Goal: Task Accomplishment & Management: Use online tool/utility

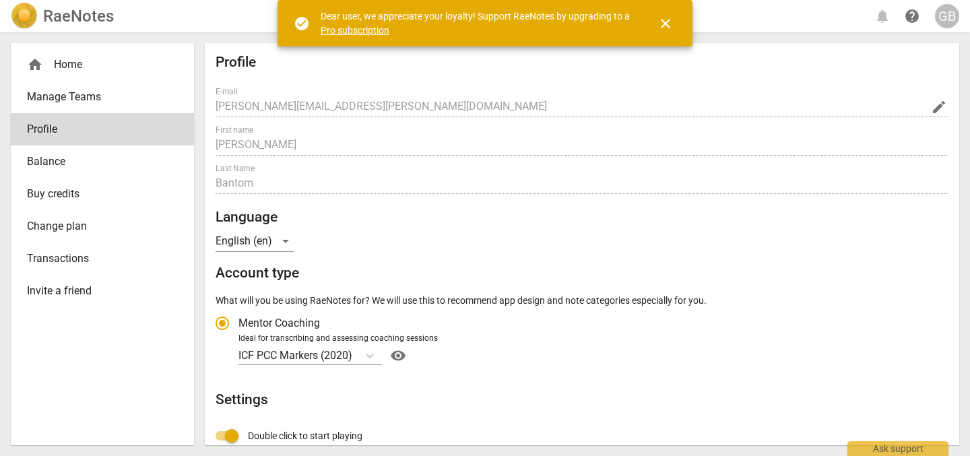
radio input "false"
click at [665, 24] on span "close" at bounding box center [665, 23] width 16 height 16
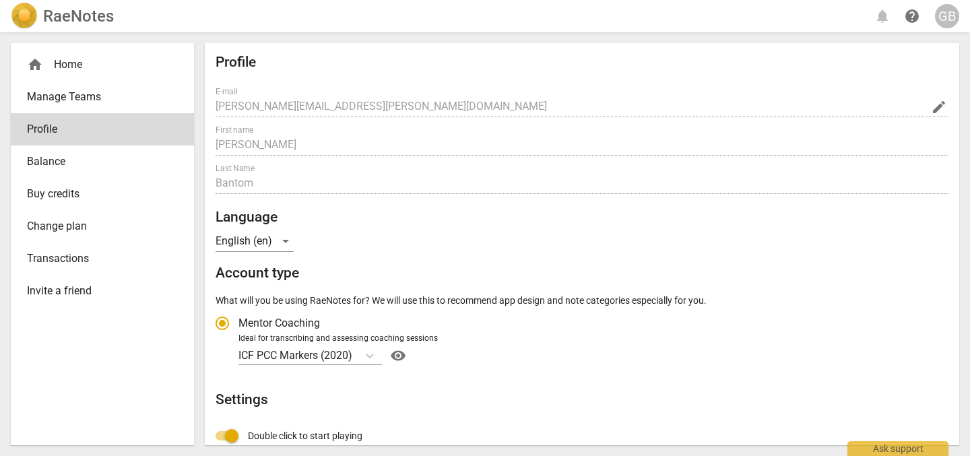
click at [89, 63] on div "home Home" at bounding box center [97, 65] width 140 height 16
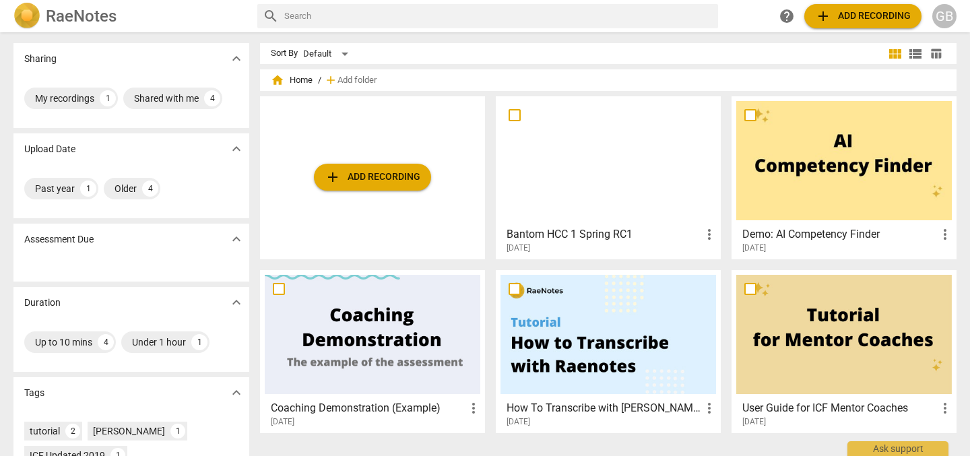
click at [711, 234] on span "more_vert" at bounding box center [709, 234] width 16 height 16
click at [419, 138] on div at bounding box center [485, 228] width 970 height 456
click at [390, 181] on span "add Add recording" at bounding box center [373, 177] width 96 height 16
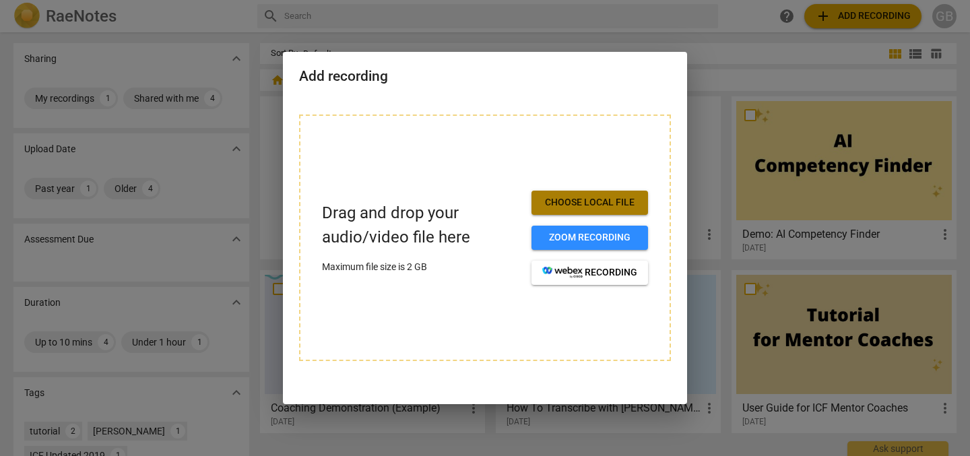
click at [626, 205] on span "Choose local file" at bounding box center [589, 202] width 95 height 13
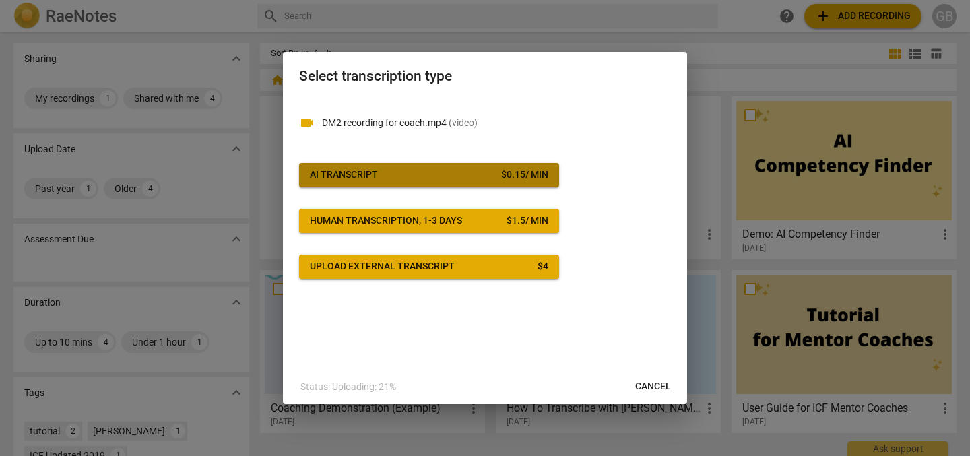
click at [511, 176] on div "$ 0.15 / min" at bounding box center [524, 174] width 47 height 13
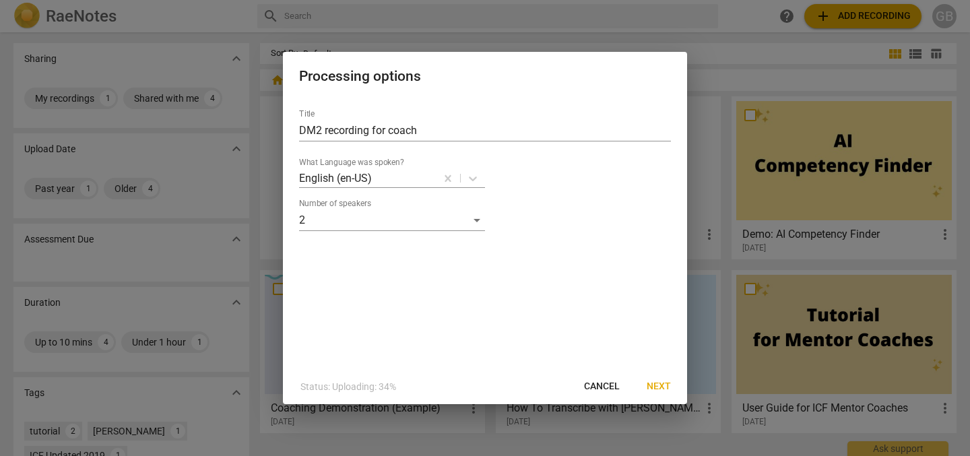
click at [659, 382] on span "Next" at bounding box center [658, 386] width 24 height 13
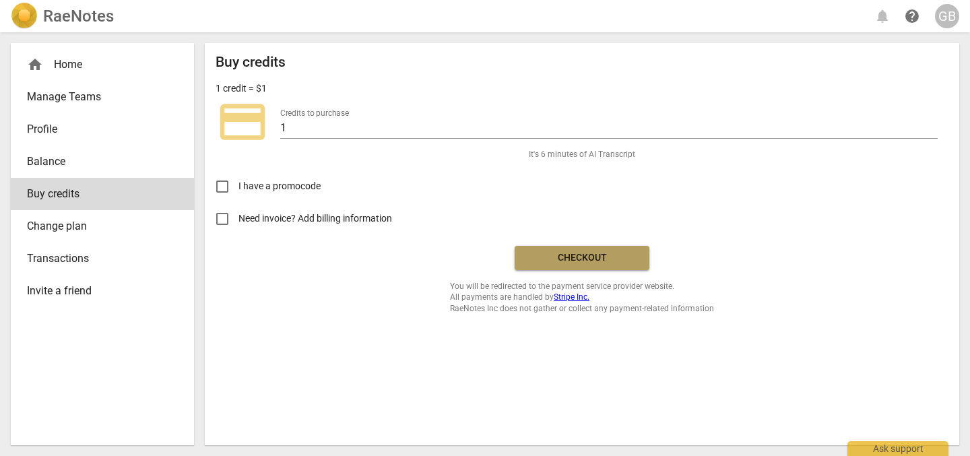
click at [612, 263] on span "Checkout" at bounding box center [581, 257] width 113 height 13
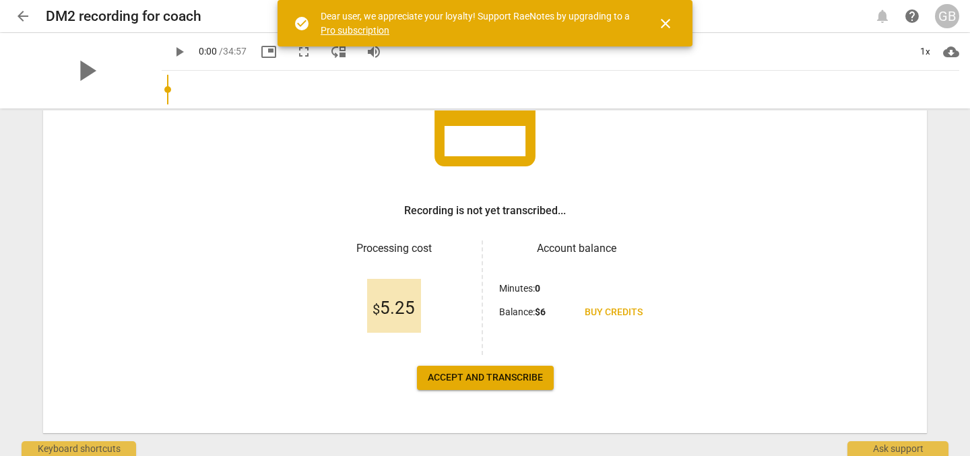
scroll to position [152, 0]
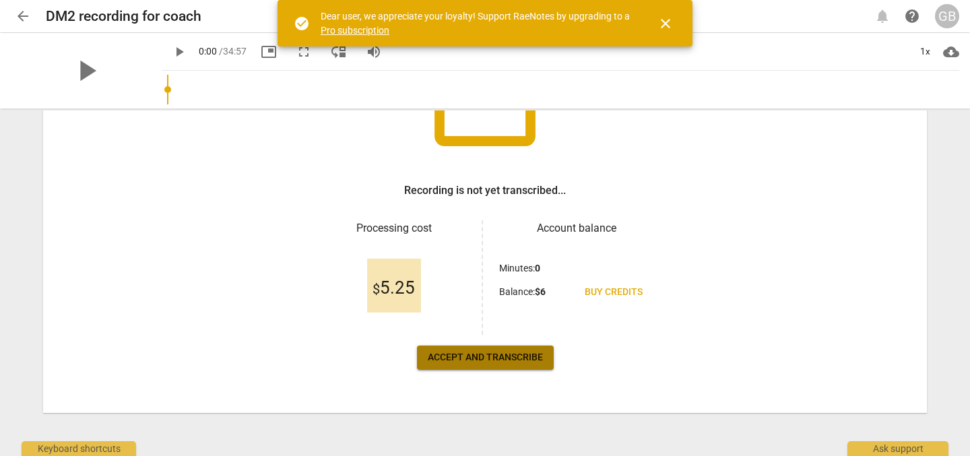
click at [514, 356] on span "Accept and transcribe" at bounding box center [485, 357] width 115 height 13
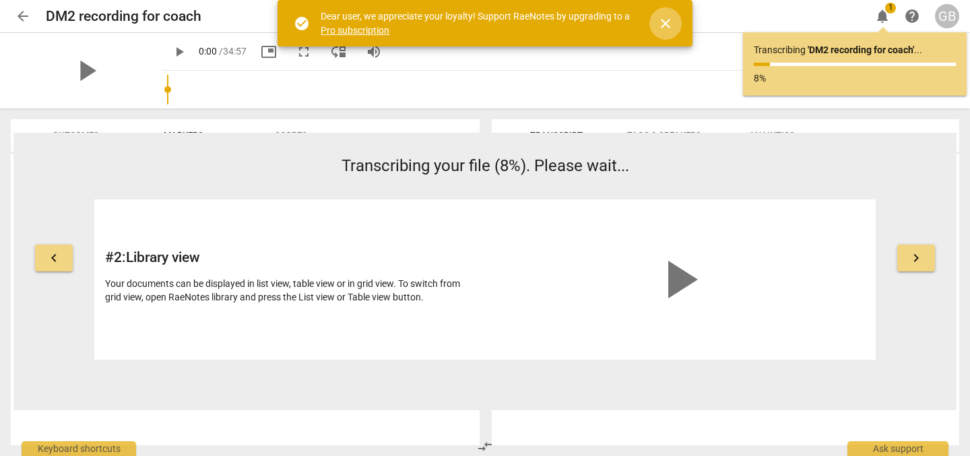
click at [663, 22] on span "close" at bounding box center [665, 23] width 16 height 16
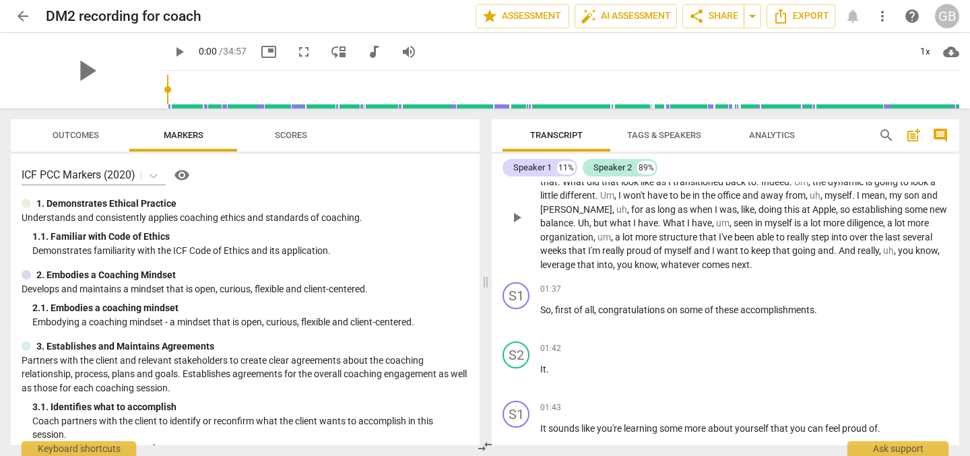
scroll to position [106, 0]
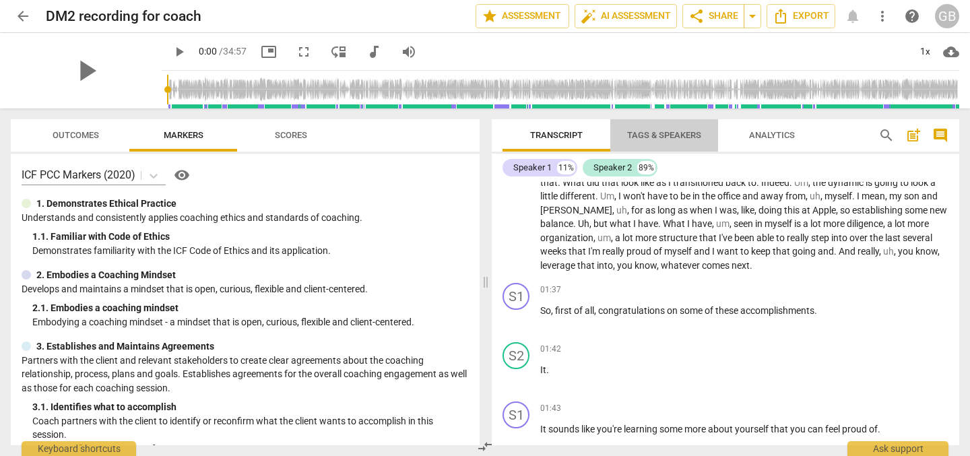
click at [678, 133] on span "Tags & Speakers" at bounding box center [664, 135] width 74 height 10
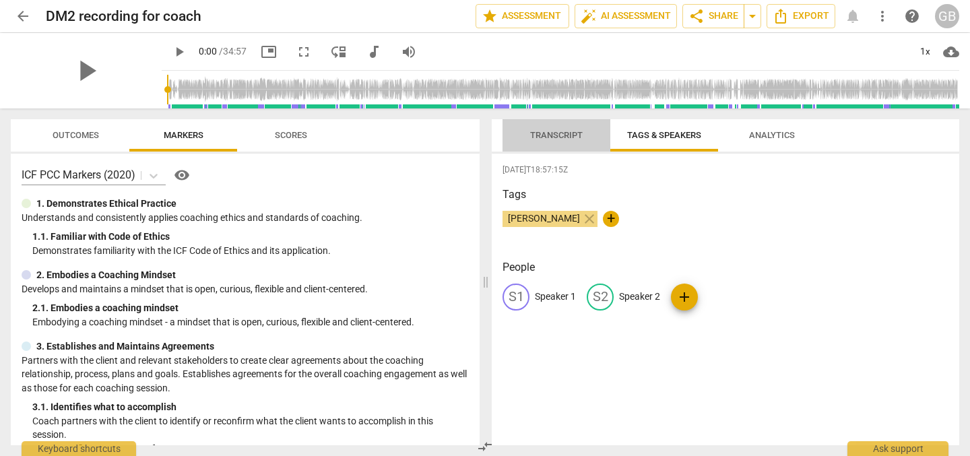
click at [565, 132] on span "Transcript" at bounding box center [556, 135] width 53 height 10
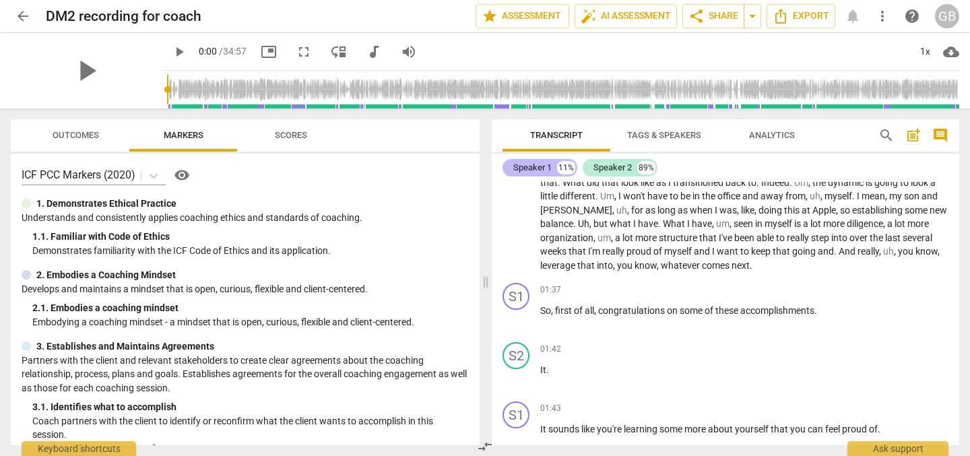
click at [549, 168] on div "Speaker 1" at bounding box center [532, 167] width 38 height 13
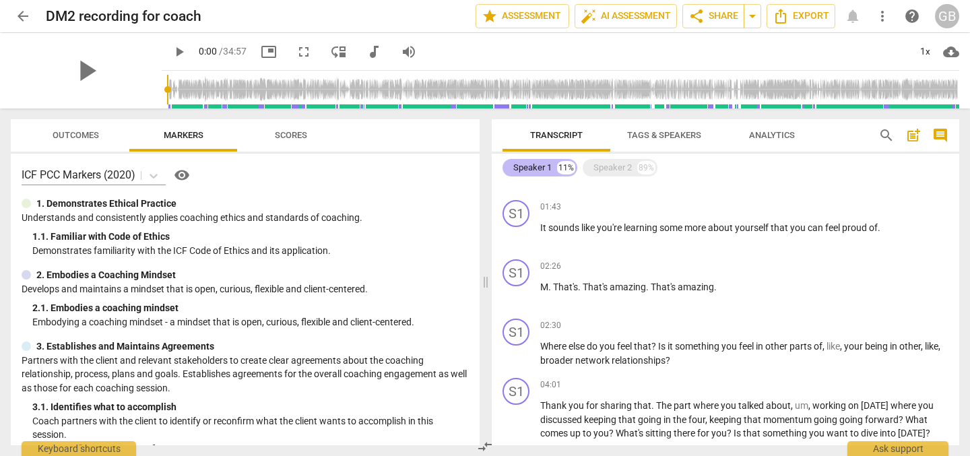
scroll to position [0, 0]
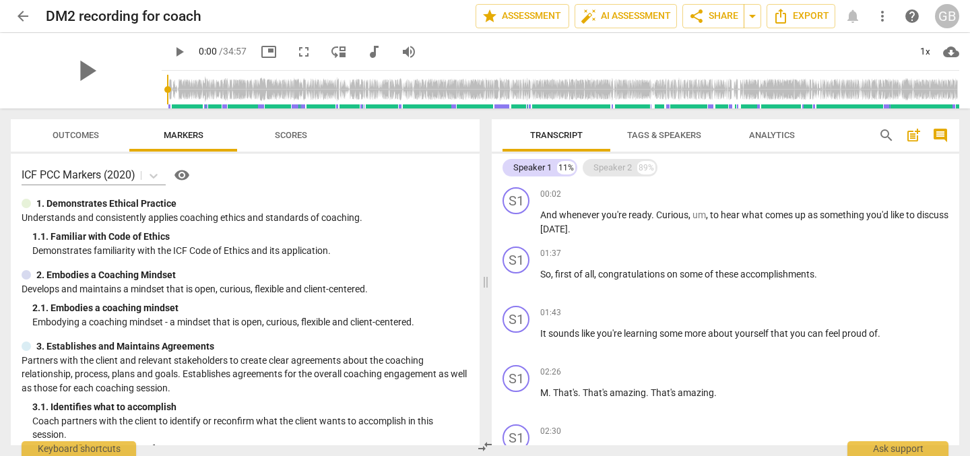
click at [599, 170] on div "Speaker 2" at bounding box center [612, 167] width 38 height 13
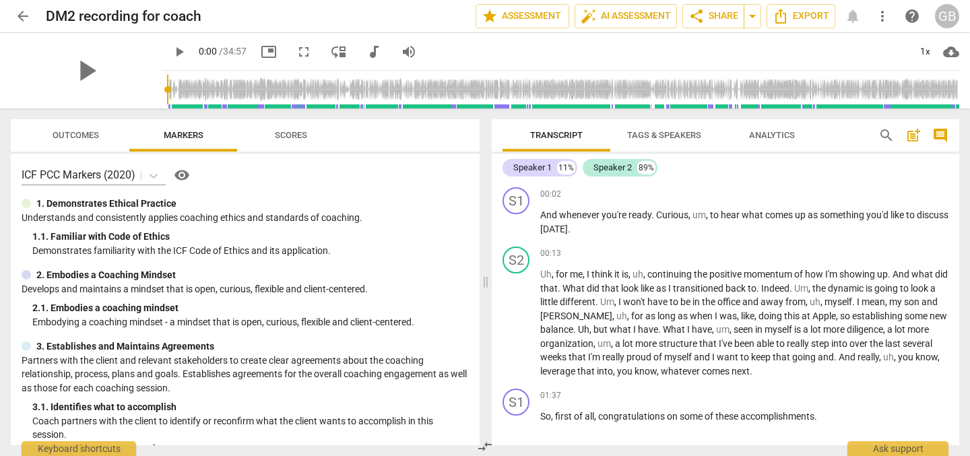
click at [762, 143] on span "Analytics" at bounding box center [772, 136] width 78 height 18
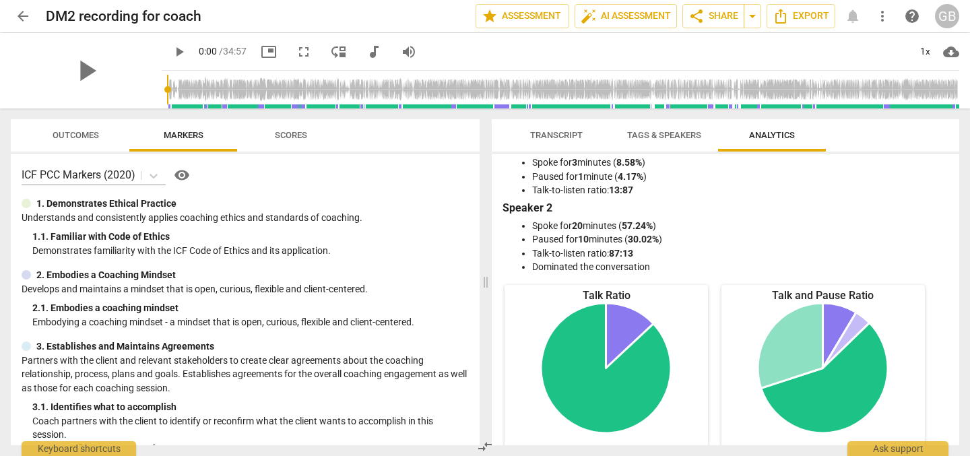
scroll to position [26, 0]
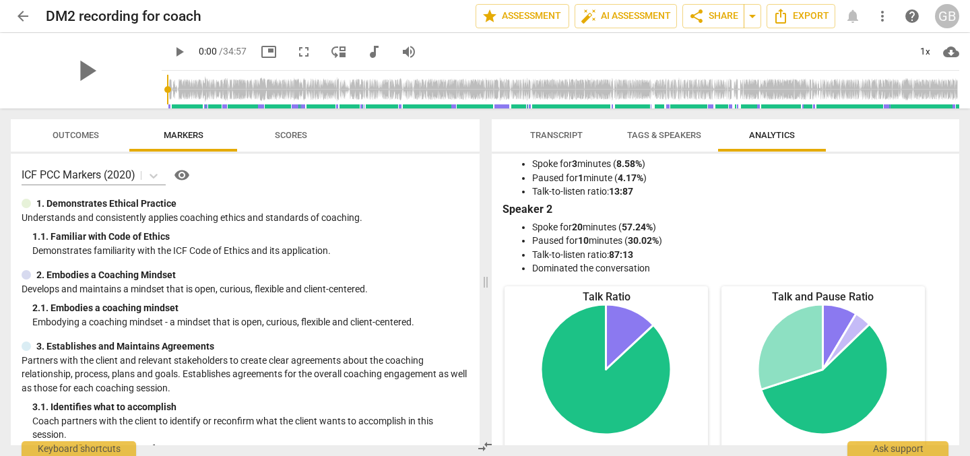
click at [569, 134] on span "Transcript" at bounding box center [556, 135] width 53 height 10
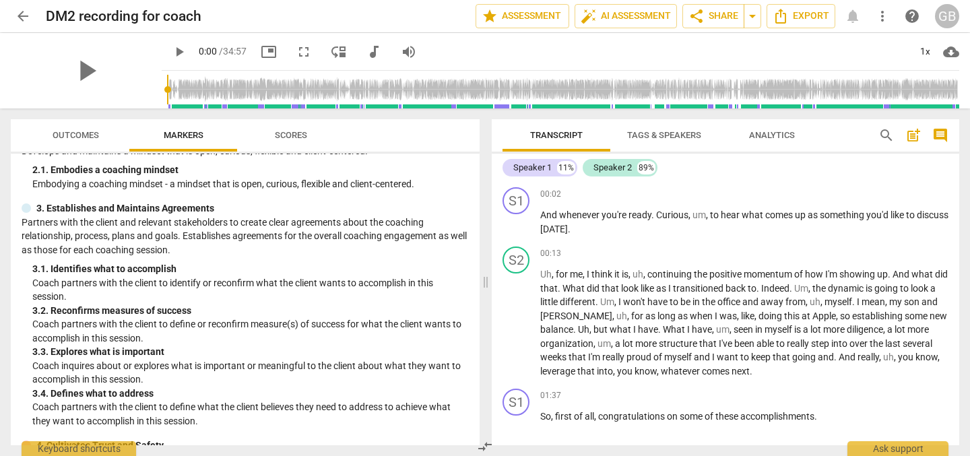
scroll to position [135, 0]
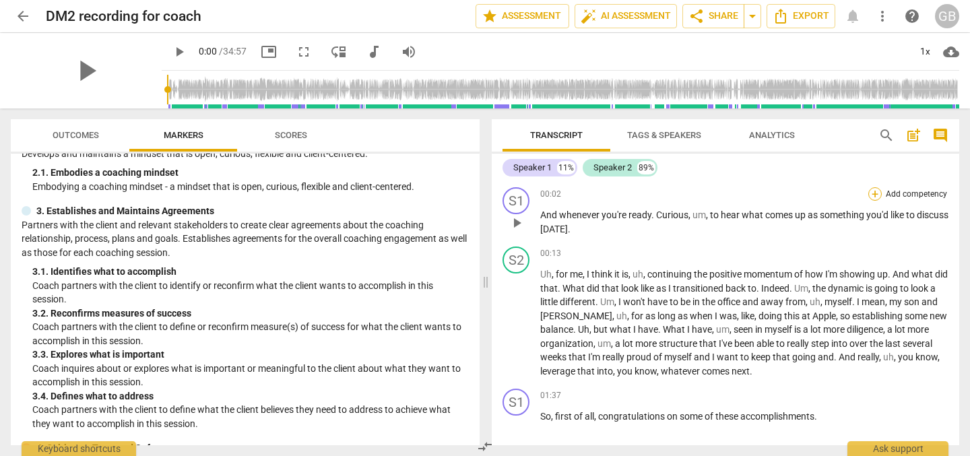
click at [875, 192] on div "+" at bounding box center [874, 193] width 13 height 13
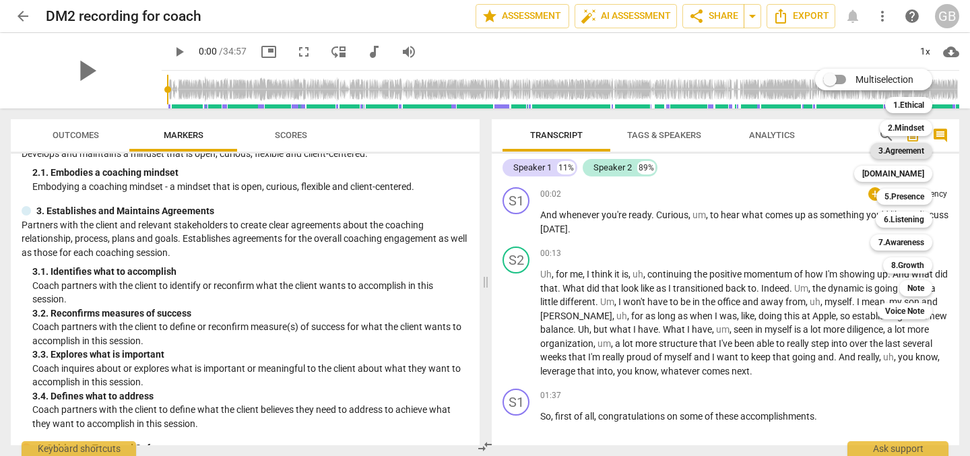
click at [903, 149] on b "3.Agreement" at bounding box center [901, 151] width 46 height 16
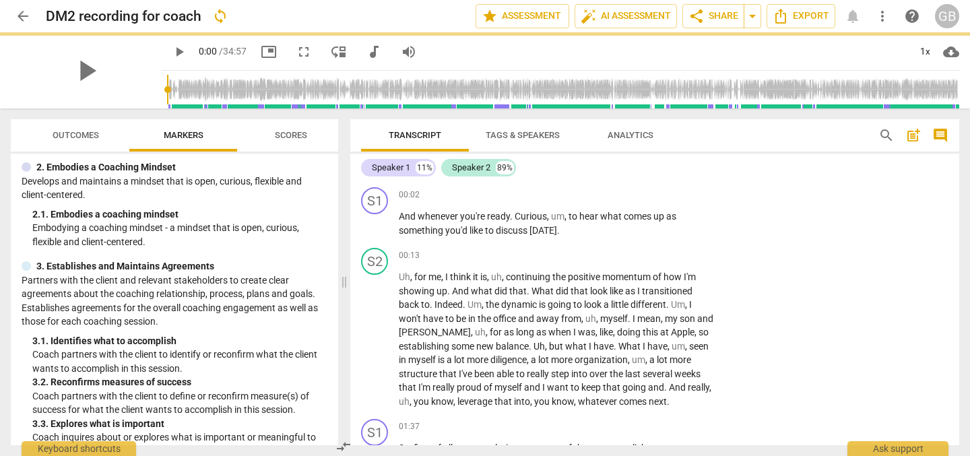
scroll to position [163, 0]
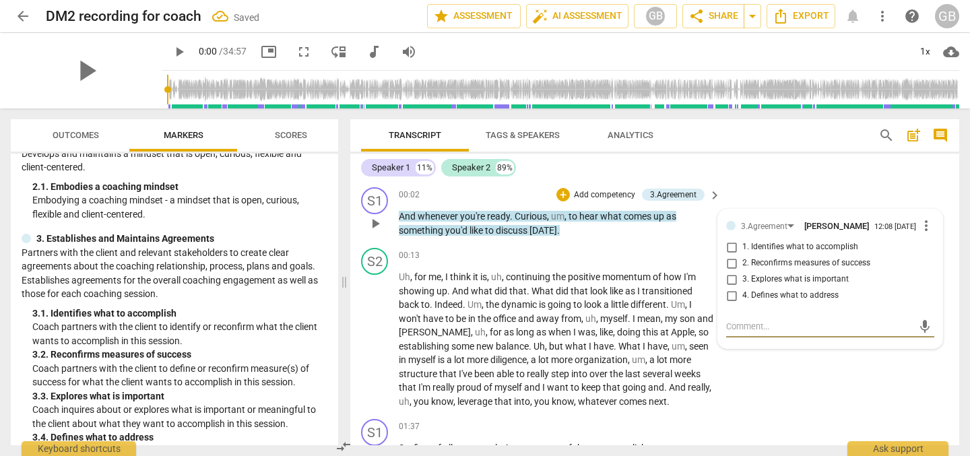
click at [732, 250] on input "1. Identifies what to accomplish" at bounding box center [731, 247] width 22 height 16
checkbox input "true"
click at [747, 333] on textarea at bounding box center [819, 326] width 187 height 13
type textarea "T"
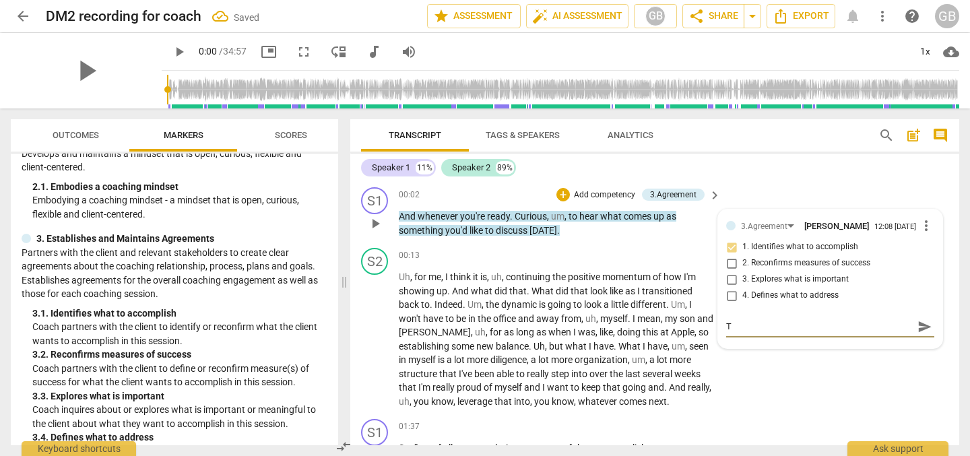
type textarea "Tr"
type textarea "Tri"
type textarea "Trie"
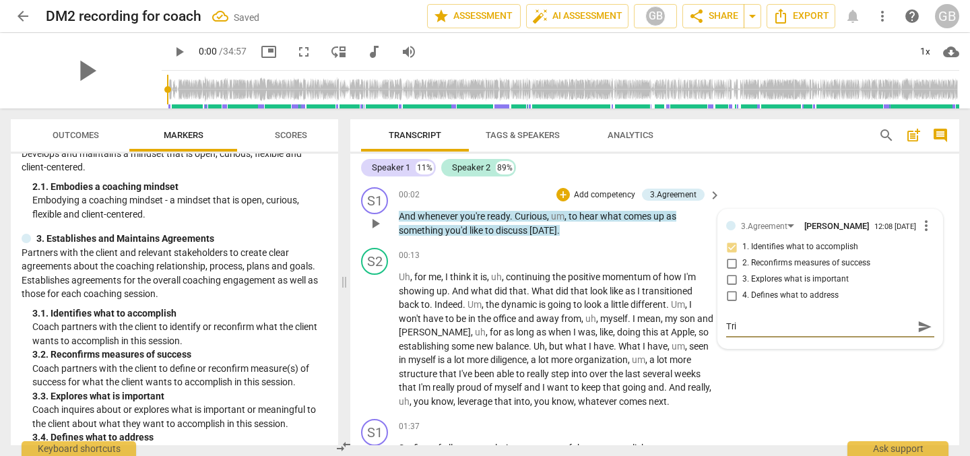
type textarea "Trie"
type textarea "Tried"
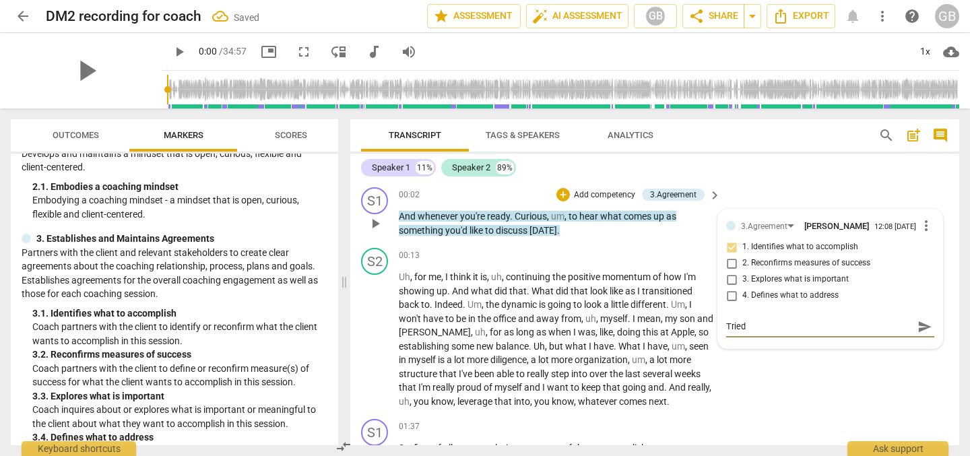
type textarea "Tried a"
type textarea "Tried a n"
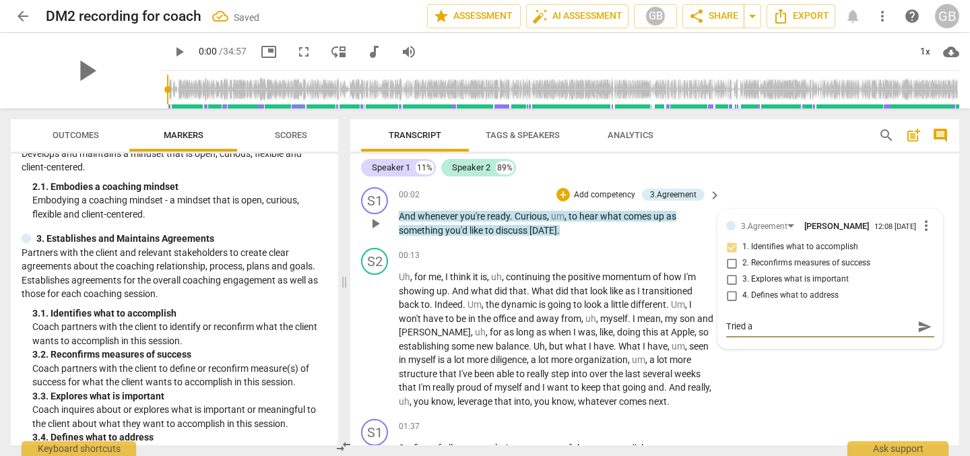
type textarea "Tried a n"
type textarea "Tried a ne"
type textarea "Tried a new"
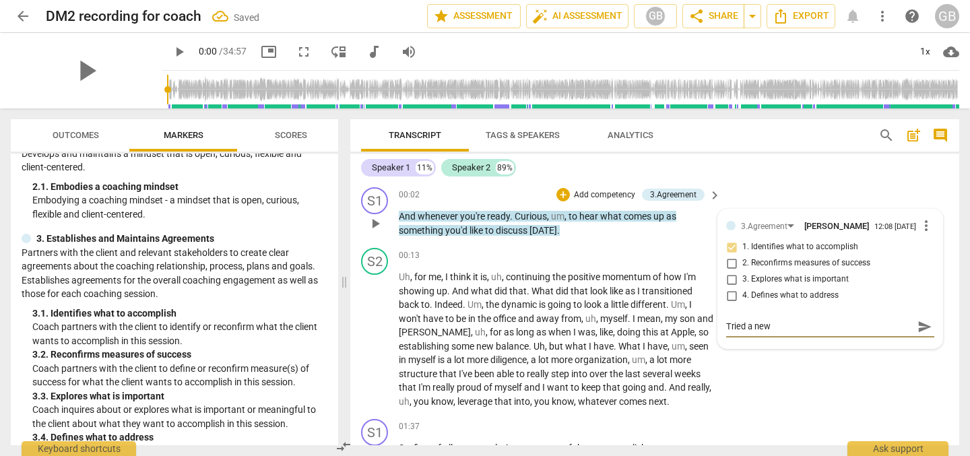
type textarea "Tried a new"
type textarea "Tried a new t"
type textarea "Tried a new ta"
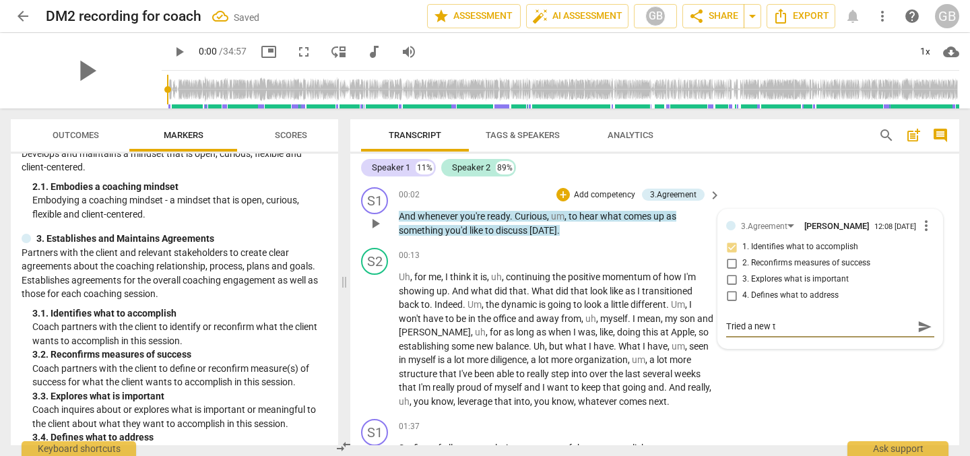
type textarea "Tried a new ta"
type textarea "Tried a new tac"
type textarea "Tried a new tact"
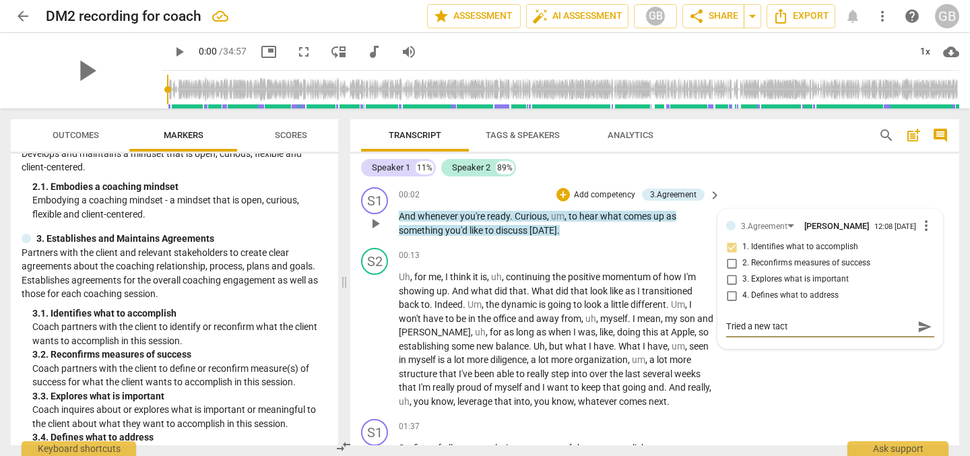
type textarea "Tried a new tacti"
type textarea "Tried a new tactic"
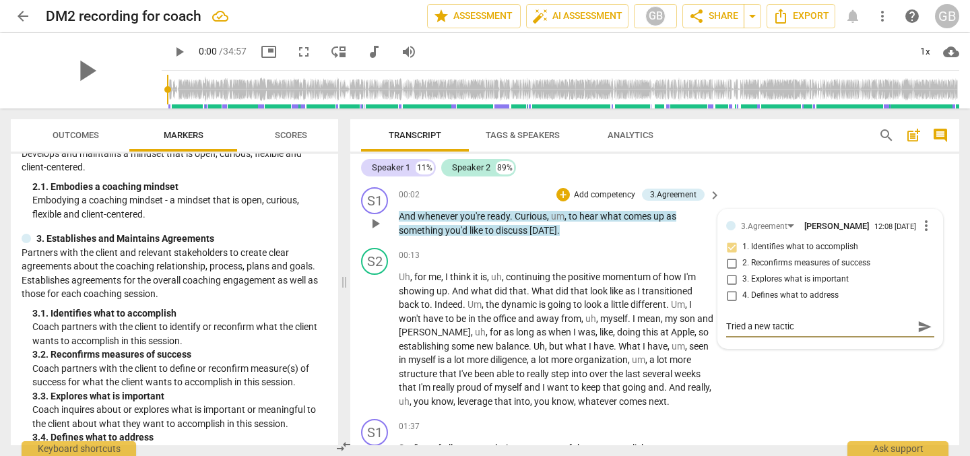
type textarea "Tried a new tactic"
type textarea "Tried a new tactic s"
type textarea "Tried a new tactic si"
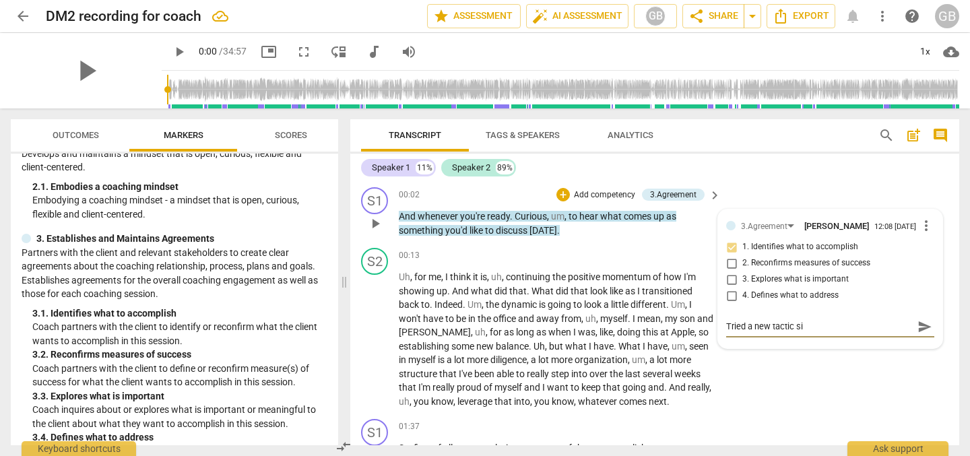
type textarea "Tried a new tactic sin"
type textarea "Tried a new tactic sinc"
type textarea "Tried a new tactic since"
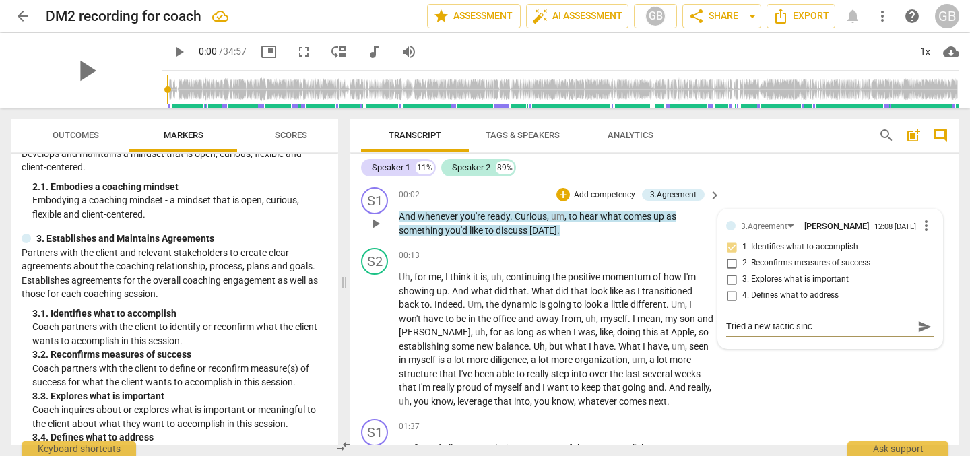
type textarea "Tried a new tactic since"
type textarea "Tried a new tactic since c"
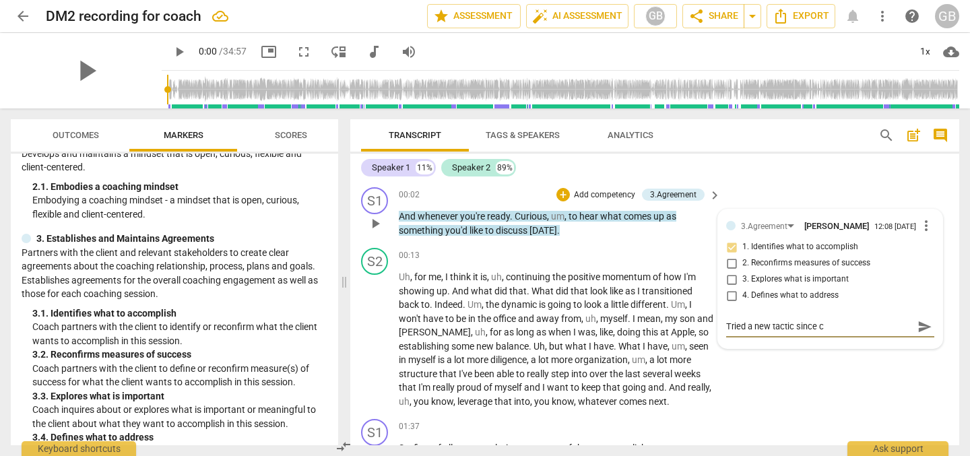
type textarea "Tried a new tactic since cl"
type textarea "Tried a new tactic since cli"
type textarea "Tried a new tactic since clie"
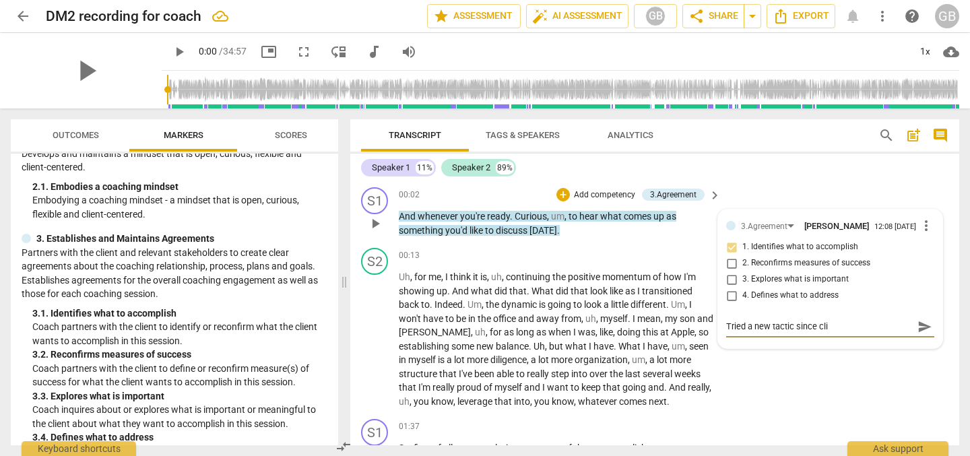
type textarea "Tried a new tactic since clie"
type textarea "Tried a new tactic since clien"
type textarea "Tried a new tactic since client"
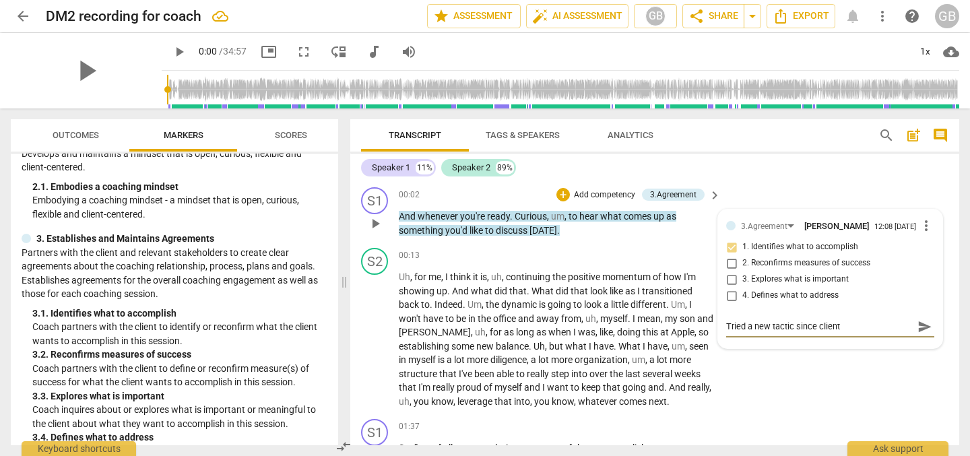
type textarea "Tried a new tactic since client"
type textarea "Tried a new tactic since client w"
type textarea "Tried a new tactic since client"
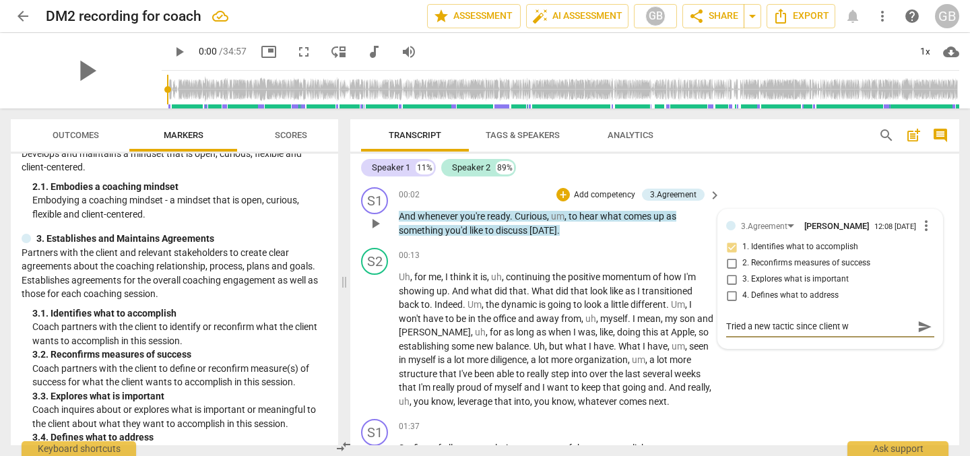
type textarea "Tried a new tactic since client"
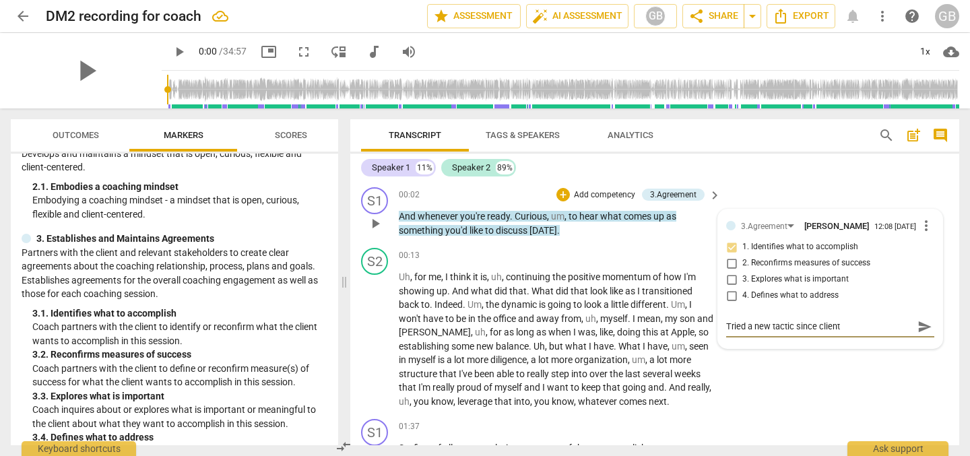
type textarea "Tried a new tactic since client h"
type textarea "Tried a new tactic since client ha"
type textarea "Tried a new tactic since client had"
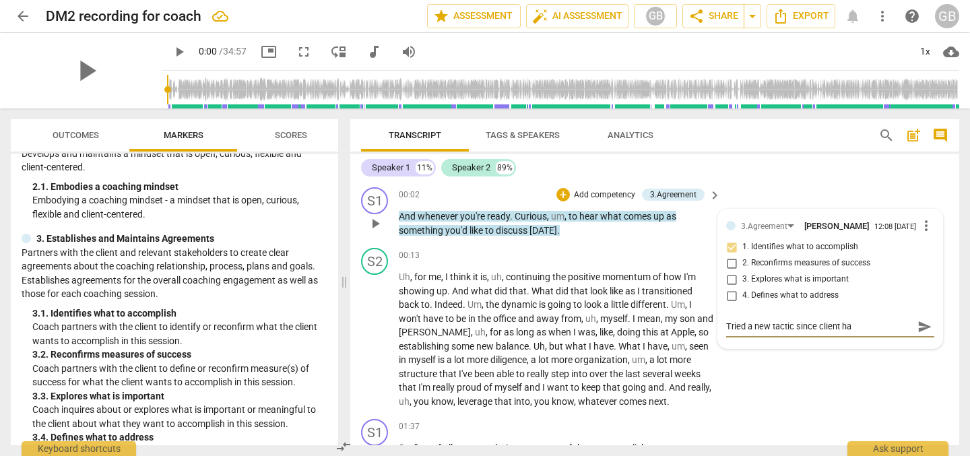
type textarea "Tried a new tactic since client had"
type textarea "Tried a new tactic since client had t"
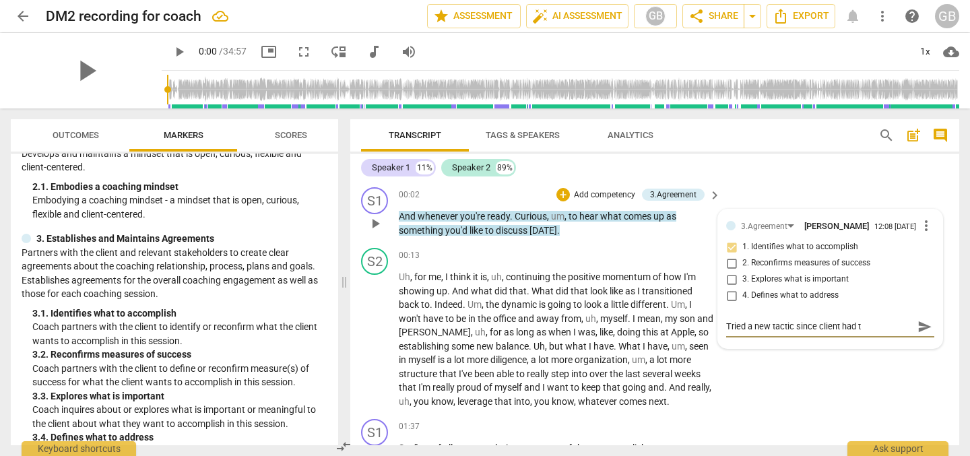
type textarea "Tried a new tactic since client had to"
type textarea "Tried a new tactic since client had to t"
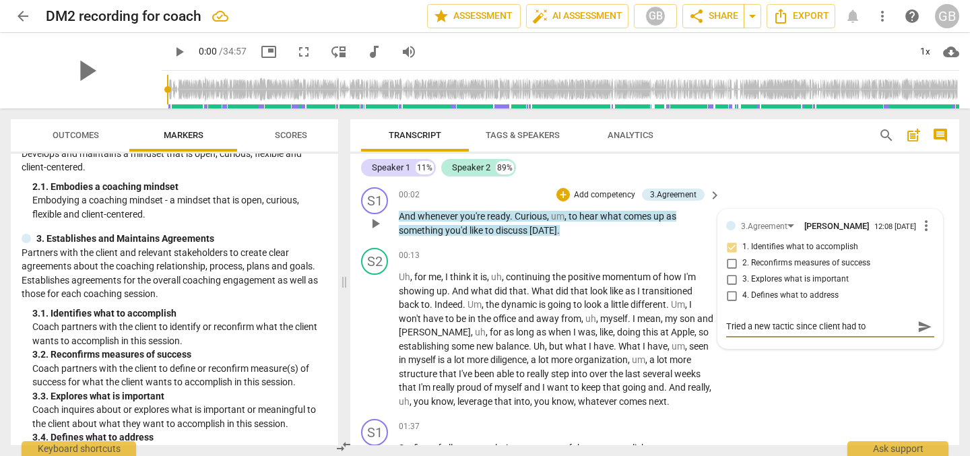
type textarea "Tried a new tactic since client had to t"
type textarea "Tried a new tactic since client had to ta"
type textarea "Tried a new tactic since client had to tak"
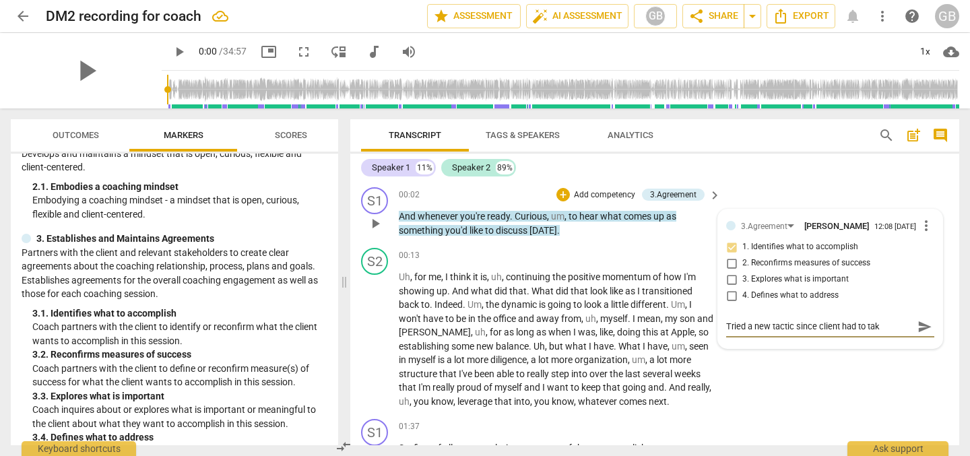
type textarea "Tried a new tactic since client had to take"
type textarea "Tried a new tactic since client had to take t"
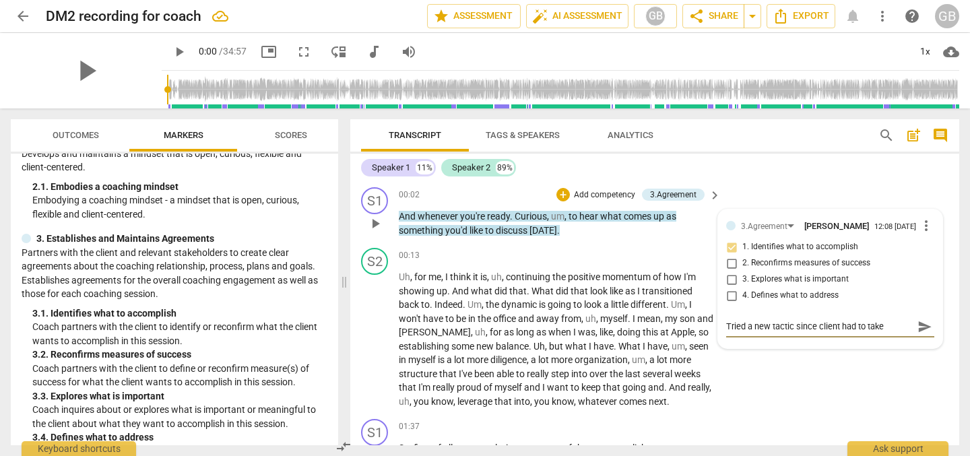
type textarea "Tried a new tactic since client had to take t"
type textarea "Tried a new tactic since client had to take th"
type textarea "Tried a new tactic since client had to take the"
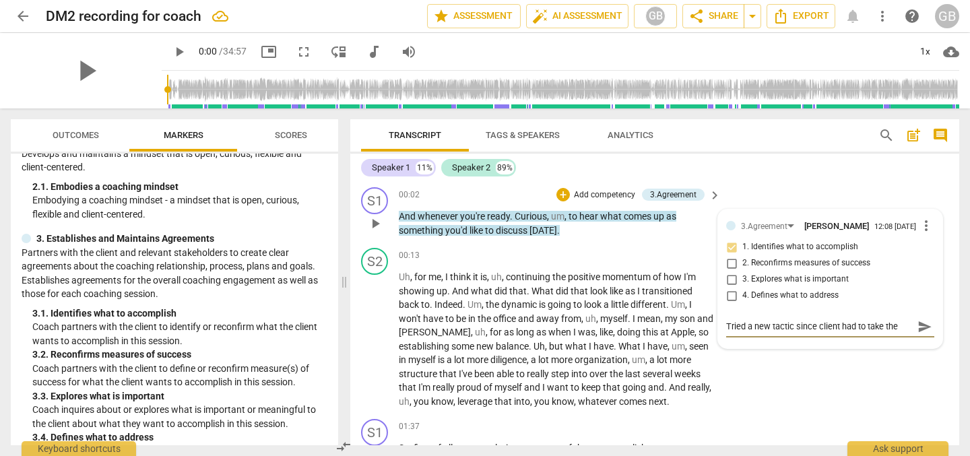
type textarea "Tried a new tactic since client had to take the"
type textarea "Tried a new tactic since client had to take the c"
type textarea "Tried a new tactic since client had to take the ca"
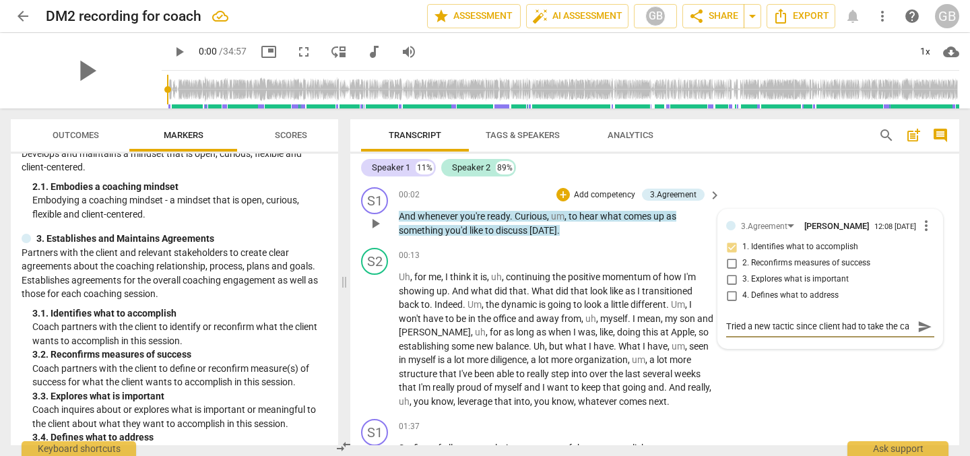
type textarea "Tried a new tactic since client had to take the cal"
type textarea "Tried a new tactic since client had to take the call"
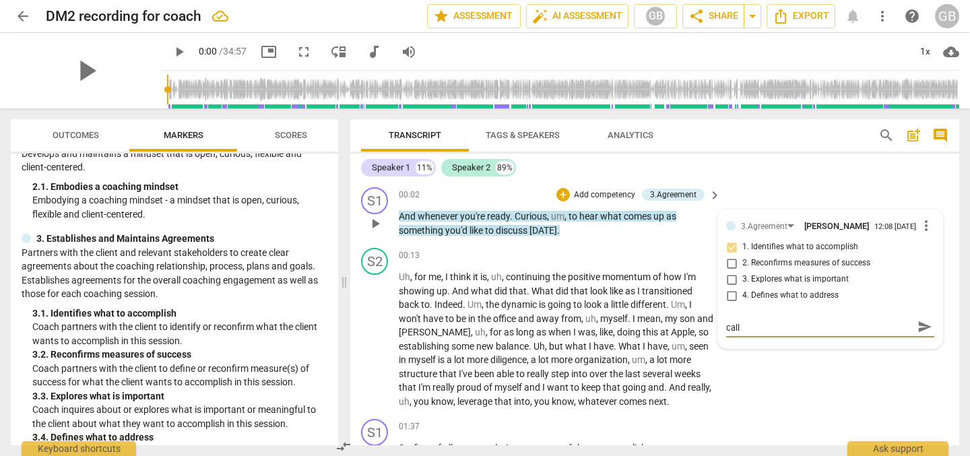
type textarea "Tried a new tactic since client had to take the call"
type textarea "Tried a new tactic since client had to take the call a"
type textarea "Tried a new tactic since client had to take the call aw"
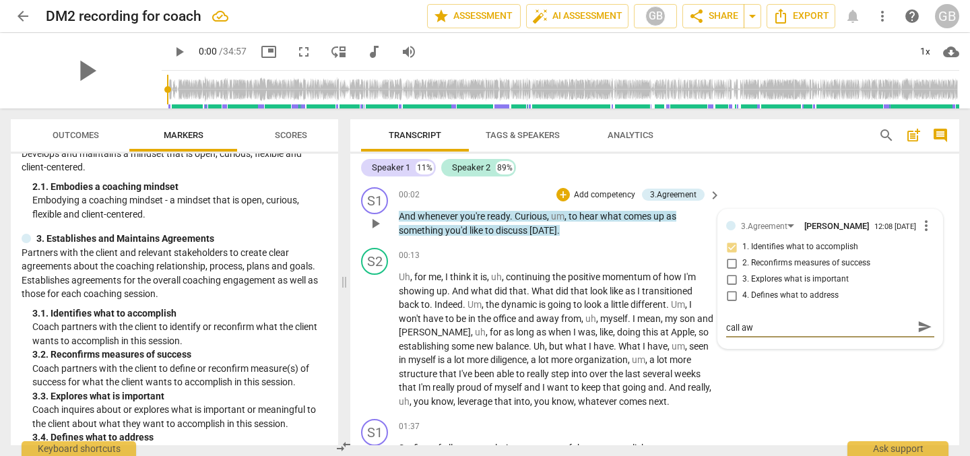
type textarea "Tried a new tactic since client had to take the call awa"
type textarea "Tried a new tactic since client had to take the call away"
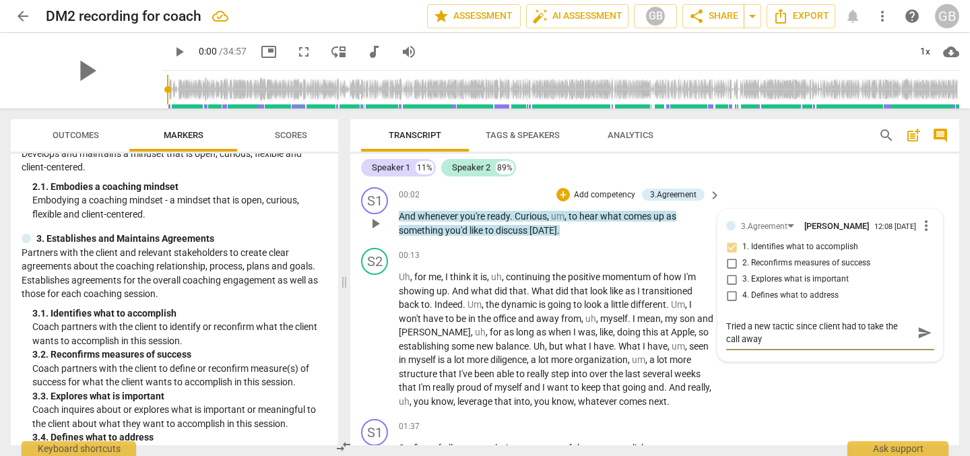
scroll to position [0, 0]
type textarea "Tried a new tactic since client had to take the call away"
type textarea "Tried a new tactic since client had to take the call away f"
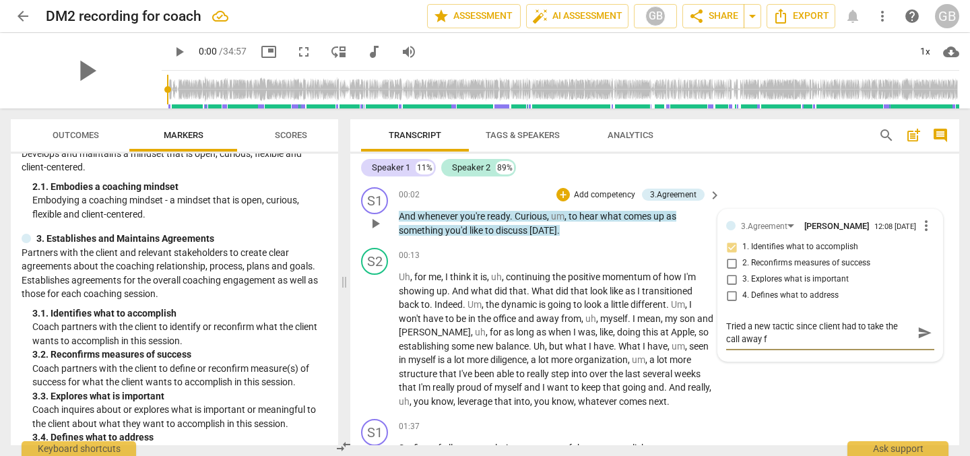
type textarea "Tried a new tactic since client had to take the call away fr"
type textarea "Tried a new tactic since client had to take the call away fro"
type textarea "Tried a new tactic since client had to take the call away from"
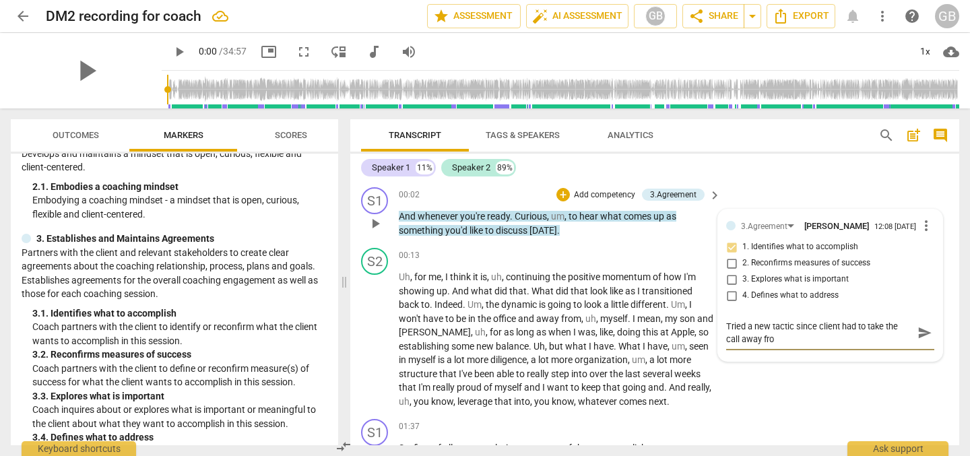
type textarea "Tried a new tactic since client had to take the call away from"
type textarea "Tried a new tactic since client had to take the call away from h"
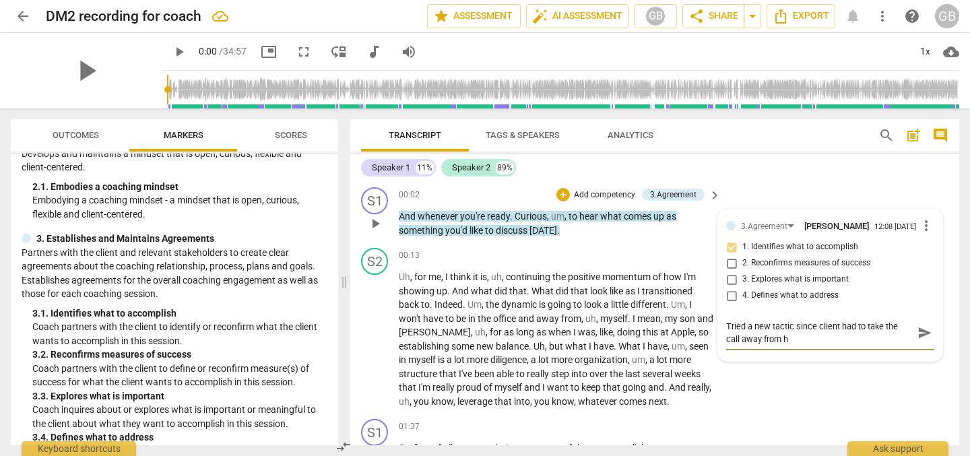
type textarea "Tried a new tactic since client had to take the call away from ho"
type textarea "Tried a new tactic since client had to take the call away from hom"
type textarea "Tried a new tactic since client had to take the call away from home"
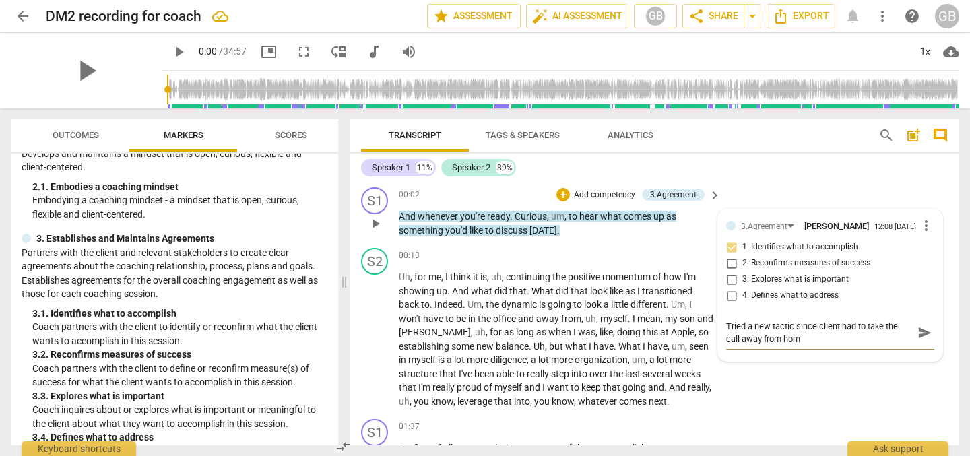
type textarea "Tried a new tactic since client had to take the call away from home"
type textarea "Tried a new tactic since client had to take the call away from home d"
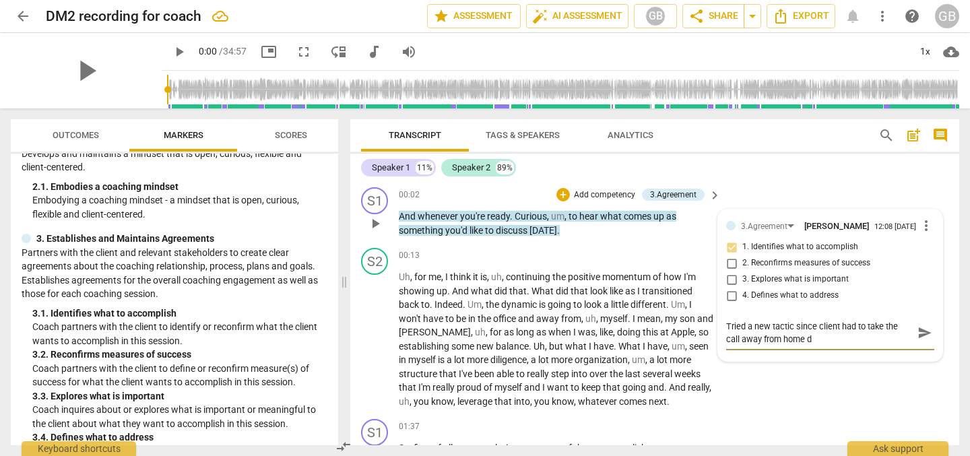
type textarea "Tried a new tactic since client had to take the call away from home du"
type textarea "Tried a new tactic since client had to take the call away from home due"
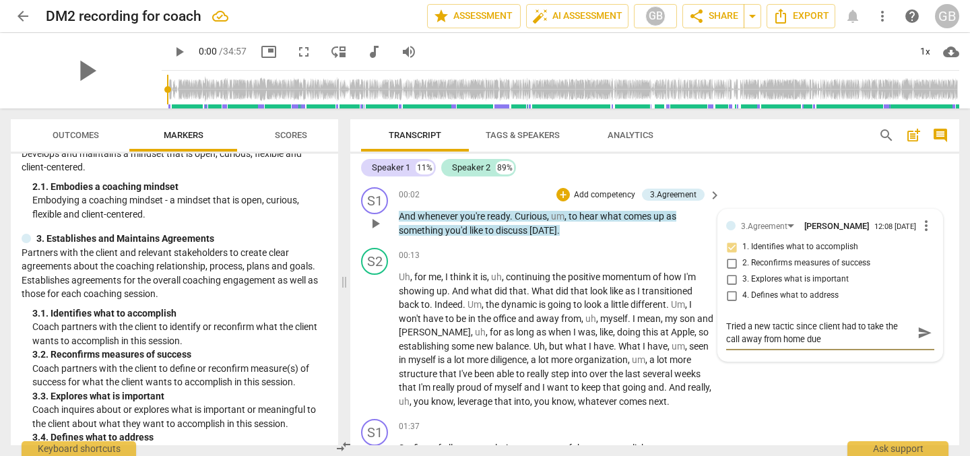
type textarea "Tried a new tactic since client had to take the call away from home due"
type textarea "Tried a new tactic since client had to take the call away from home due t"
type textarea "Tried a new tactic since client had to take the call away from home due to"
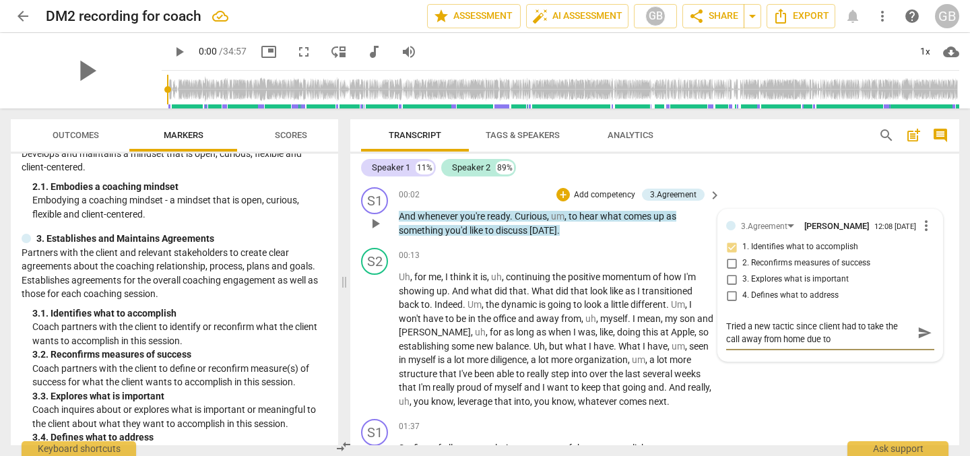
type textarea "Tried a new tactic since client had to take the call away from home due to"
type textarea "Tried a new tactic since client had to take the call away from home due to w"
type textarea "Tried a new tactic since client had to take the call away from home due to wo"
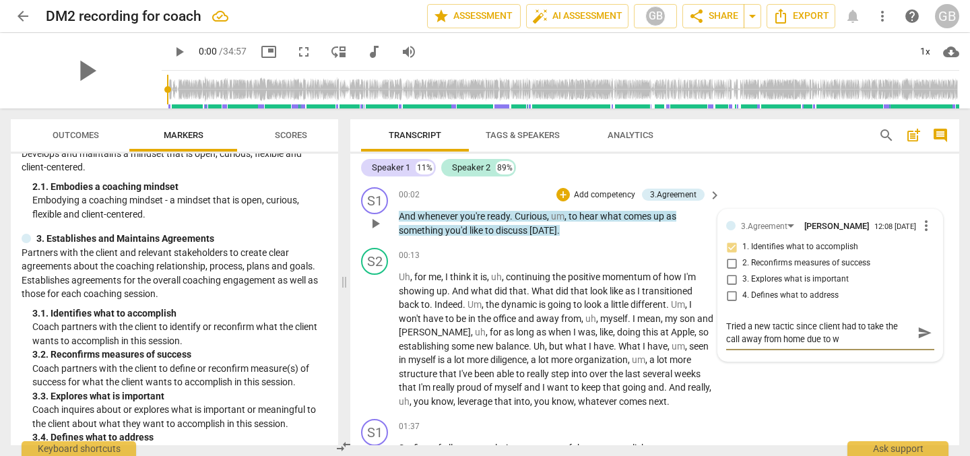
type textarea "Tried a new tactic since client had to take the call away from home due to wo"
type textarea "Tried a new tactic since client had to take the call away from home due to wor"
type textarea "Tried a new tactic since client had to take the call away from home due to work"
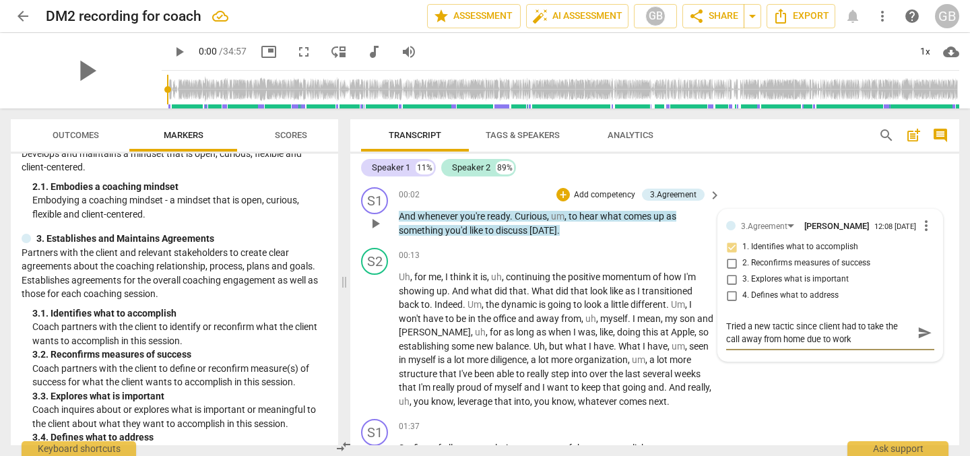
type textarea "Tried a new tactic since client had to take the call away from home due to work"
type textarea "Tried a new tactic since client had to take the call away from home due to work…"
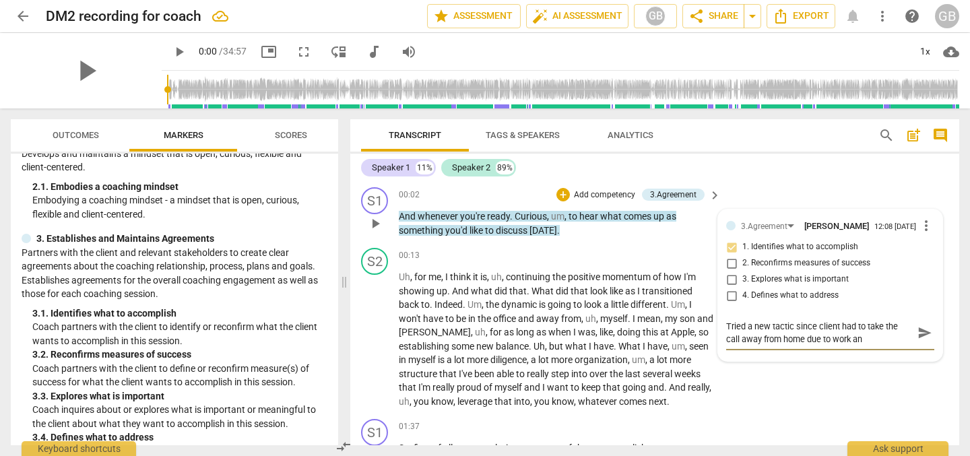
type textarea "Tried a new tactic since client had to take the call away from home due to work…"
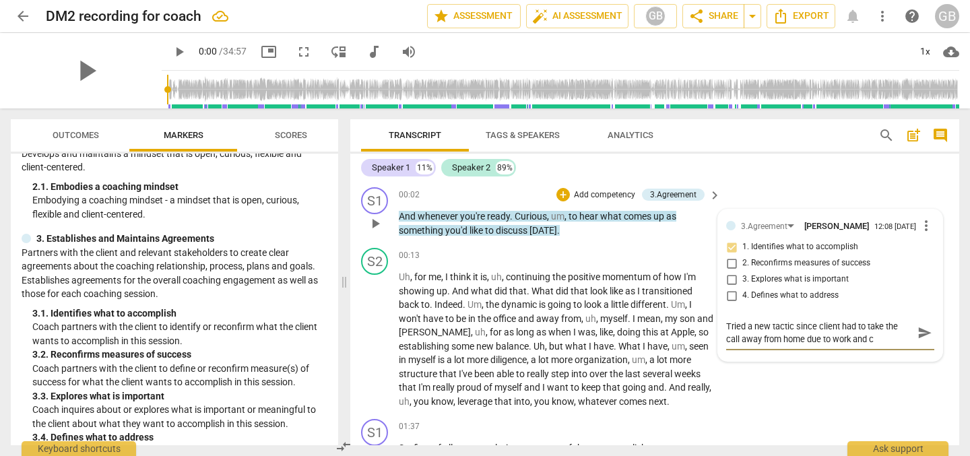
type textarea "Tried a new tactic since client had to take the call away from home due to work…"
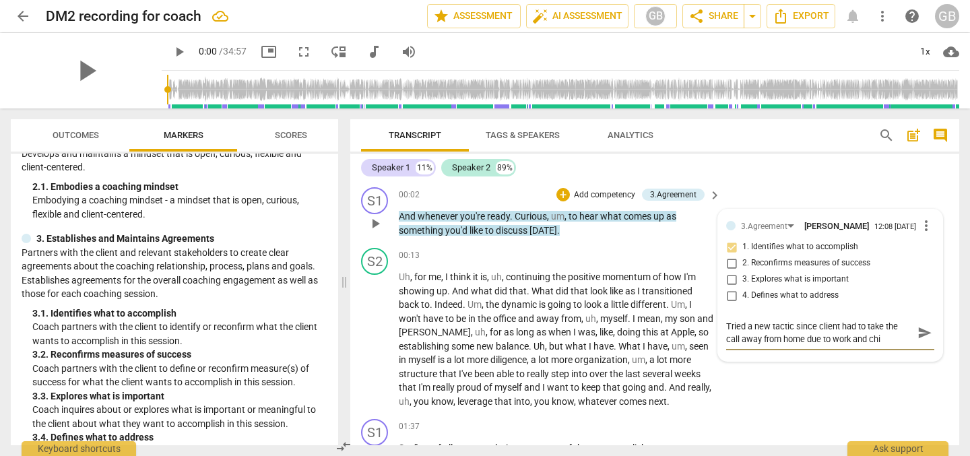
type textarea "Tried a new tactic since client had to take the call away from home due to work…"
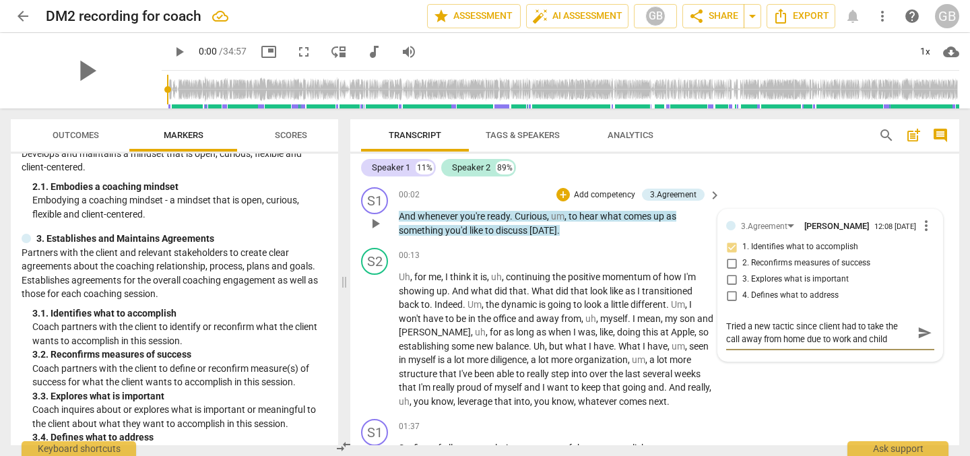
type textarea "Tried a new tactic since client had to take the call away from home due to work…"
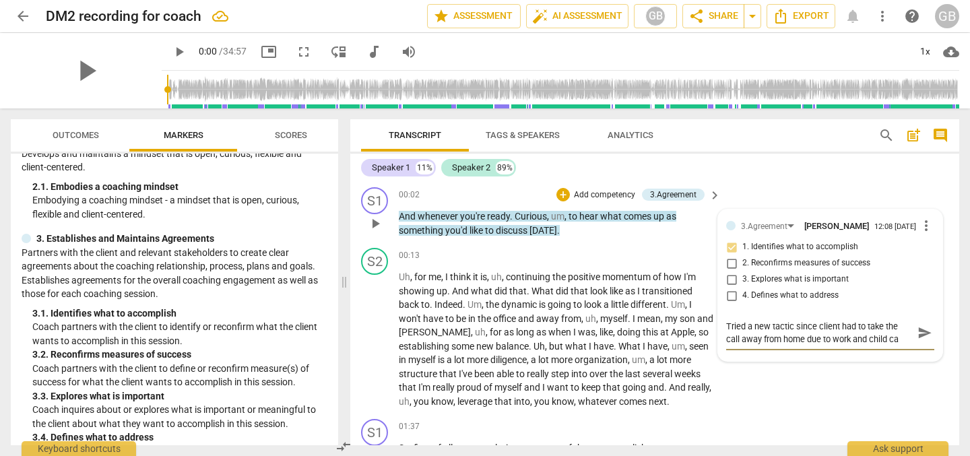
type textarea "Tried a new tactic since client had to take the call away from home due to work…"
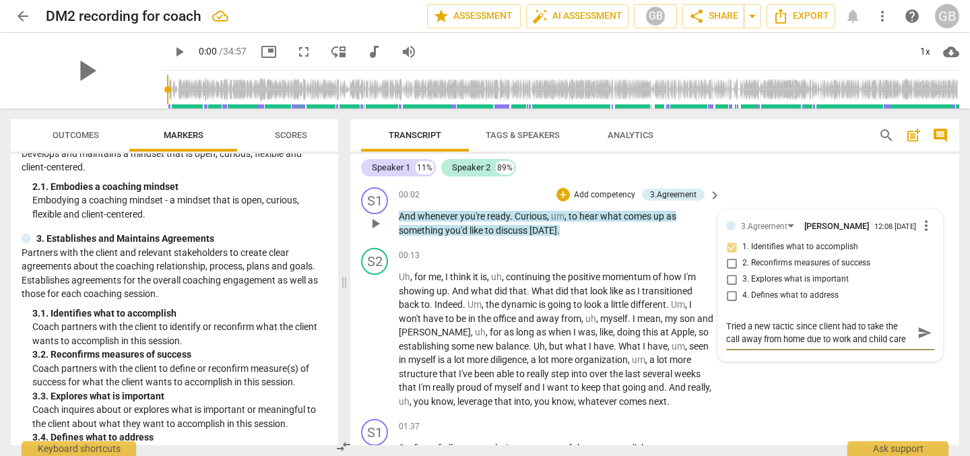
type textarea "Tried a new tactic since client had to take the call away from home due to work…"
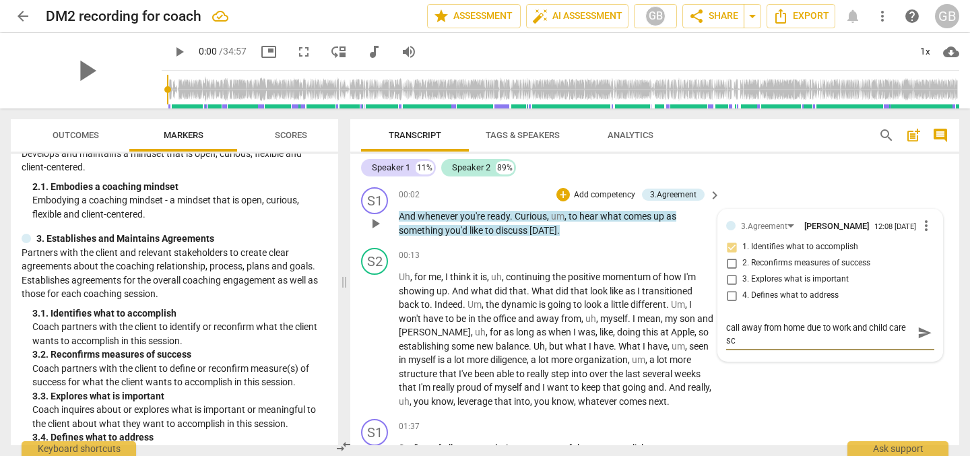
type textarea "Tried a new tactic since client had to take the call away from home due to work…"
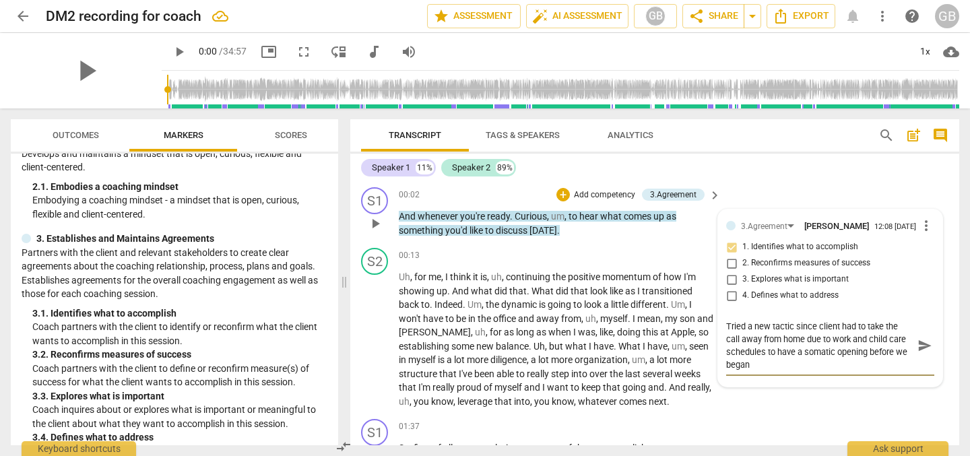
scroll to position [0, 0]
click at [918, 347] on span "send" at bounding box center [924, 345] width 15 height 15
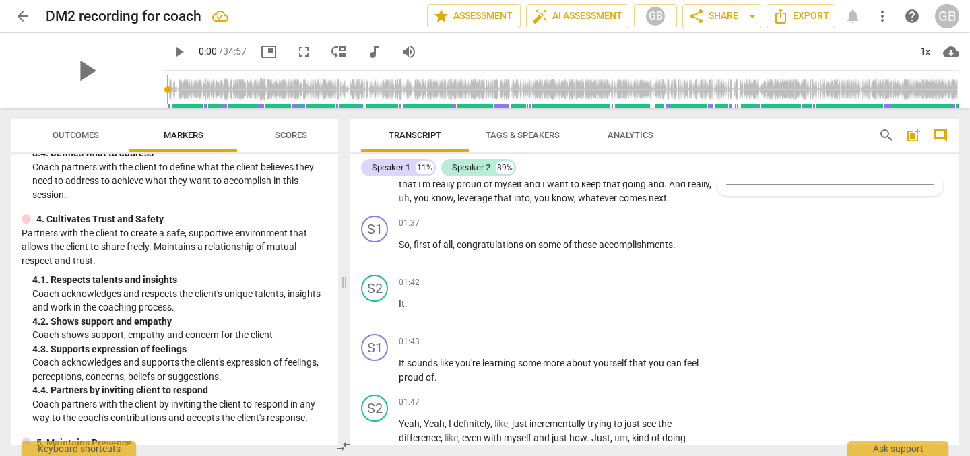
scroll to position [458, 0]
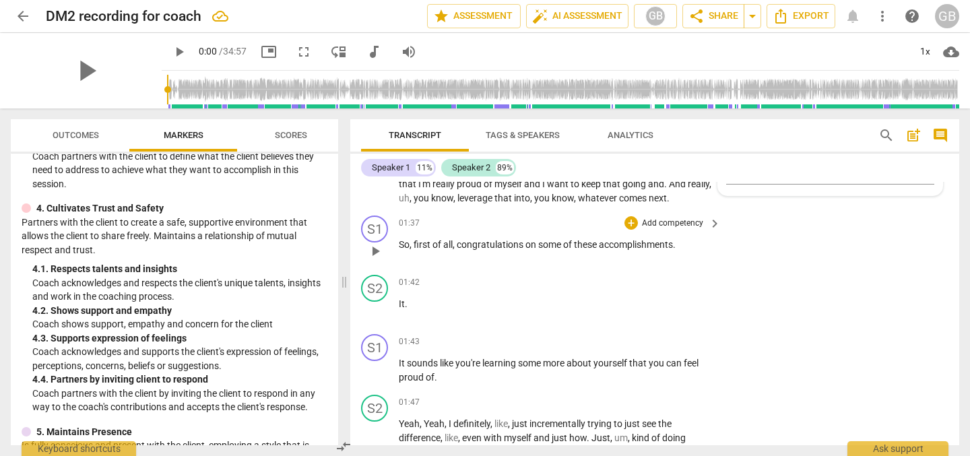
click at [698, 221] on p "Add competency" at bounding box center [672, 223] width 64 height 12
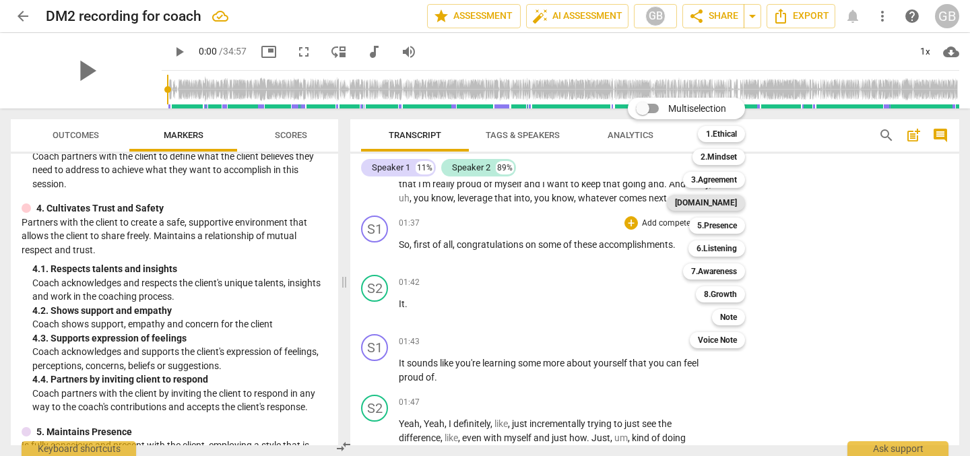
click at [732, 203] on b "[DOMAIN_NAME]" at bounding box center [706, 203] width 62 height 16
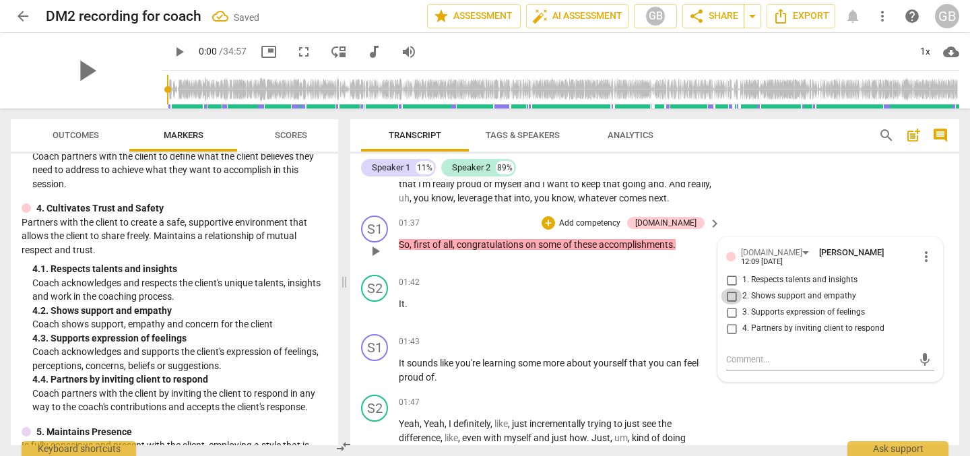
click at [728, 293] on input "2. Shows support and empathy" at bounding box center [731, 296] width 22 height 16
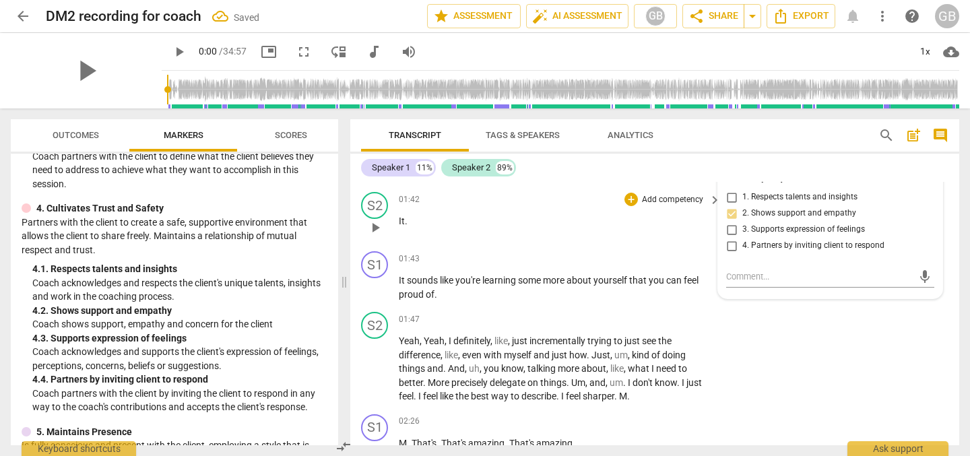
scroll to position [292, 0]
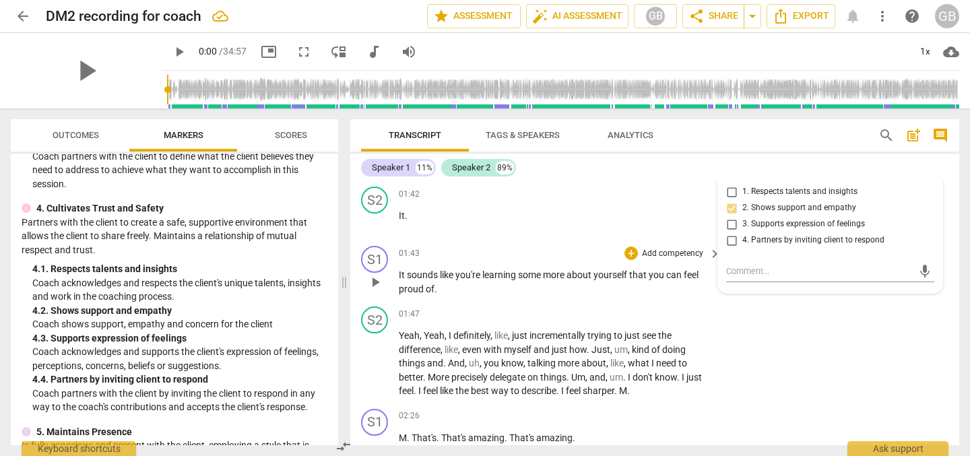
click at [683, 259] on p "Add competency" at bounding box center [672, 254] width 64 height 12
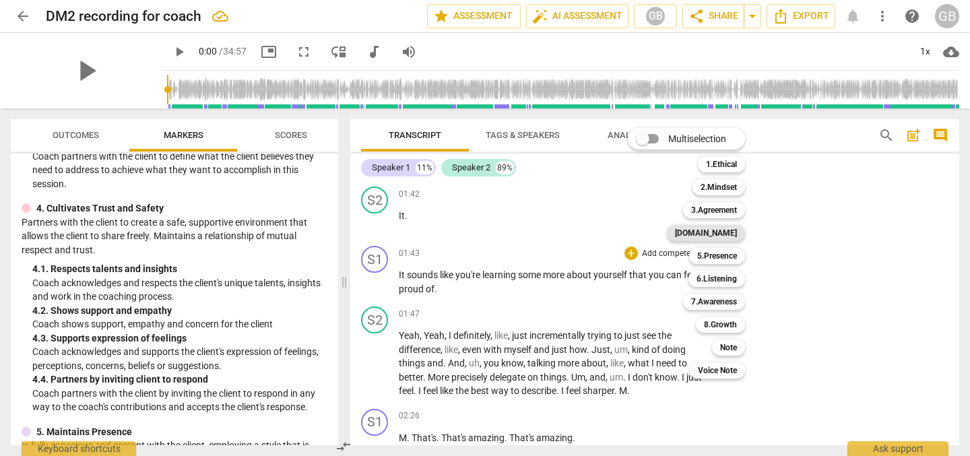
click at [736, 232] on b "[DOMAIN_NAME]" at bounding box center [706, 233] width 62 height 16
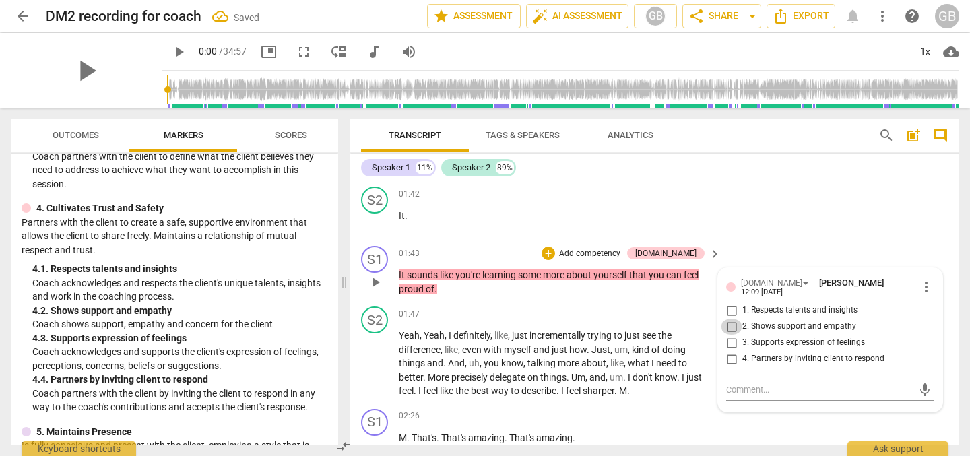
click at [729, 321] on input "2. Shows support and empathy" at bounding box center [731, 326] width 22 height 16
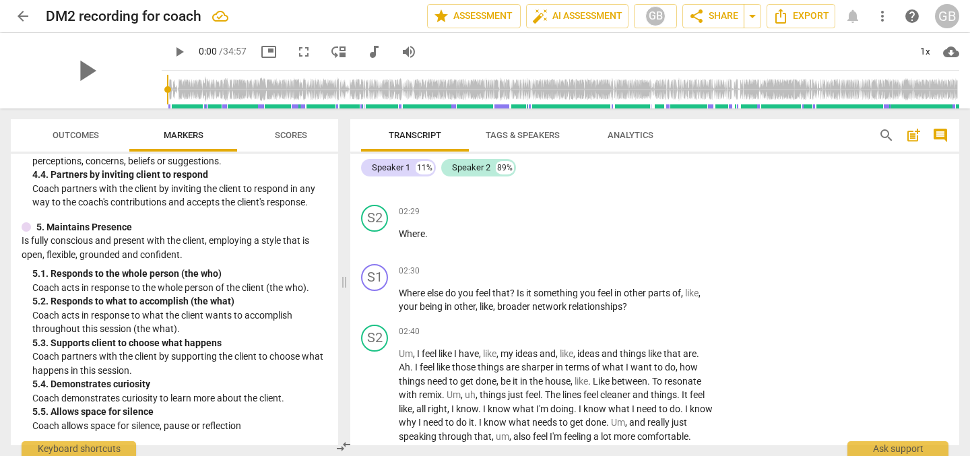
scroll to position [673, 0]
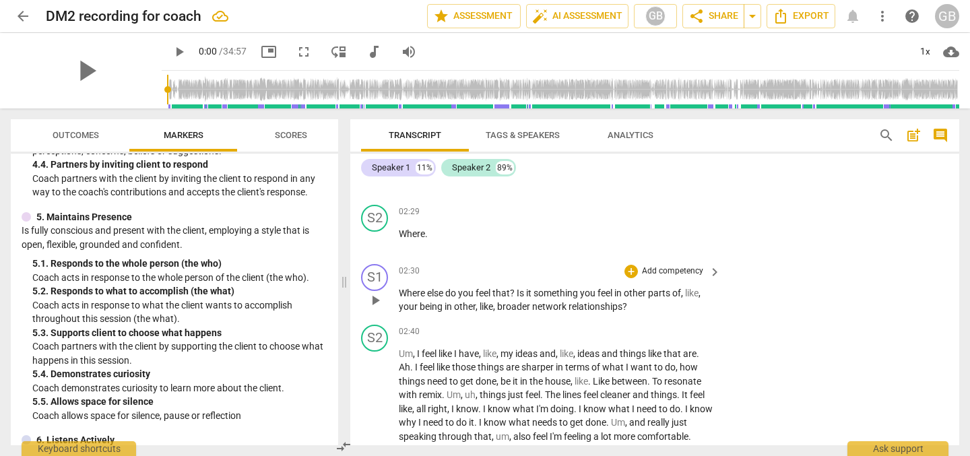
click at [684, 270] on p "Add competency" at bounding box center [672, 271] width 64 height 12
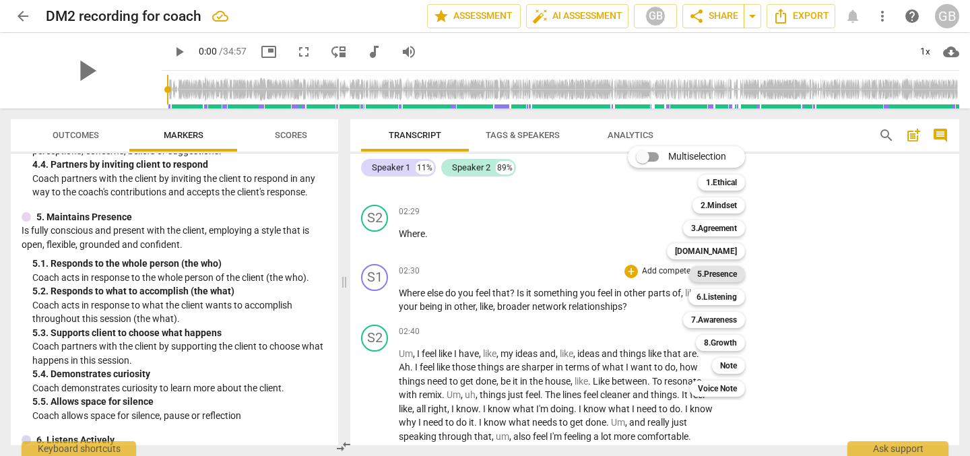
click at [718, 274] on b "5.Presence" at bounding box center [717, 274] width 40 height 16
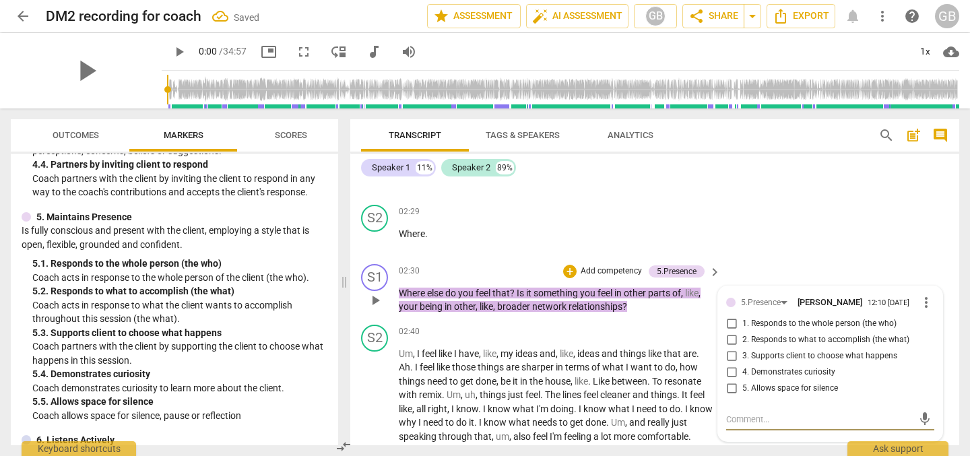
click at [727, 325] on input "1. Responds to the whole person (the who)" at bounding box center [731, 324] width 22 height 16
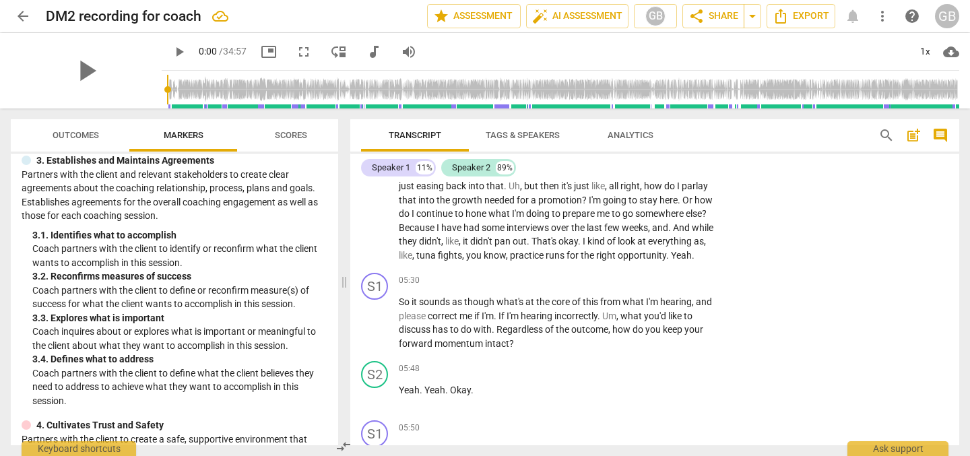
scroll to position [244, 0]
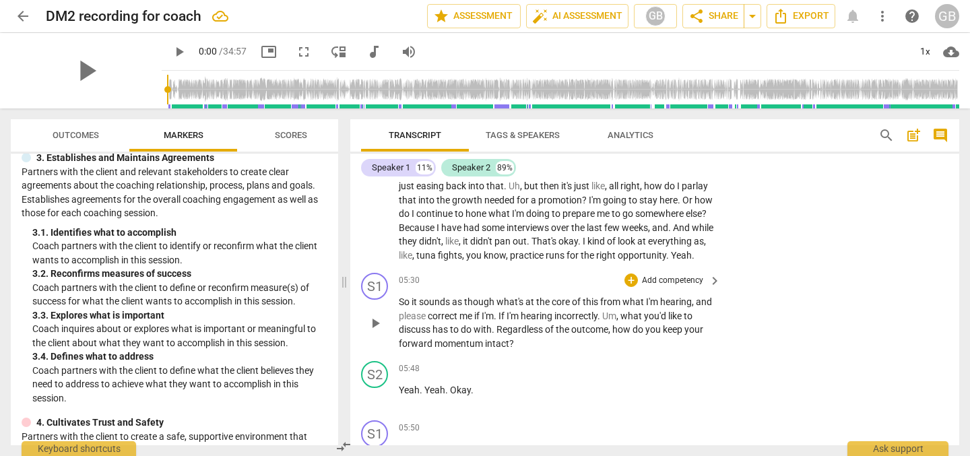
click at [689, 287] on p "Add competency" at bounding box center [672, 281] width 64 height 12
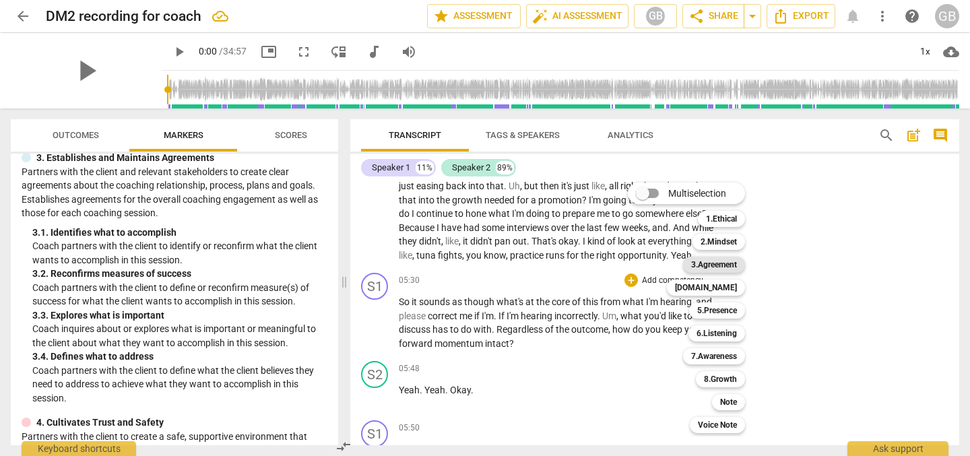
click at [731, 265] on b "3.Agreement" at bounding box center [714, 265] width 46 height 16
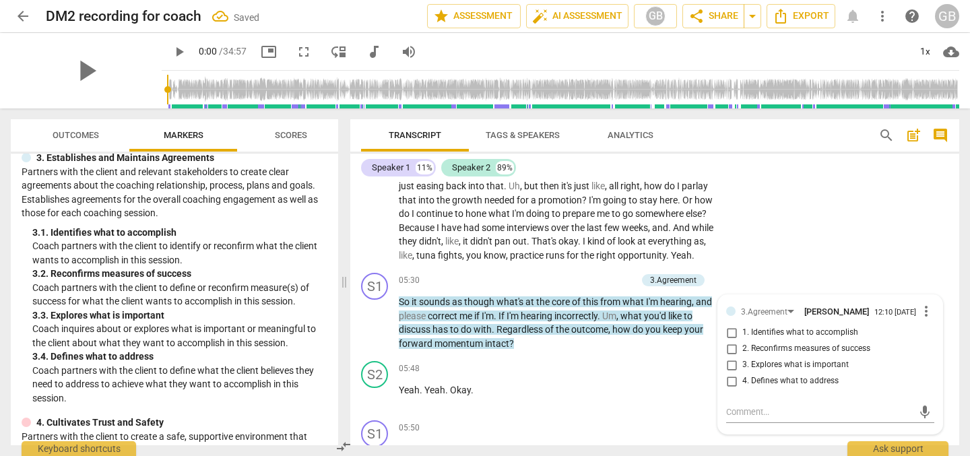
scroll to position [1082, 0]
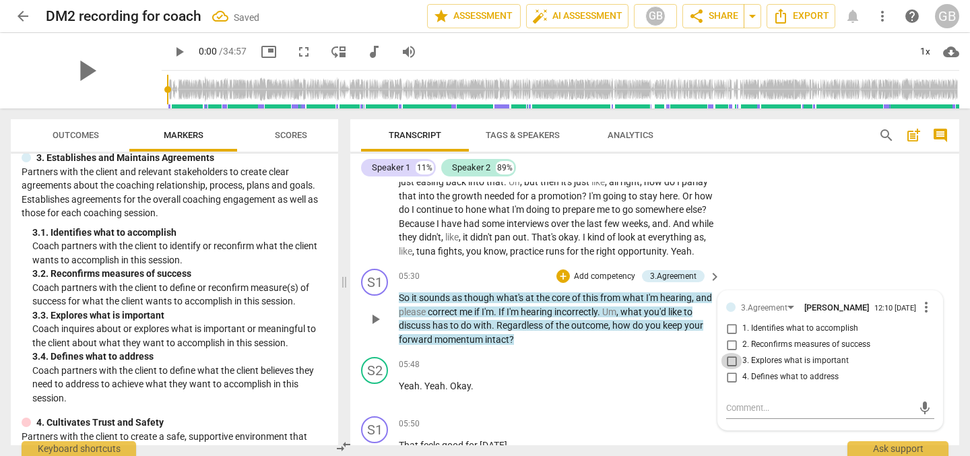
click at [729, 369] on input "3. Explores what is important" at bounding box center [731, 361] width 22 height 16
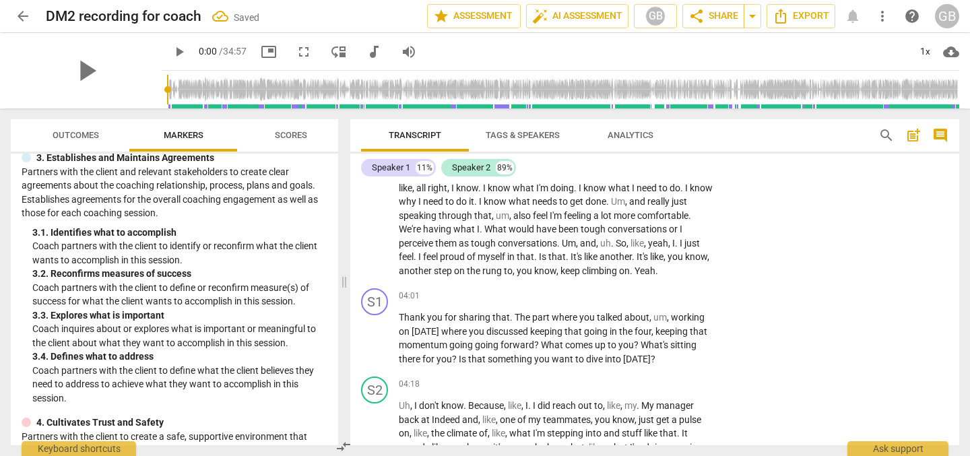
scroll to position [785, 0]
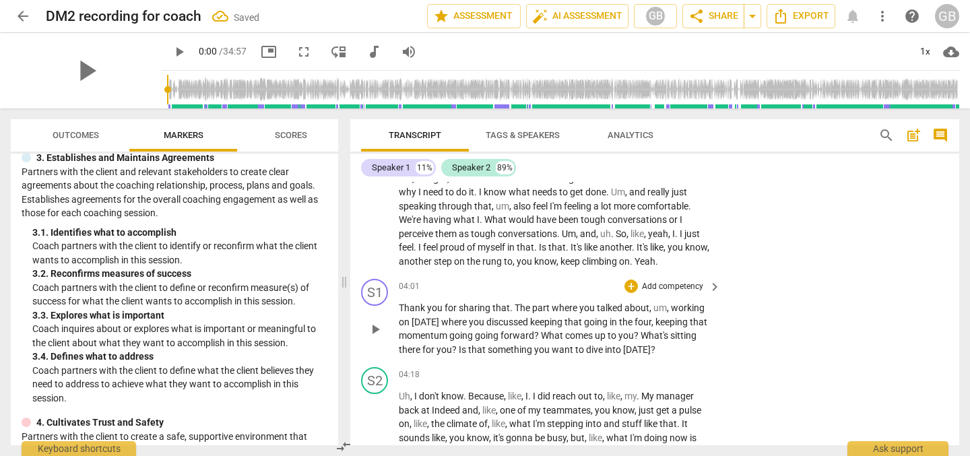
click at [646, 293] on p "Add competency" at bounding box center [672, 287] width 64 height 12
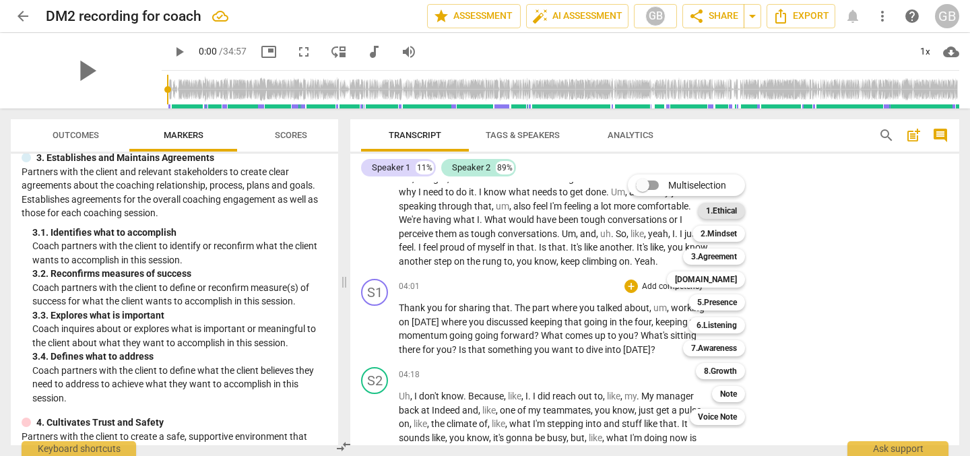
click at [720, 209] on b "1.Ethical" at bounding box center [721, 211] width 31 height 16
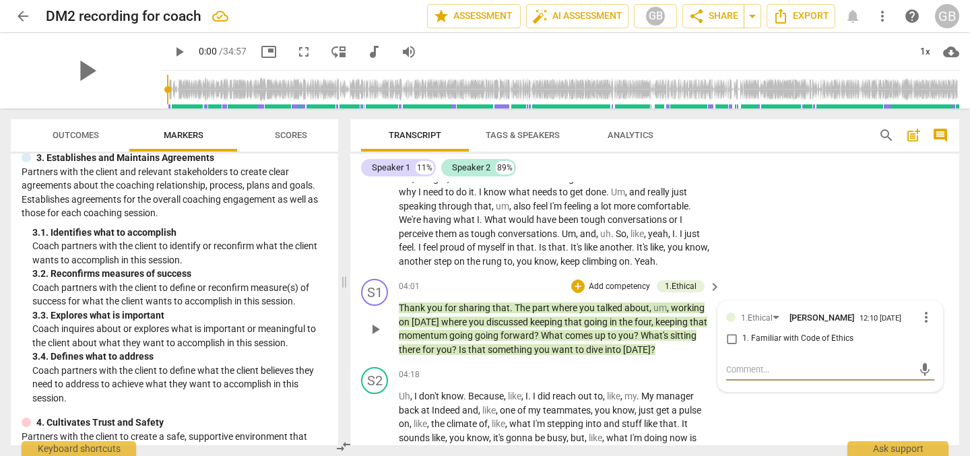
click at [925, 325] on span "more_vert" at bounding box center [926, 317] width 16 height 16
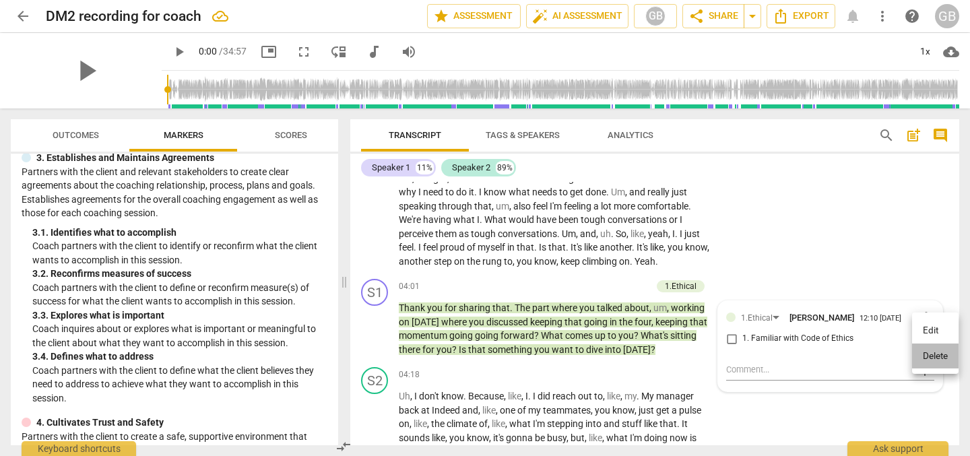
click at [932, 361] on li "Delete" at bounding box center [935, 356] width 46 height 26
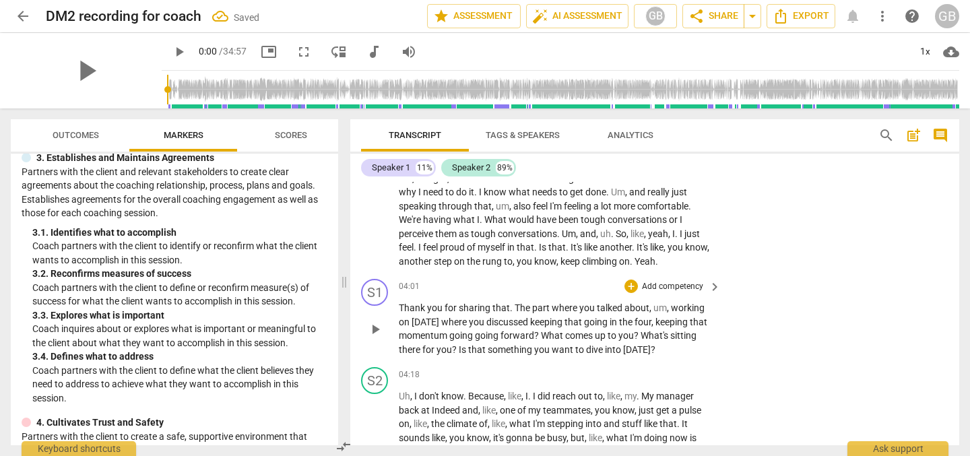
click at [690, 293] on p "Add competency" at bounding box center [672, 287] width 64 height 12
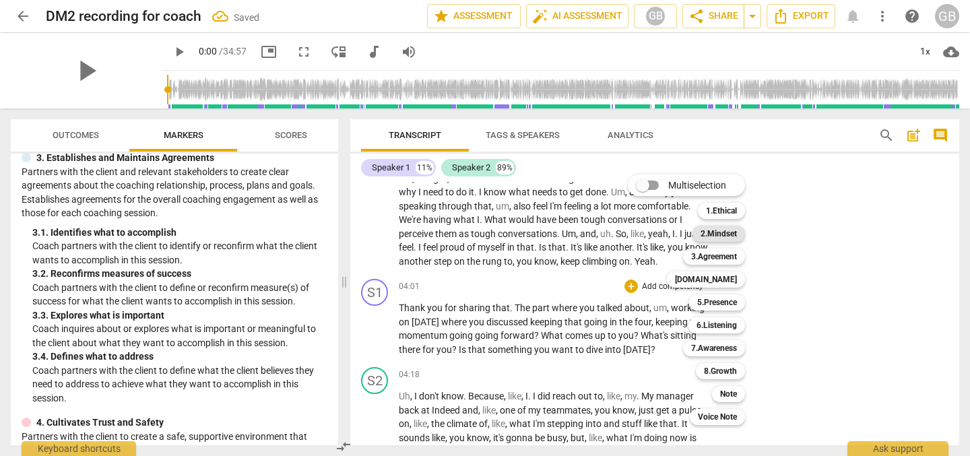
click at [732, 236] on b "2.Mindset" at bounding box center [718, 234] width 36 height 16
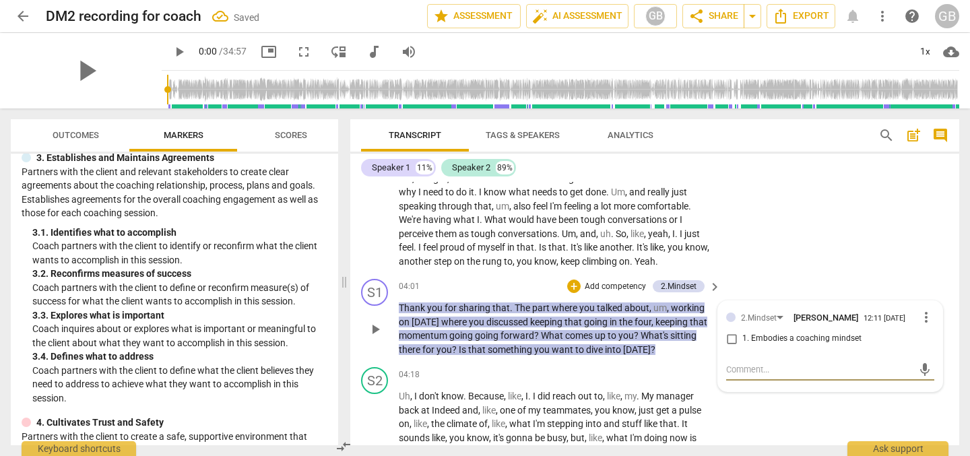
click at [730, 347] on input "1. Embodies a coaching mindset" at bounding box center [731, 339] width 22 height 16
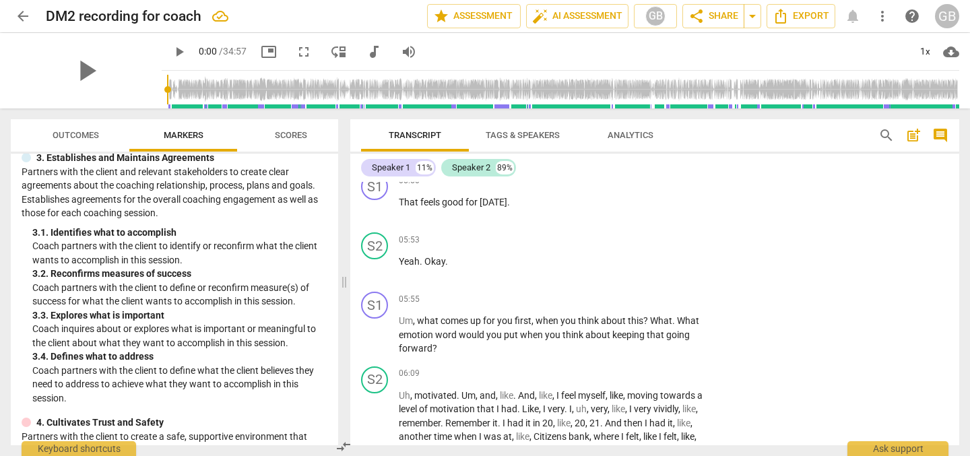
scroll to position [1326, 0]
click at [670, 187] on p "Add competency" at bounding box center [672, 180] width 64 height 12
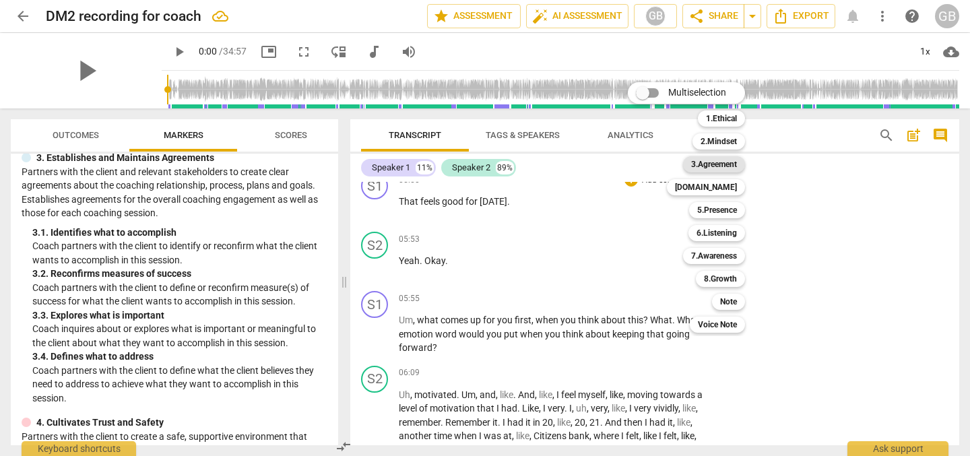
click at [726, 167] on b "3.Agreement" at bounding box center [714, 164] width 46 height 16
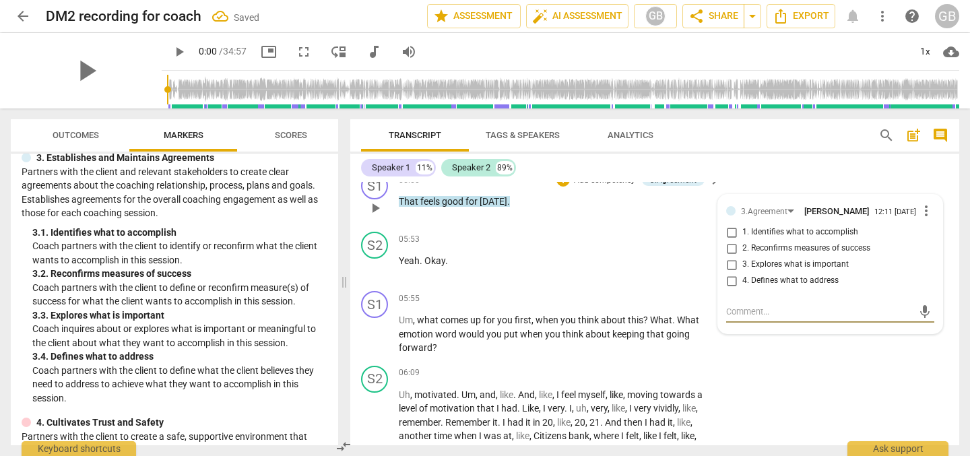
click at [726, 273] on input "3. Explores what is important" at bounding box center [731, 265] width 22 height 16
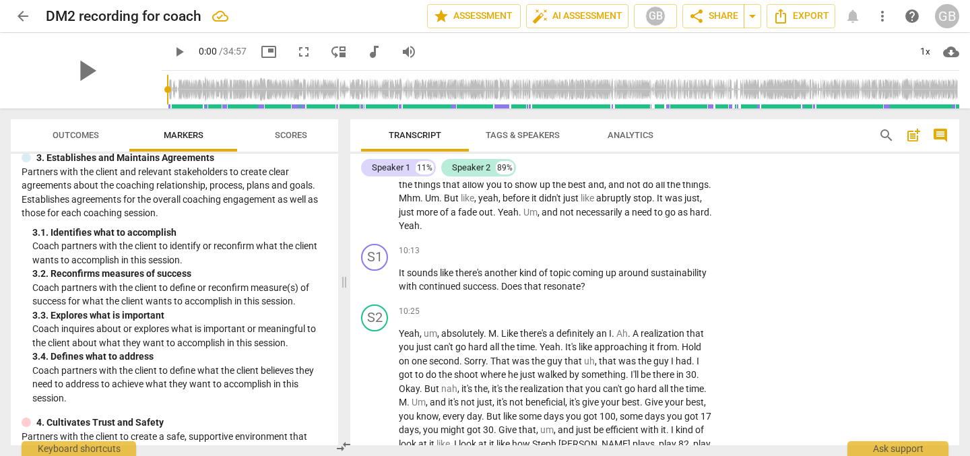
scroll to position [2176, 0]
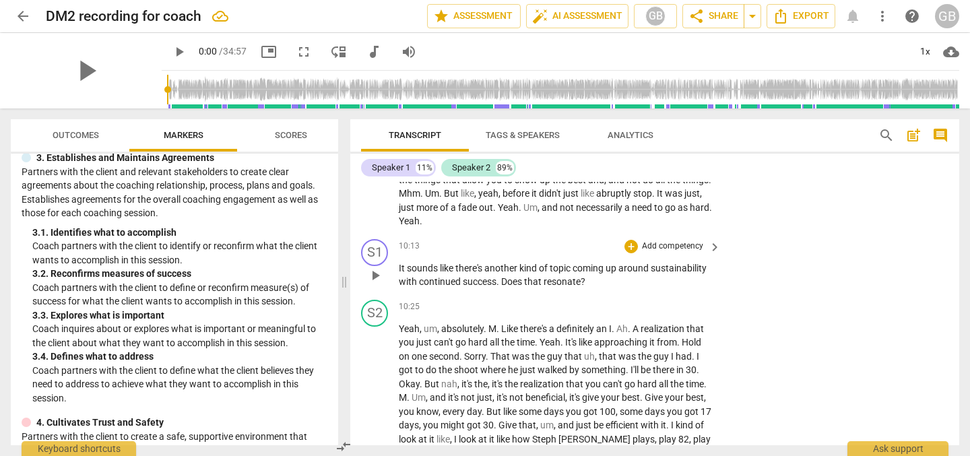
click at [660, 253] on p "Add competency" at bounding box center [672, 246] width 64 height 12
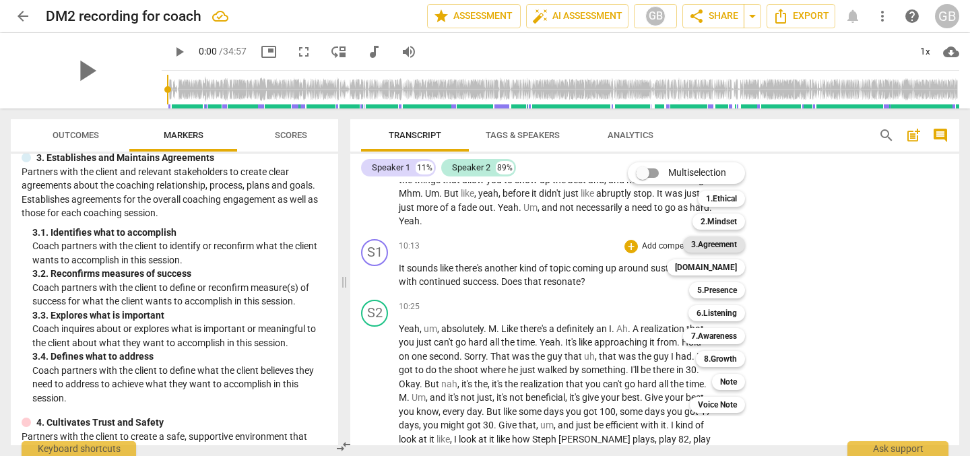
click at [735, 242] on b "3.Agreement" at bounding box center [714, 244] width 46 height 16
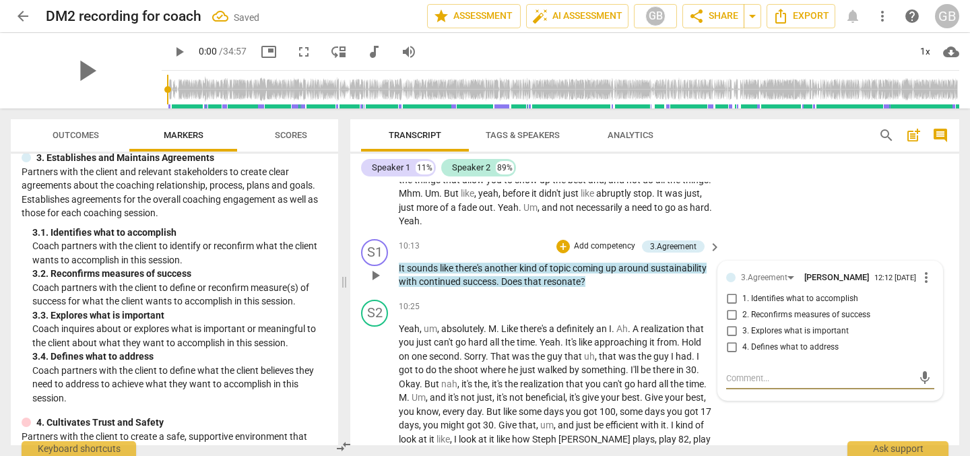
click at [730, 339] on input "3. Explores what is important" at bounding box center [731, 331] width 22 height 16
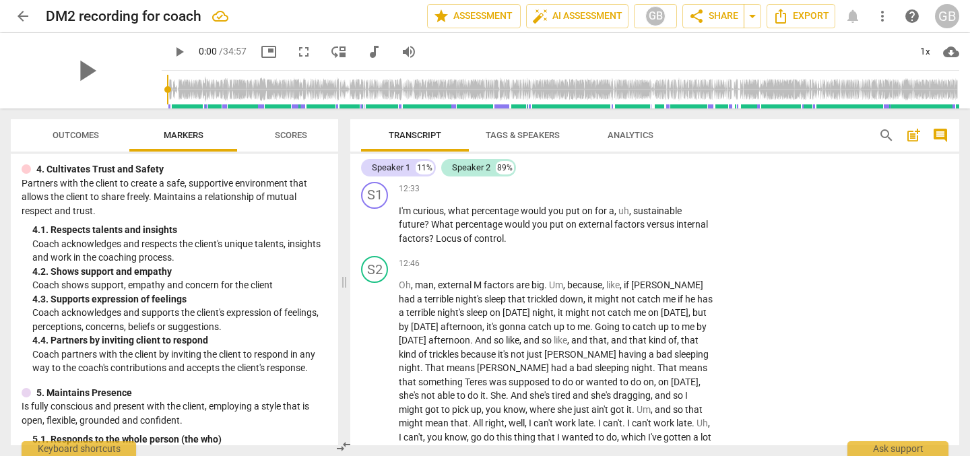
scroll to position [498, 0]
click at [678, 195] on p "Add competency" at bounding box center [672, 189] width 64 height 12
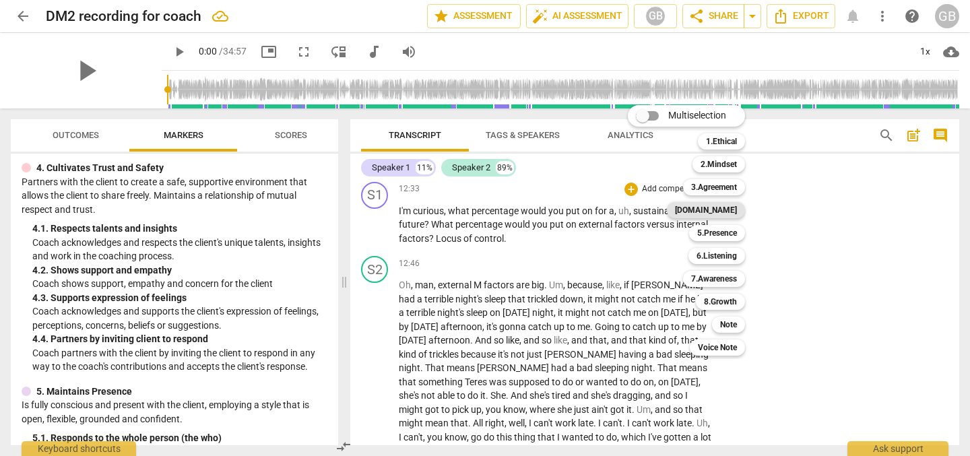
click at [733, 211] on b "[DOMAIN_NAME]" at bounding box center [706, 210] width 62 height 16
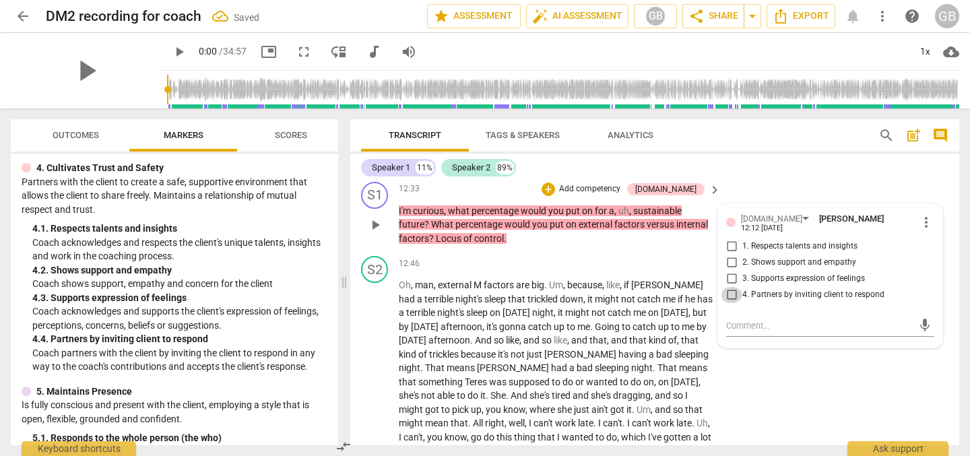
click at [727, 303] on input "4. Partners by inviting client to respond" at bounding box center [731, 295] width 22 height 16
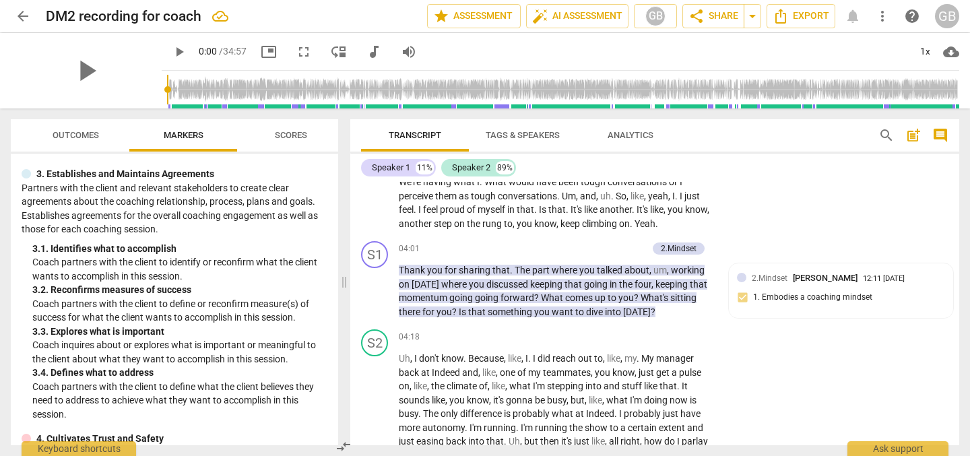
scroll to position [821, 0]
click at [628, 257] on p "Add competency" at bounding box center [615, 250] width 64 height 12
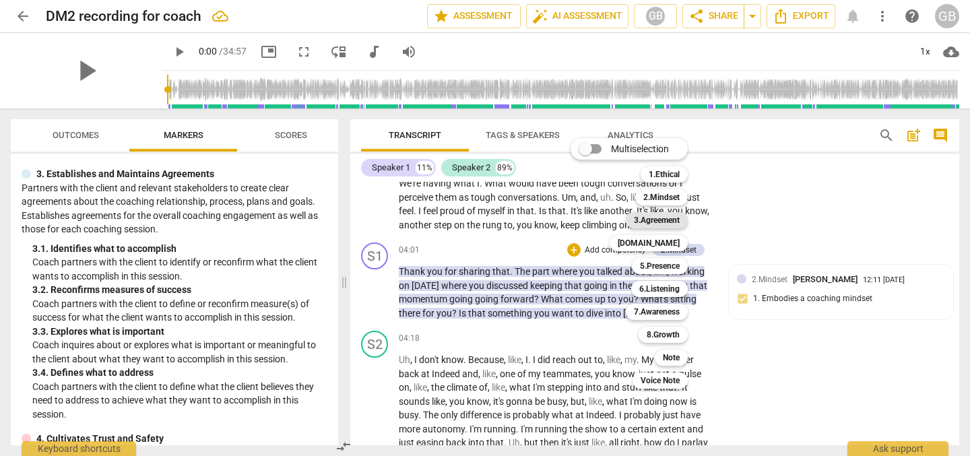
click at [676, 224] on b "3.Agreement" at bounding box center [657, 220] width 46 height 16
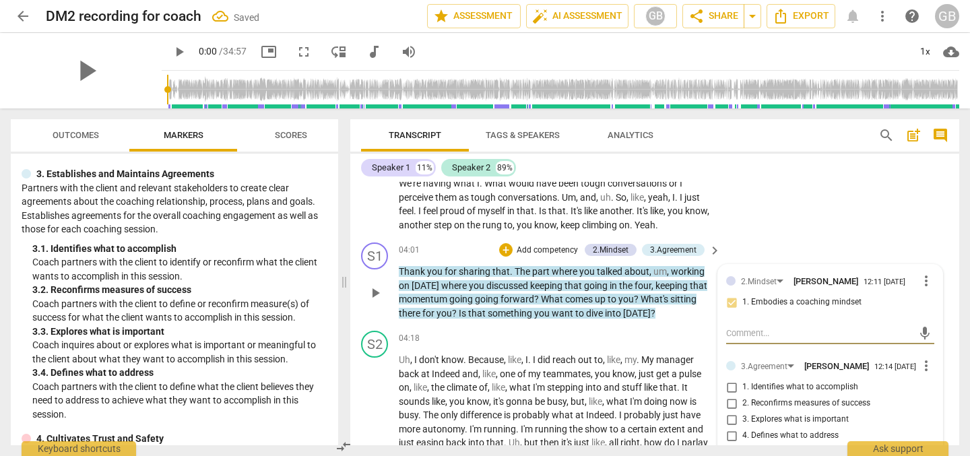
click at [732, 395] on input "1. Identifies what to accomplish" at bounding box center [731, 387] width 22 height 16
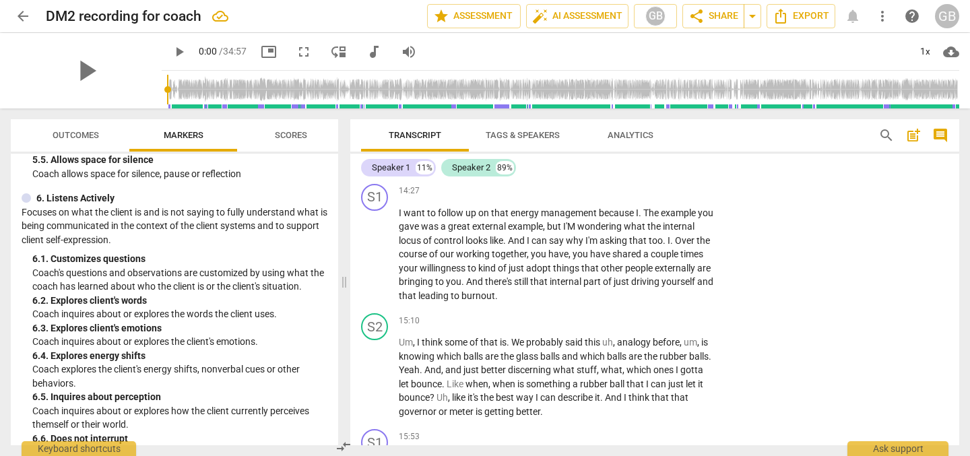
scroll to position [920, 0]
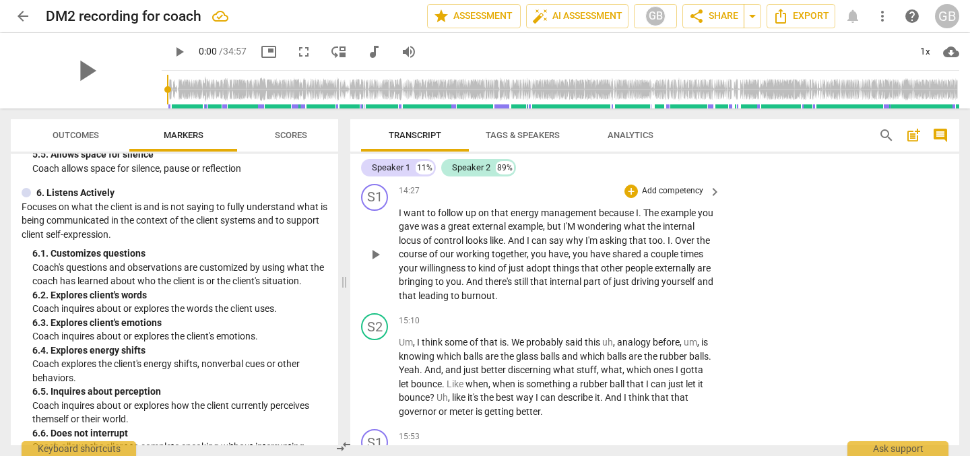
click at [679, 197] on p "Add competency" at bounding box center [672, 191] width 64 height 12
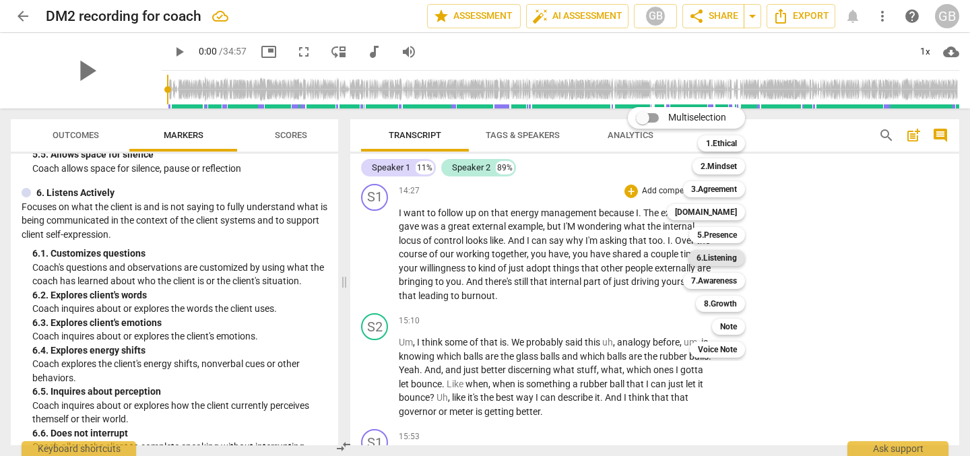
click at [721, 259] on b "6.Listening" at bounding box center [716, 258] width 40 height 16
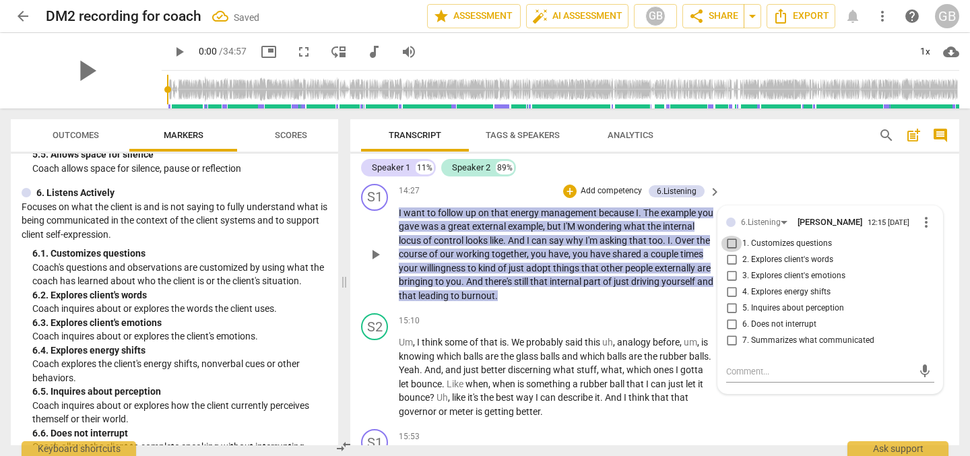
click at [726, 252] on input "1. Customizes questions" at bounding box center [731, 244] width 22 height 16
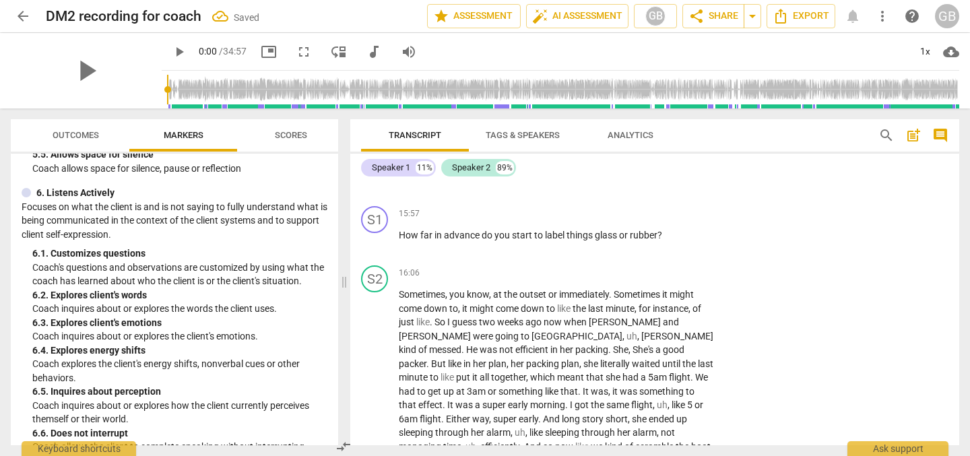
scroll to position [3289, 0]
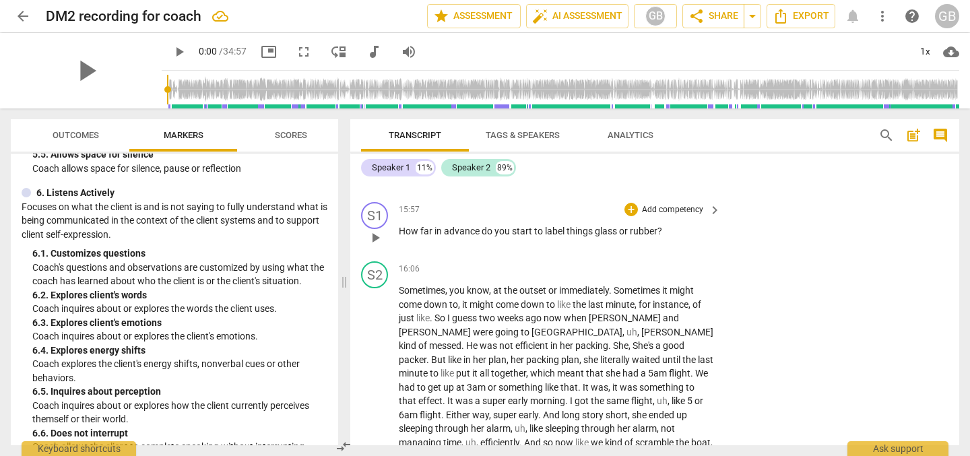
click at [676, 216] on p "Add competency" at bounding box center [672, 210] width 64 height 12
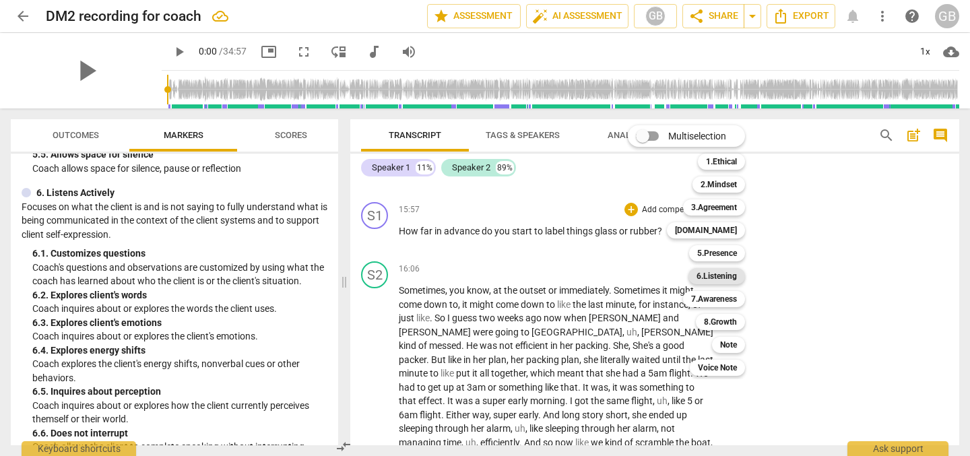
click at [738, 277] on div "6.Listening" at bounding box center [716, 276] width 57 height 16
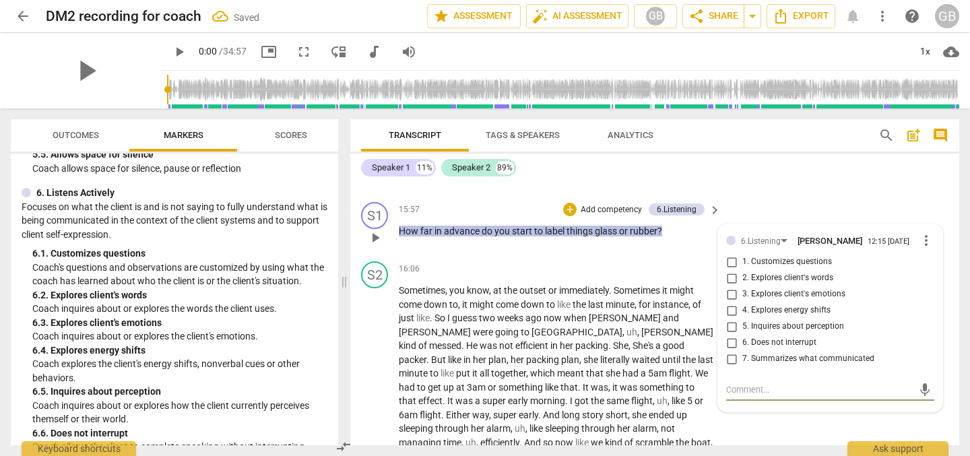
click at [729, 286] on input "2. Explores client's words" at bounding box center [731, 278] width 22 height 16
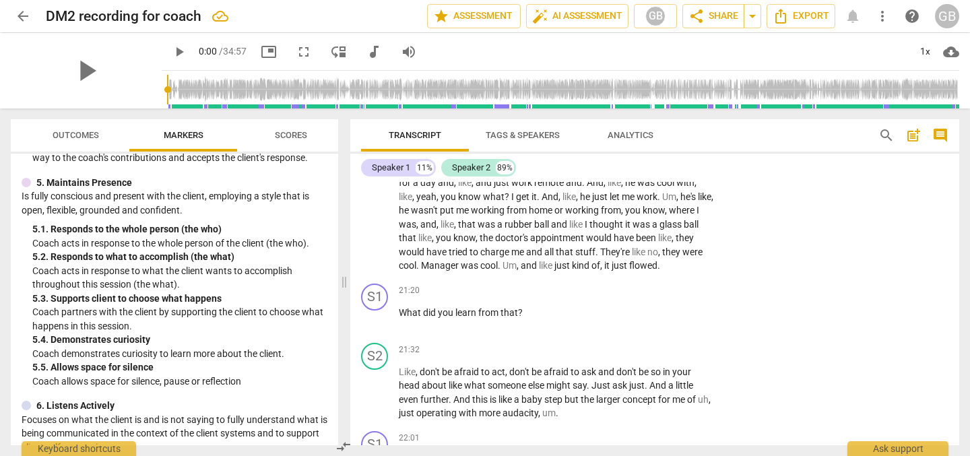
scroll to position [4154, 0]
click at [687, 294] on p "Add competency" at bounding box center [672, 288] width 64 height 12
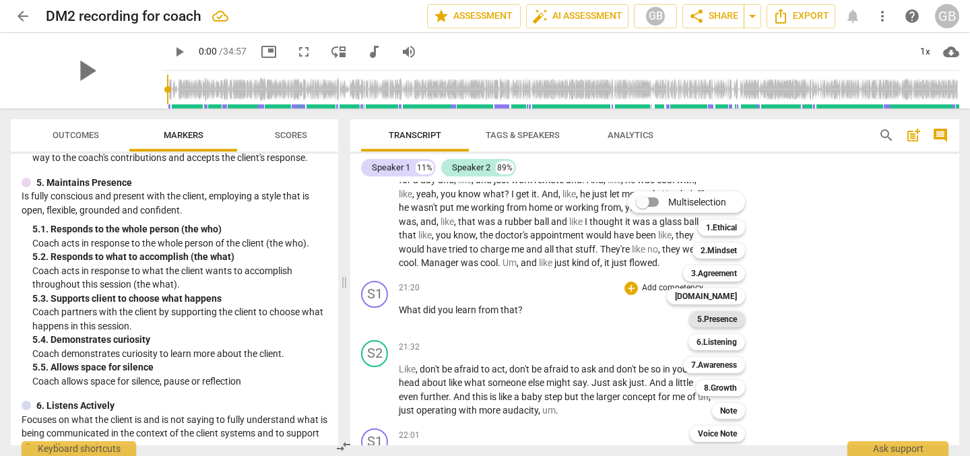
click at [726, 318] on b "5.Presence" at bounding box center [717, 319] width 40 height 16
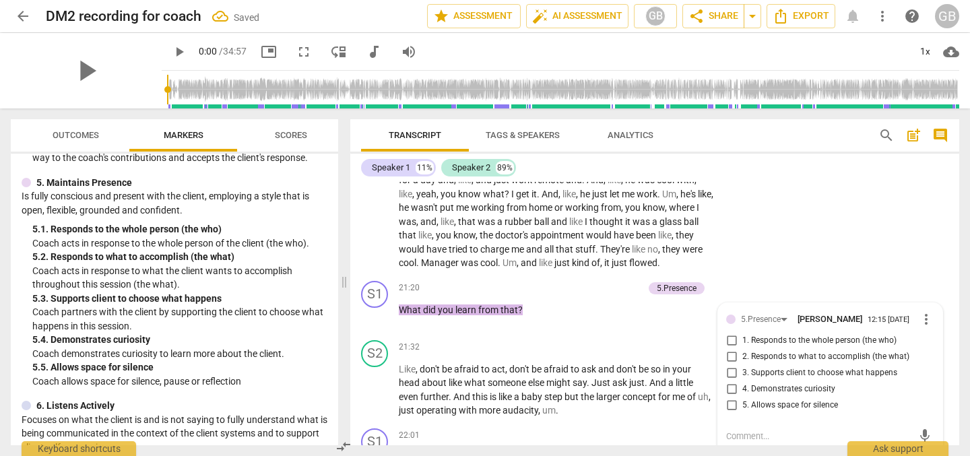
scroll to position [4322, 0]
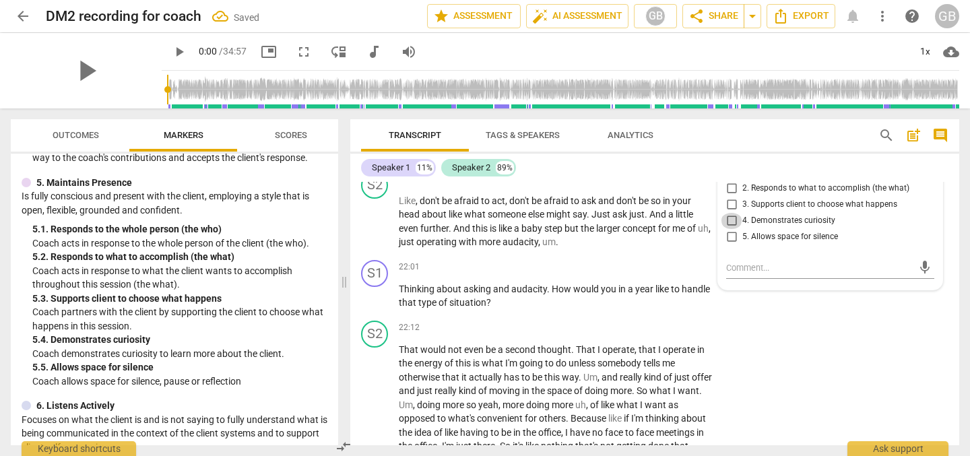
click at [732, 229] on input "4. Demonstrates curiosity" at bounding box center [731, 221] width 22 height 16
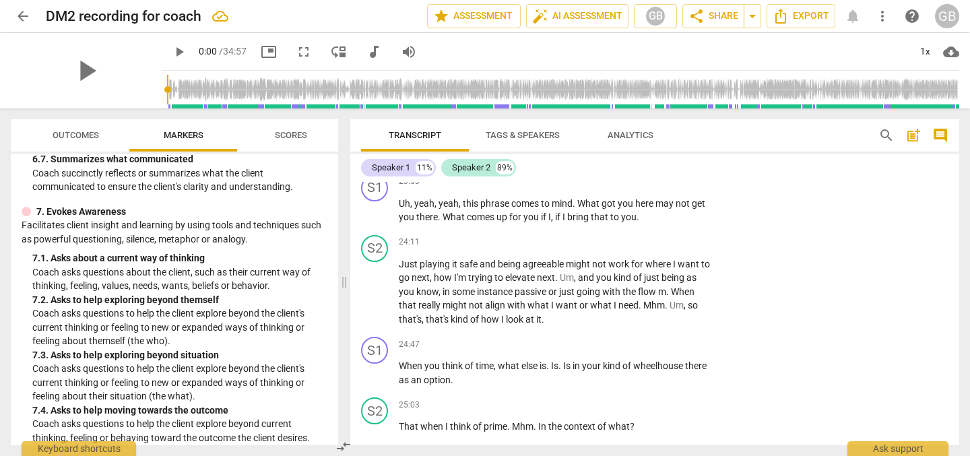
scroll to position [1238, 0]
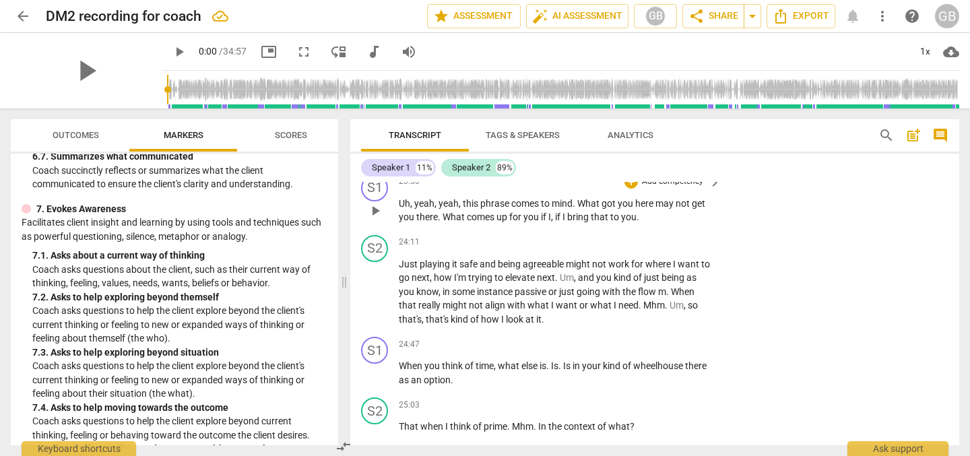
click at [662, 188] on p "Add competency" at bounding box center [672, 182] width 64 height 12
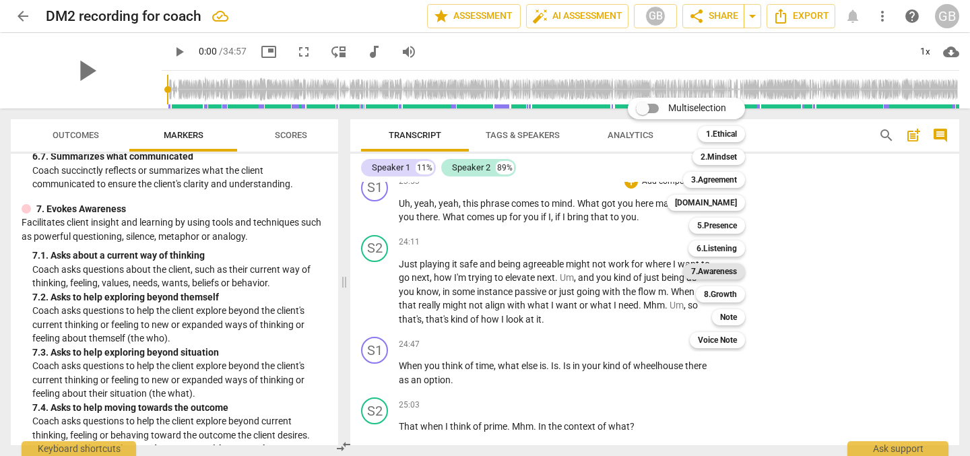
click at [720, 269] on b "7.Awareness" at bounding box center [714, 271] width 46 height 16
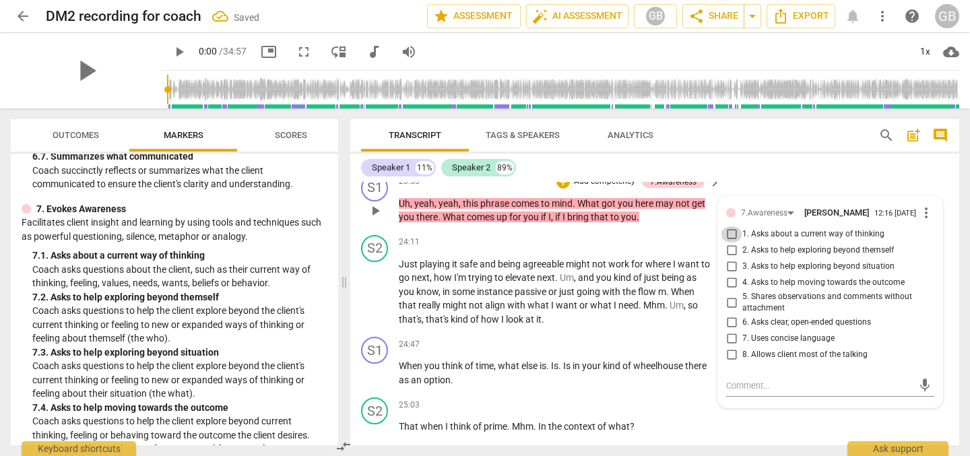
click at [725, 242] on input "1. Asks about a current way of thinking" at bounding box center [731, 234] width 22 height 16
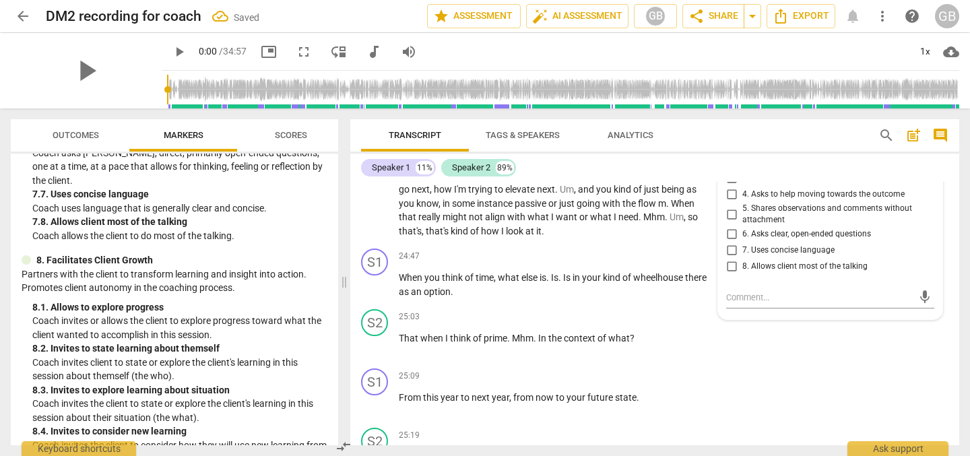
scroll to position [4786, 0]
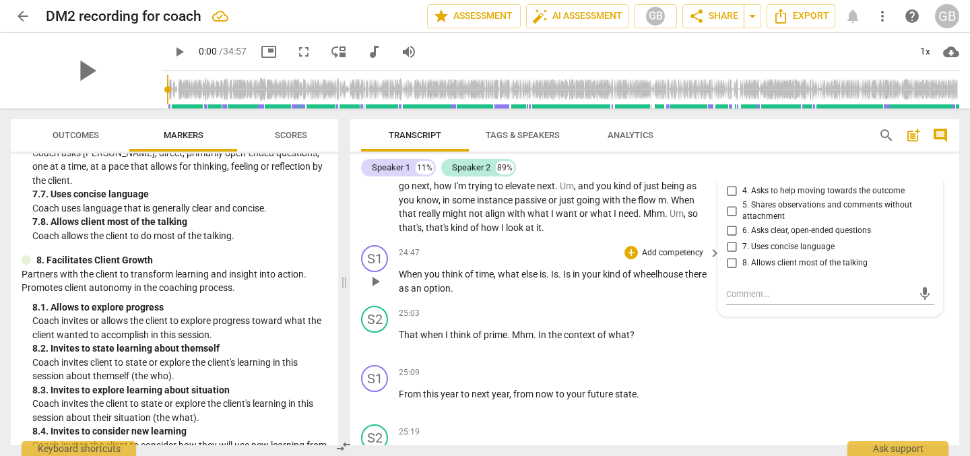
click at [679, 259] on p "Add competency" at bounding box center [672, 253] width 64 height 12
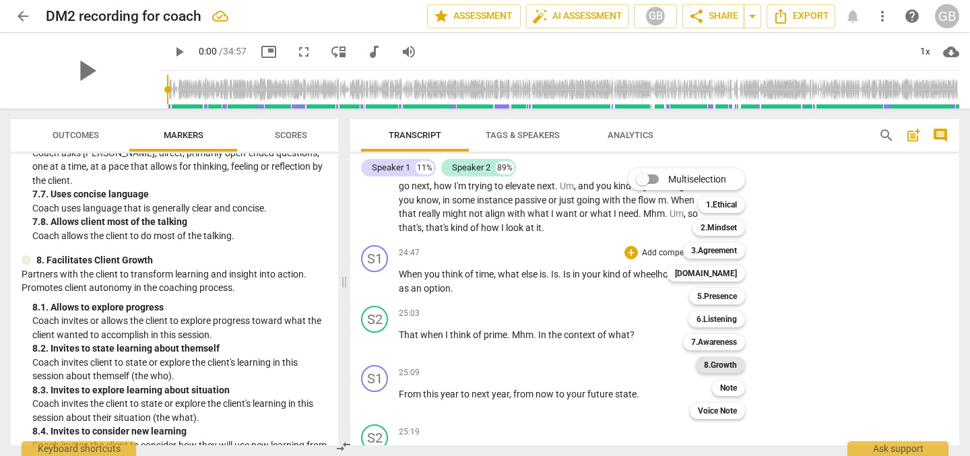
click at [737, 364] on b "8.Growth" at bounding box center [720, 365] width 33 height 16
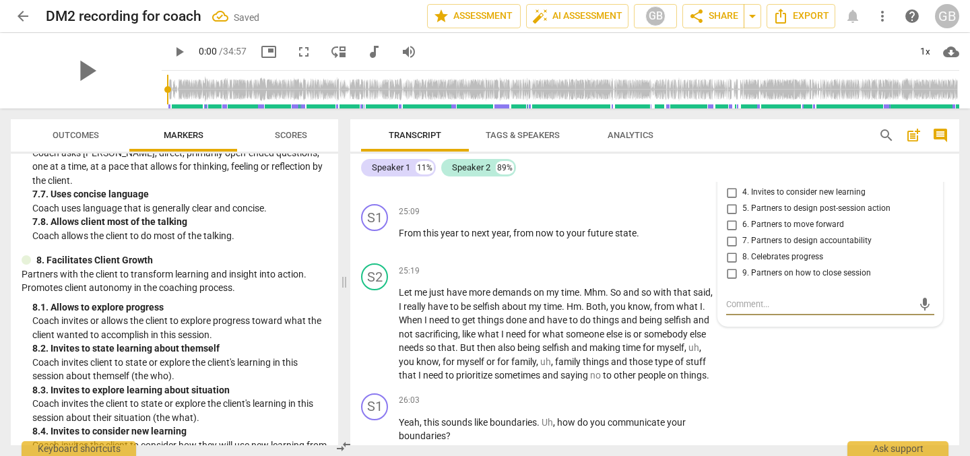
scroll to position [4919, 0]
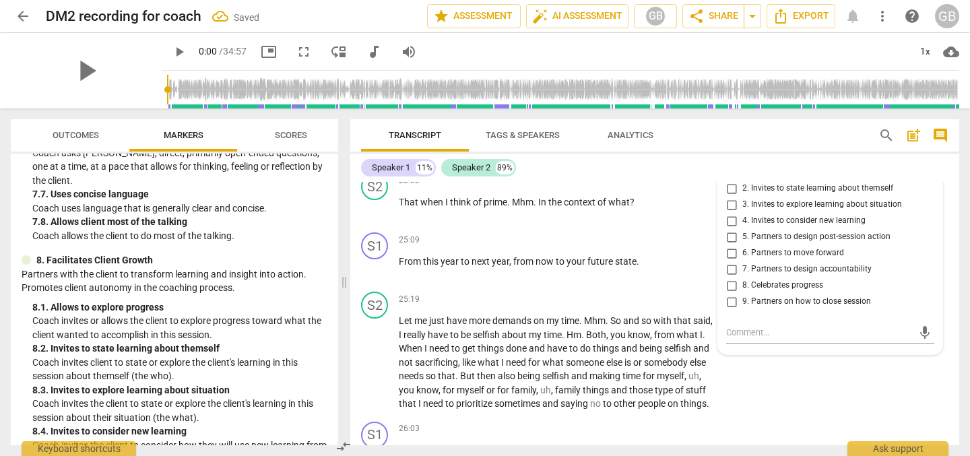
click at [756, 178] on span "1. Allows to explore progress" at bounding box center [794, 172] width 104 height 12
click at [742, 180] on input "1. Allows to explore progress" at bounding box center [731, 172] width 22 height 16
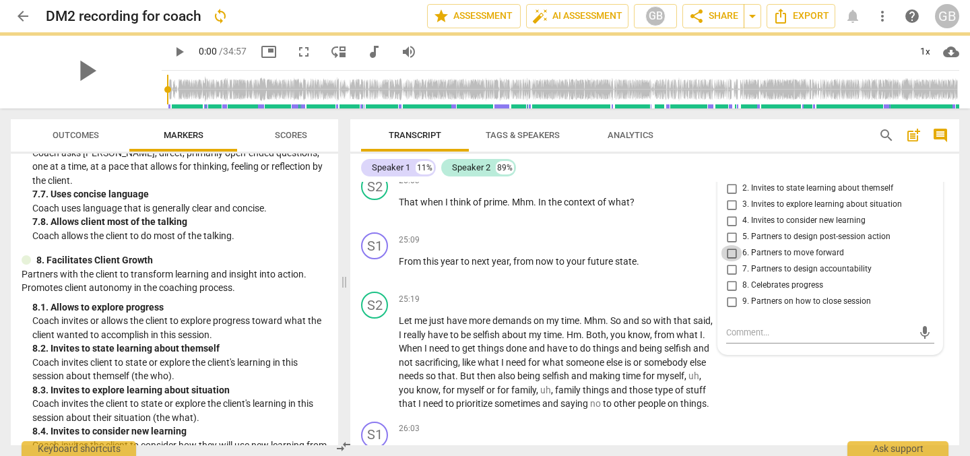
click at [731, 261] on input "6. Partners to move forward" at bounding box center [731, 253] width 22 height 16
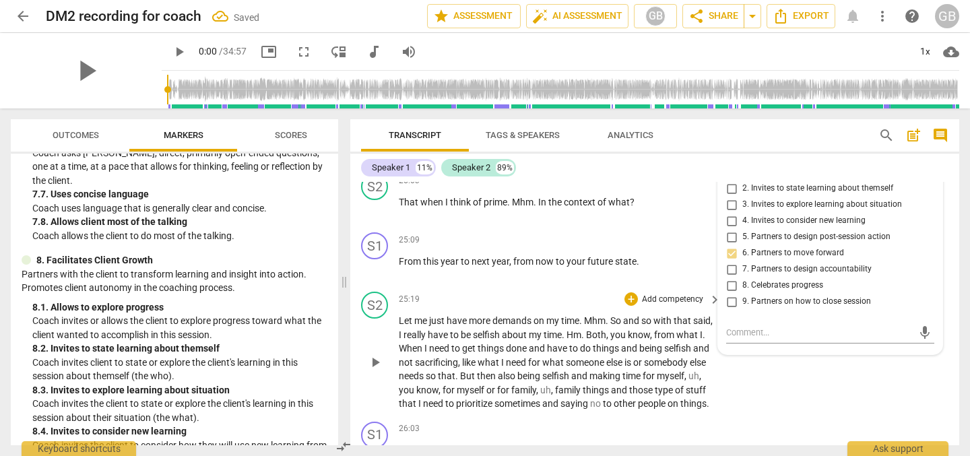
click at [562, 340] on span "time" at bounding box center [552, 334] width 18 height 11
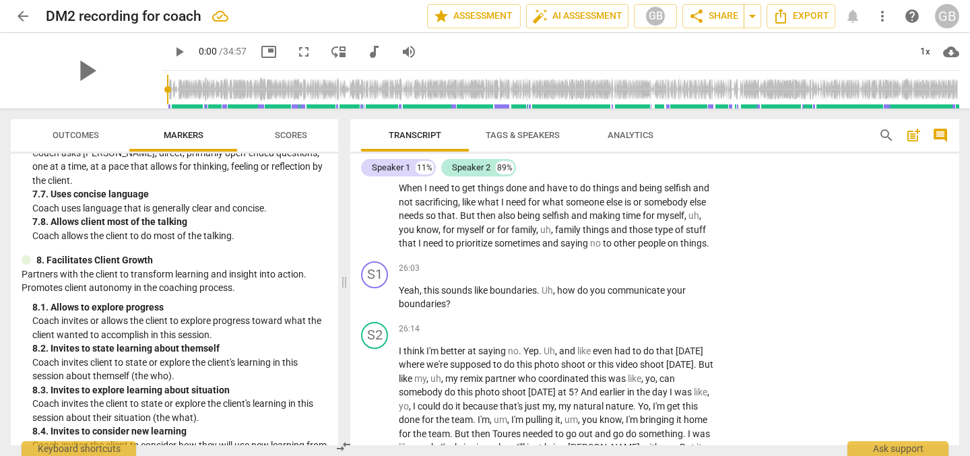
scroll to position [5090, 0]
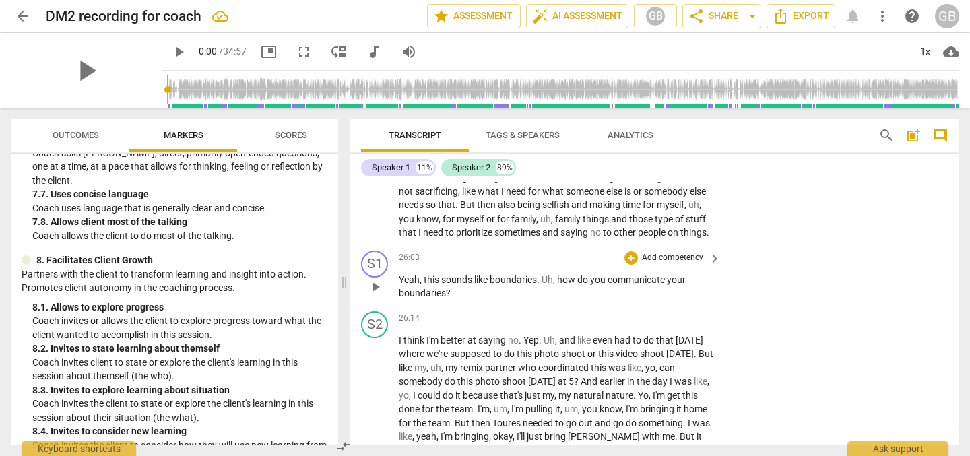
click at [666, 264] on p "Add competency" at bounding box center [672, 258] width 64 height 12
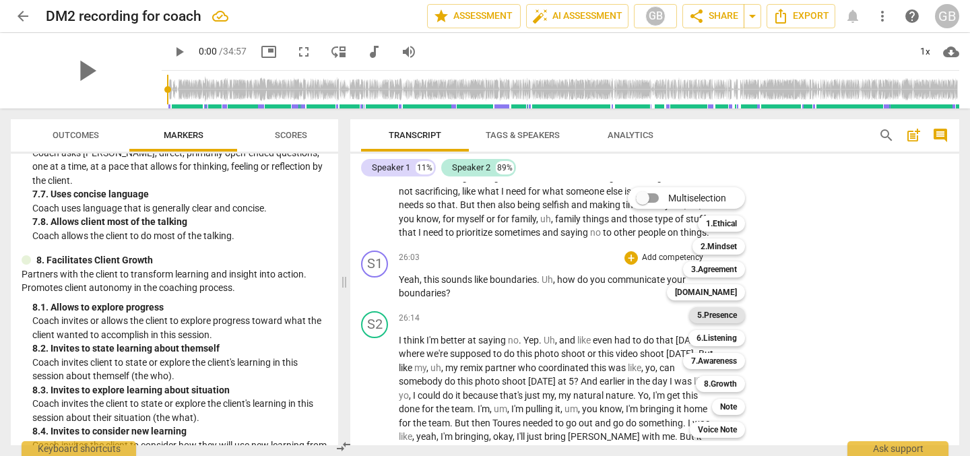
click at [733, 318] on b "5.Presence" at bounding box center [717, 315] width 40 height 16
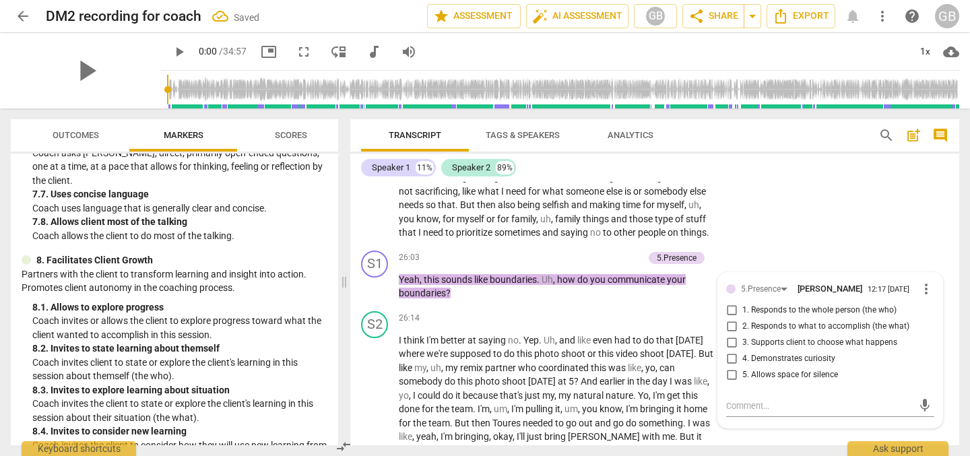
scroll to position [5242, 0]
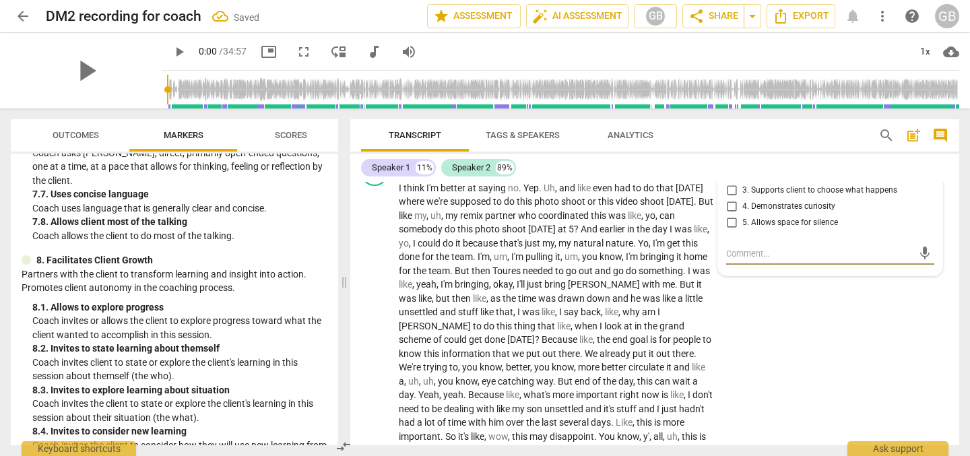
click at [727, 215] on input "4. Demonstrates curiosity" at bounding box center [731, 207] width 22 height 16
click at [630, 304] on span "and" at bounding box center [621, 298] width 18 height 11
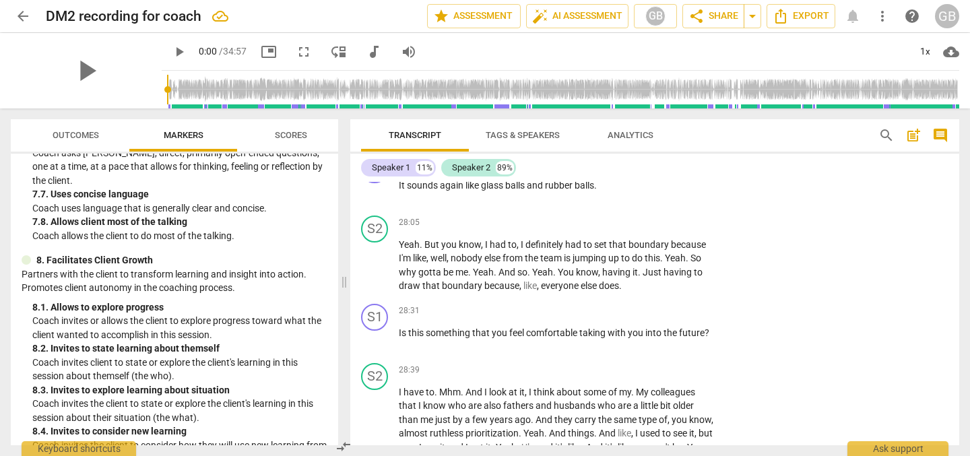
scroll to position [5556, 0]
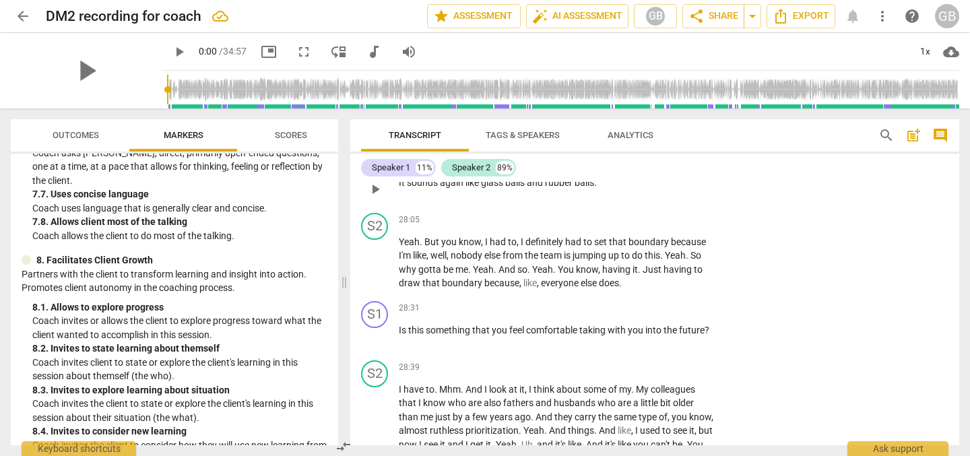
click at [661, 167] on p "Add competency" at bounding box center [672, 161] width 64 height 12
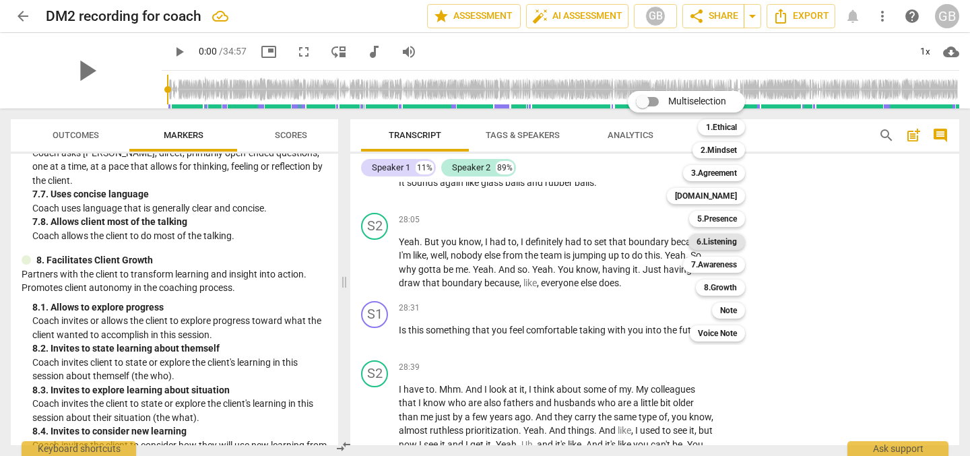
click at [711, 238] on b "6.Listening" at bounding box center [716, 242] width 40 height 16
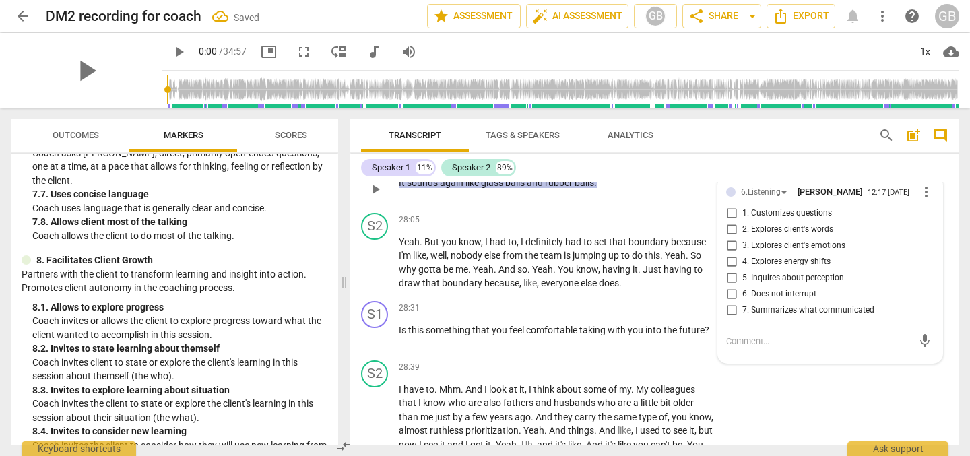
click at [789, 236] on span "2. Explores client's words" at bounding box center [787, 230] width 91 height 12
click at [742, 238] on input "2. Explores client's words" at bounding box center [731, 230] width 22 height 16
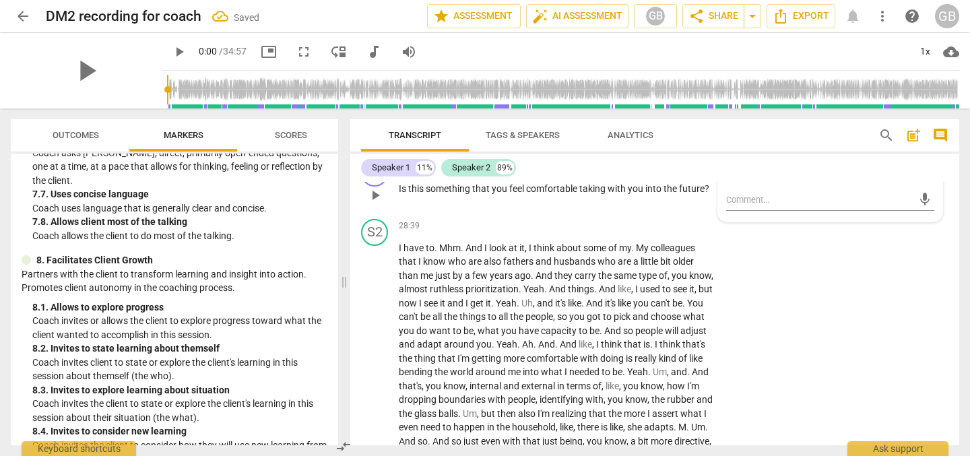
scroll to position [5695, 0]
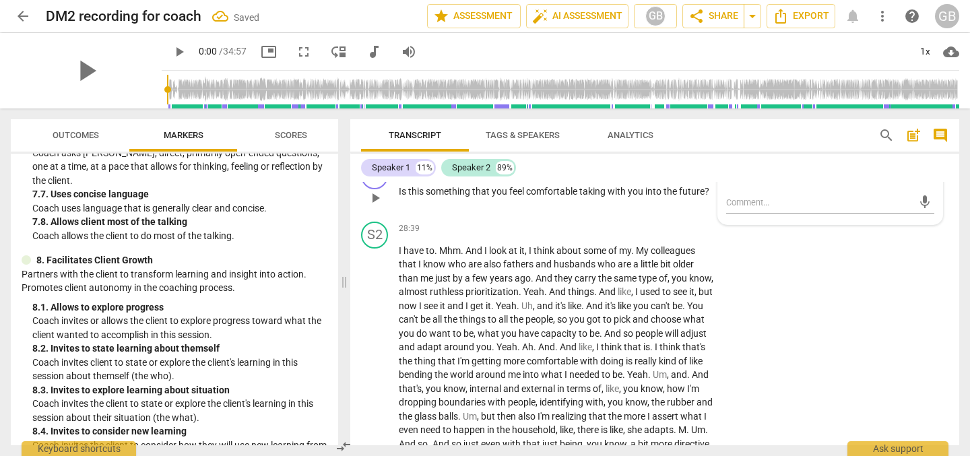
click at [680, 176] on p "Add competency" at bounding box center [672, 170] width 64 height 12
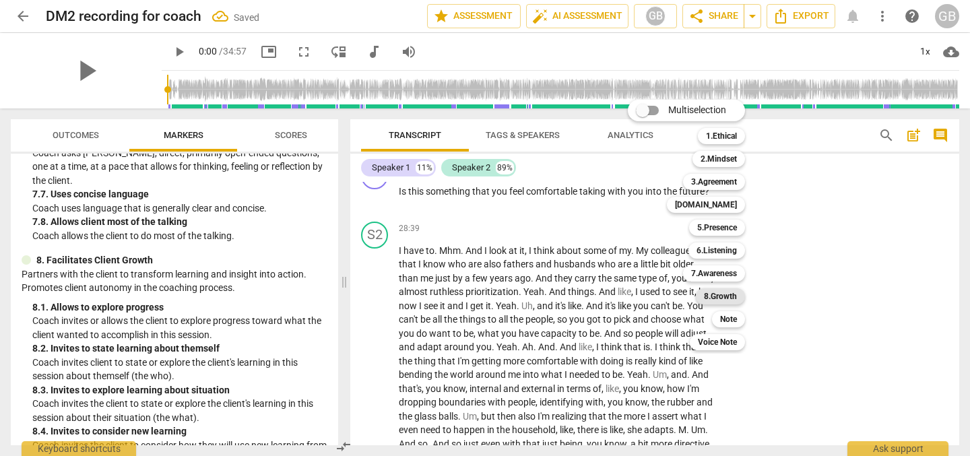
click at [727, 293] on b "8.Growth" at bounding box center [720, 296] width 33 height 16
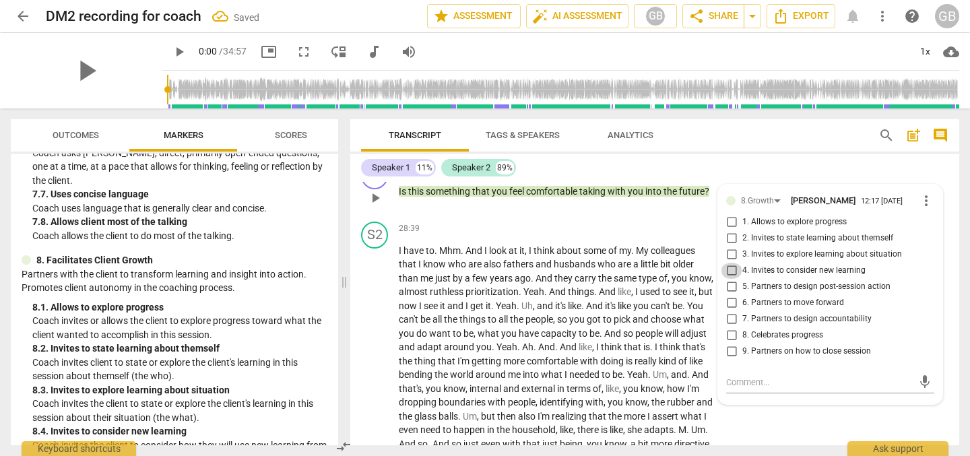
click at [727, 279] on input "4. Invites to consider new learning" at bounding box center [731, 271] width 22 height 16
click at [728, 311] on input "6. Partners to move forward" at bounding box center [731, 303] width 22 height 16
click at [591, 269] on span "husbands" at bounding box center [575, 264] width 44 height 11
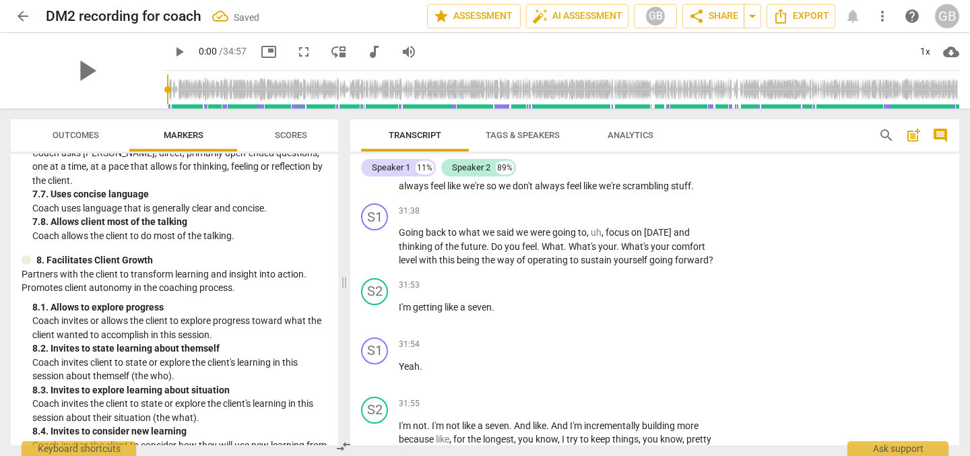
scroll to position [6067, 0]
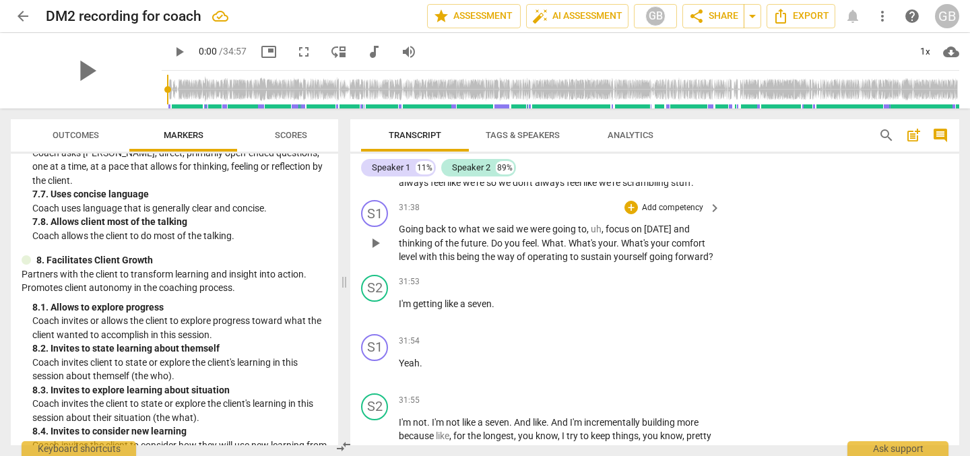
click at [678, 214] on p "Add competency" at bounding box center [672, 208] width 64 height 12
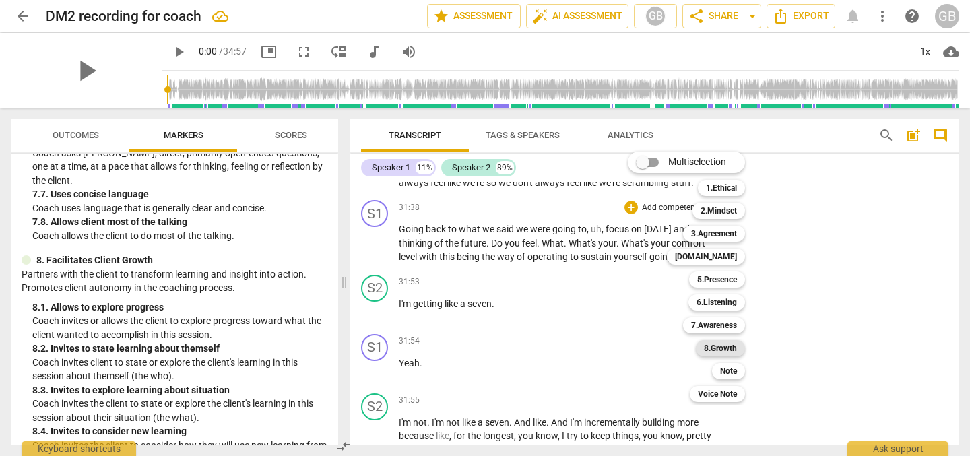
click at [728, 345] on b "8.Growth" at bounding box center [720, 348] width 33 height 16
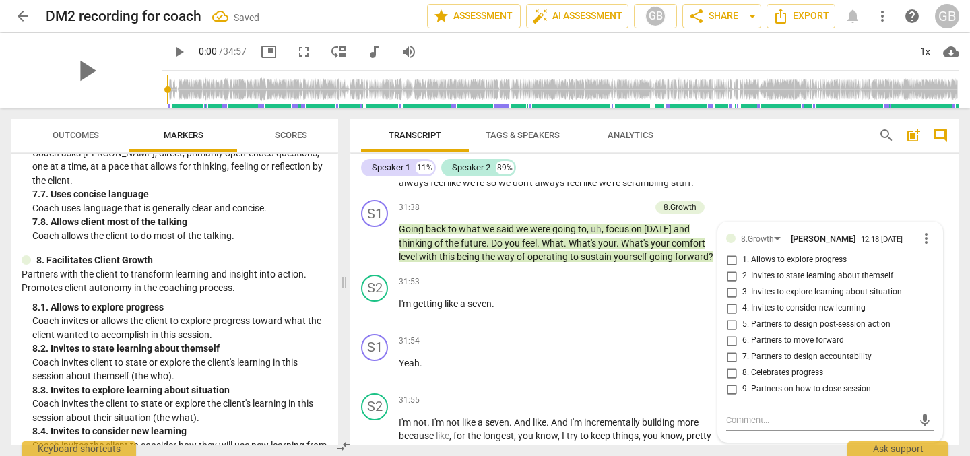
scroll to position [6242, 0]
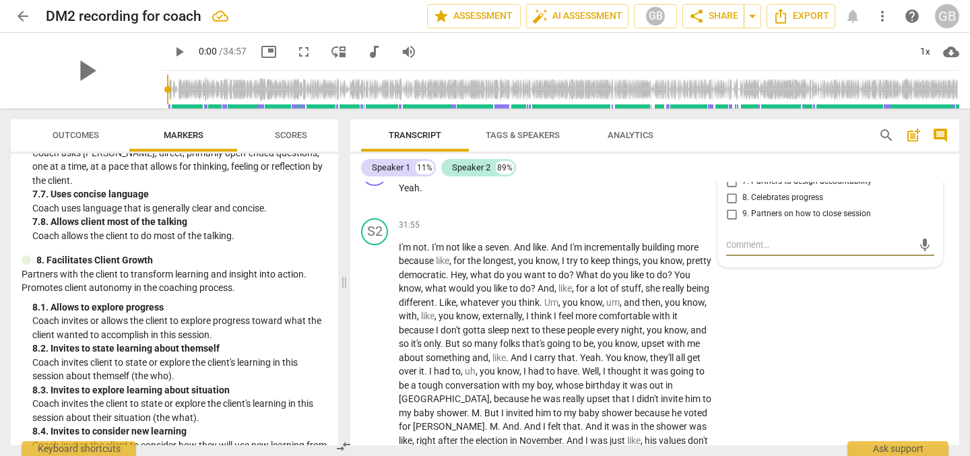
click at [730, 190] on input "7. Partners to design accountability" at bounding box center [731, 182] width 22 height 16
click at [729, 174] on input "6. Partners to move forward" at bounding box center [731, 166] width 22 height 16
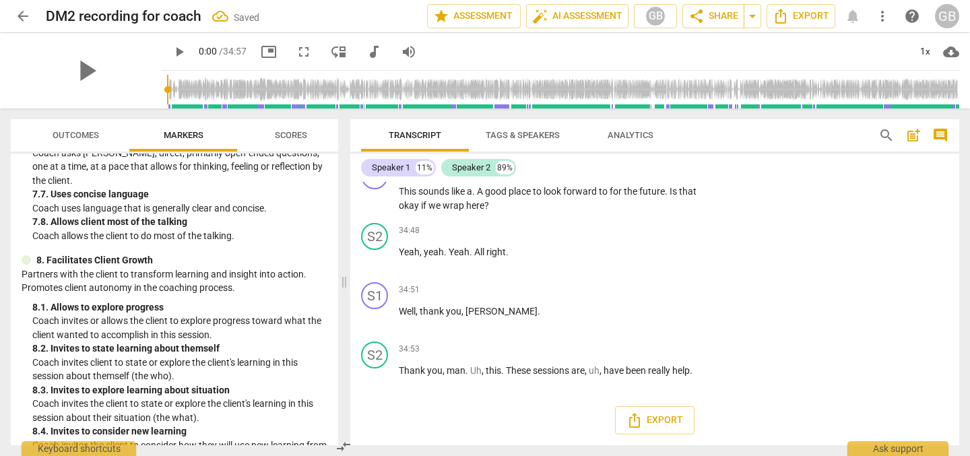
scroll to position [6770, 0]
click at [685, 176] on p "Add competency" at bounding box center [672, 170] width 64 height 12
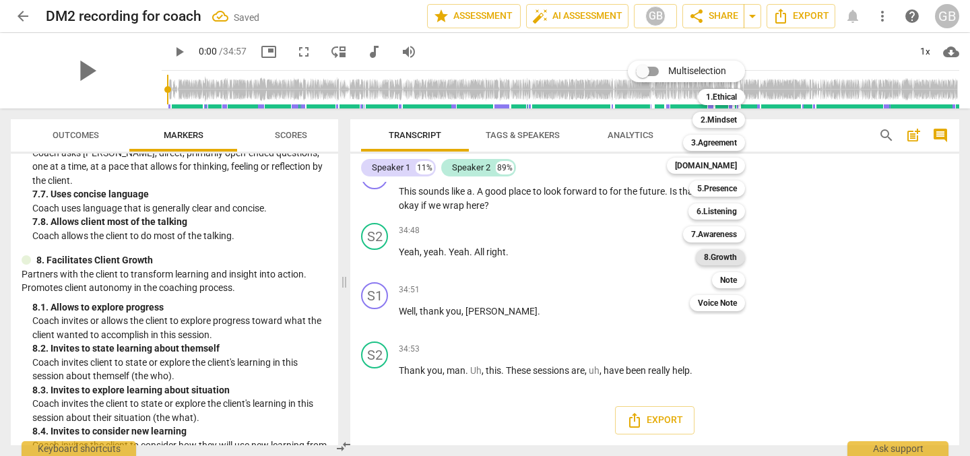
click at [729, 253] on b "8.Growth" at bounding box center [720, 257] width 33 height 16
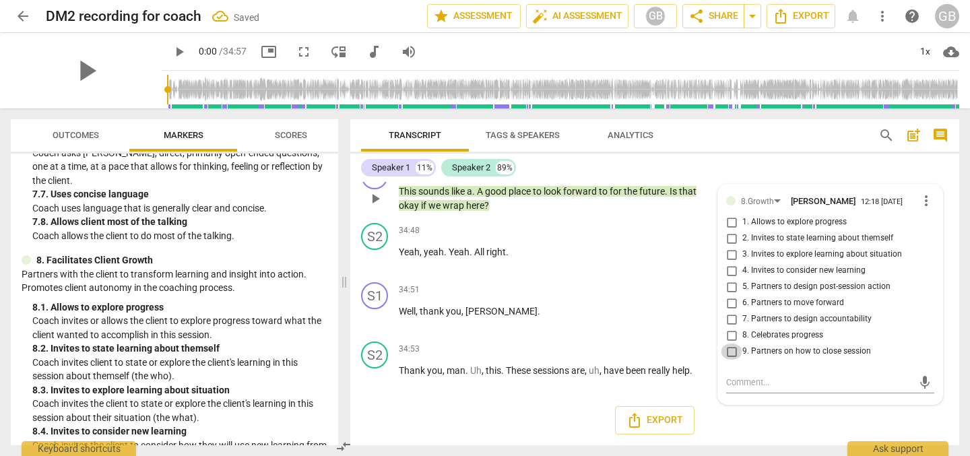
click at [729, 360] on input "9. Partners on how to close session" at bounding box center [731, 351] width 22 height 16
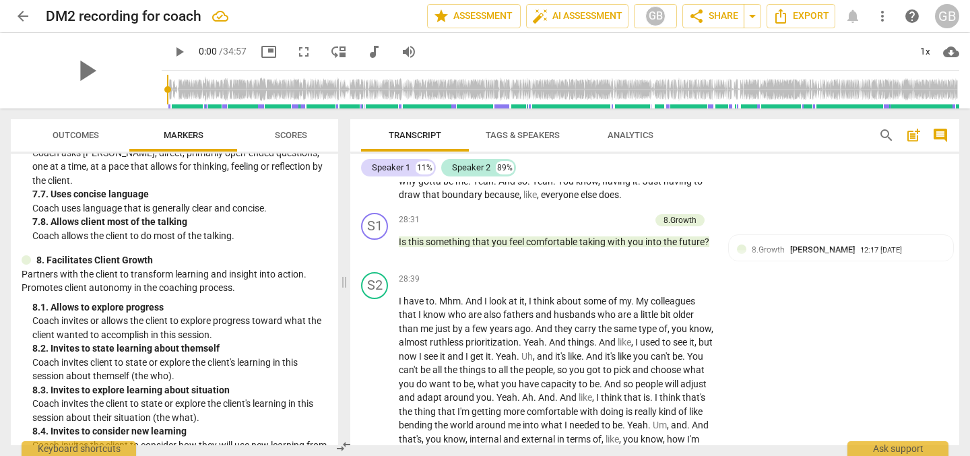
scroll to position [5635, 0]
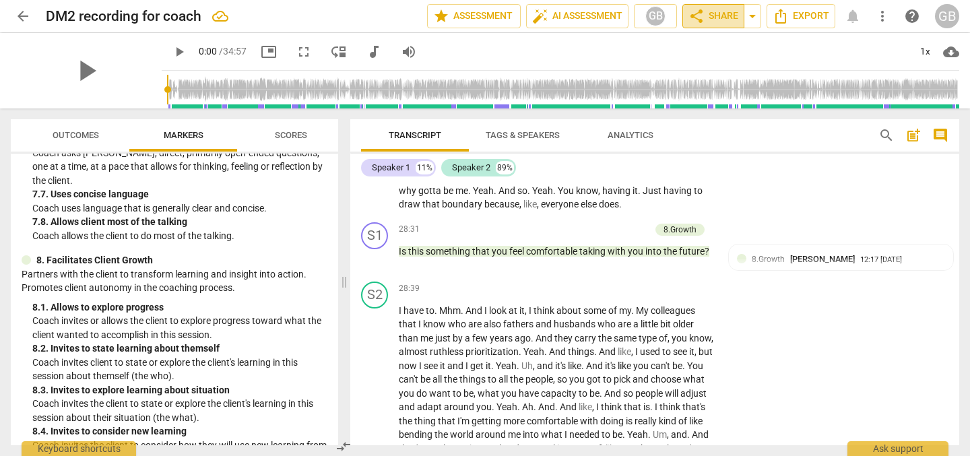
click at [723, 15] on span "share Share" at bounding box center [713, 16] width 50 height 16
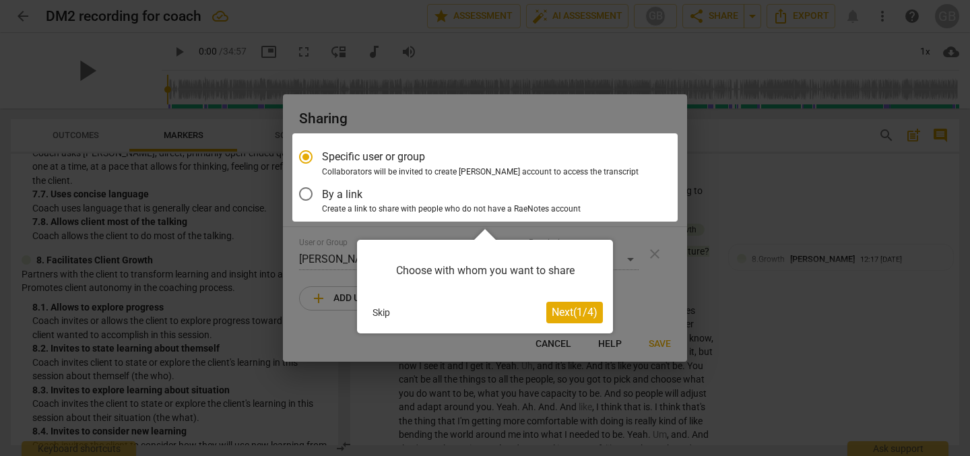
click at [310, 193] on div at bounding box center [484, 177] width 385 height 88
click at [303, 195] on div at bounding box center [484, 177] width 385 height 88
click at [569, 316] on span "Next ( 1 / 4 )" at bounding box center [574, 312] width 46 height 13
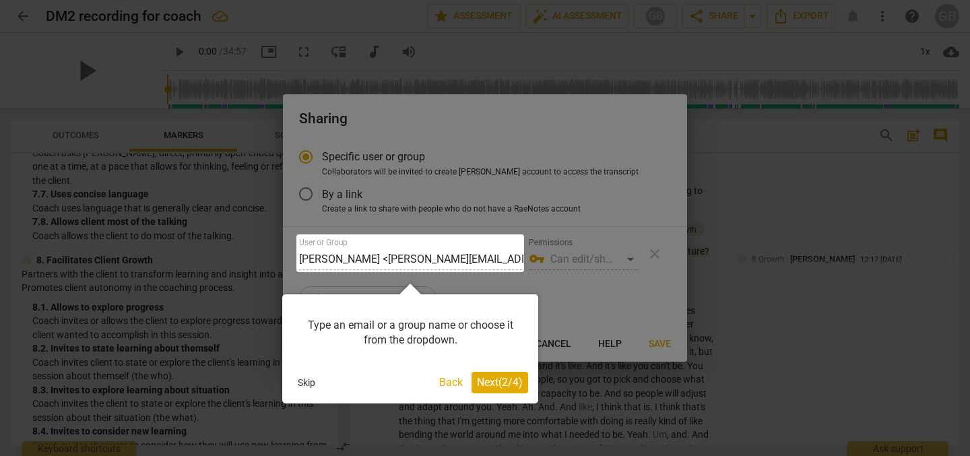
click at [512, 381] on span "Next ( 2 / 4 )" at bounding box center [500, 382] width 46 height 13
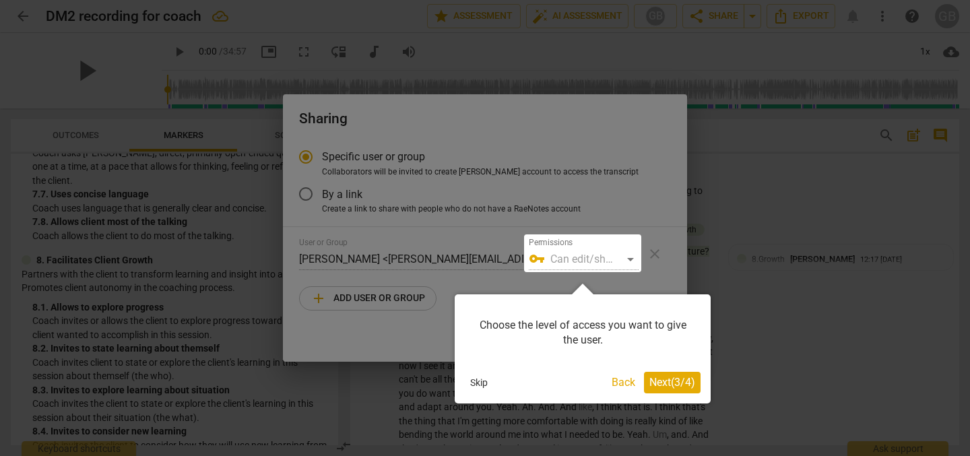
click at [684, 380] on span "Next ( 3 / 4 )" at bounding box center [672, 382] width 46 height 13
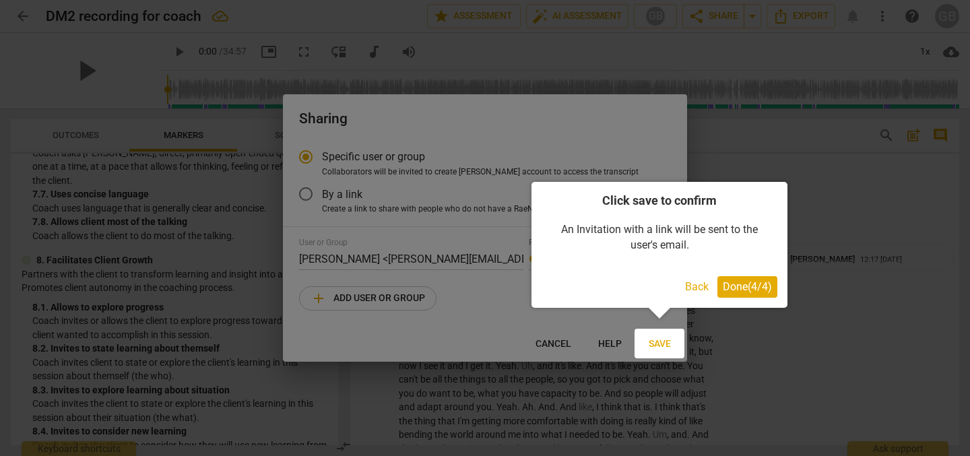
click at [746, 289] on span "Done ( 4 / 4 )" at bounding box center [747, 286] width 49 height 13
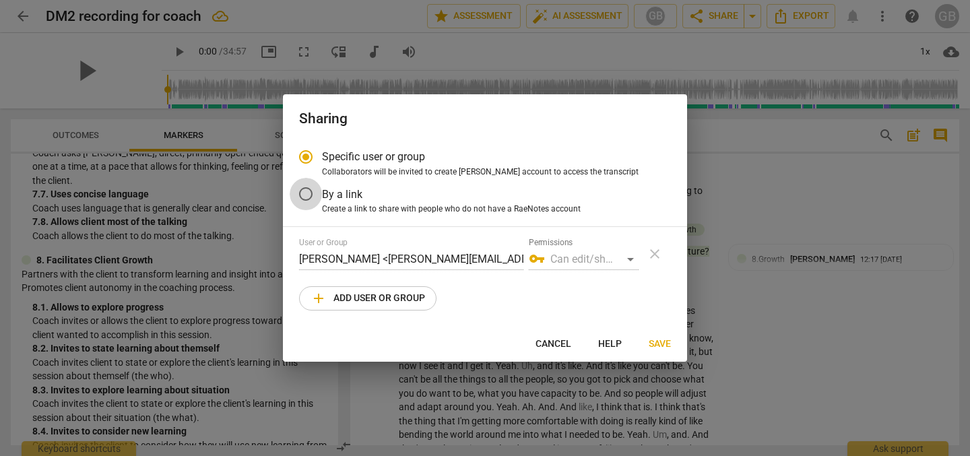
click at [308, 192] on input "By a link" at bounding box center [306, 194] width 32 height 32
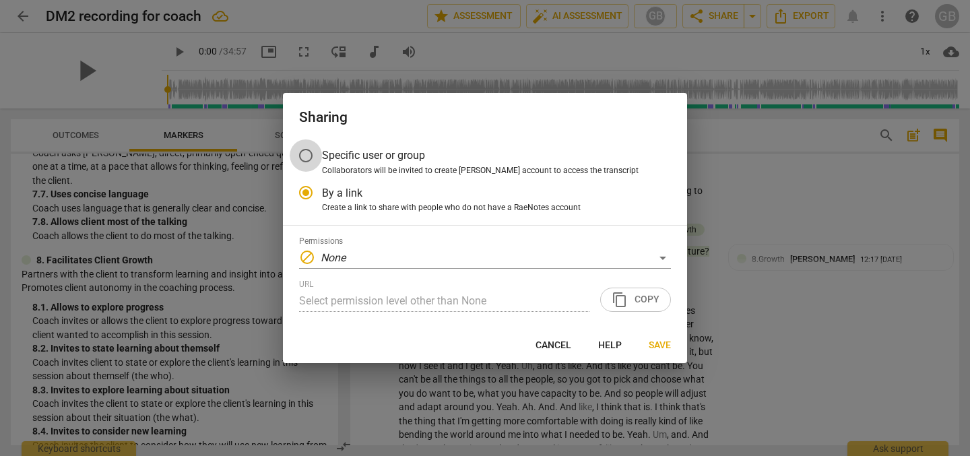
click at [307, 155] on input "Specific user or group" at bounding box center [306, 155] width 32 height 32
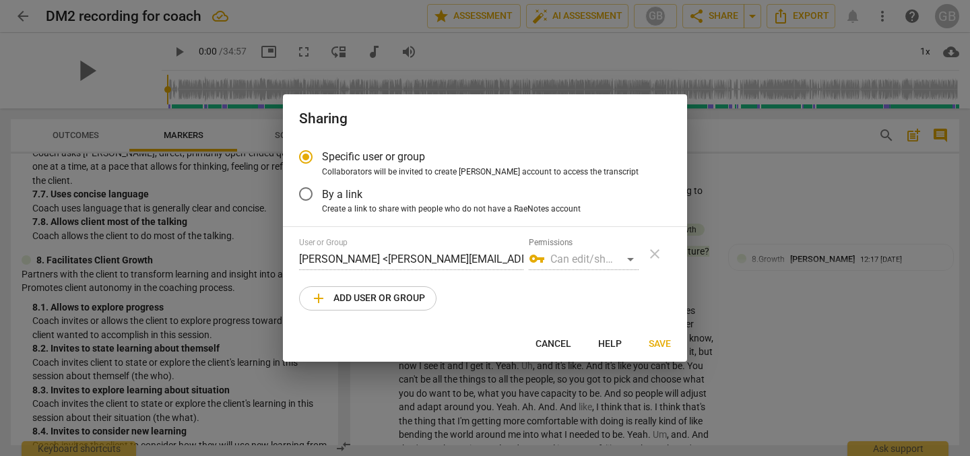
click at [308, 194] on input "By a link" at bounding box center [306, 194] width 32 height 32
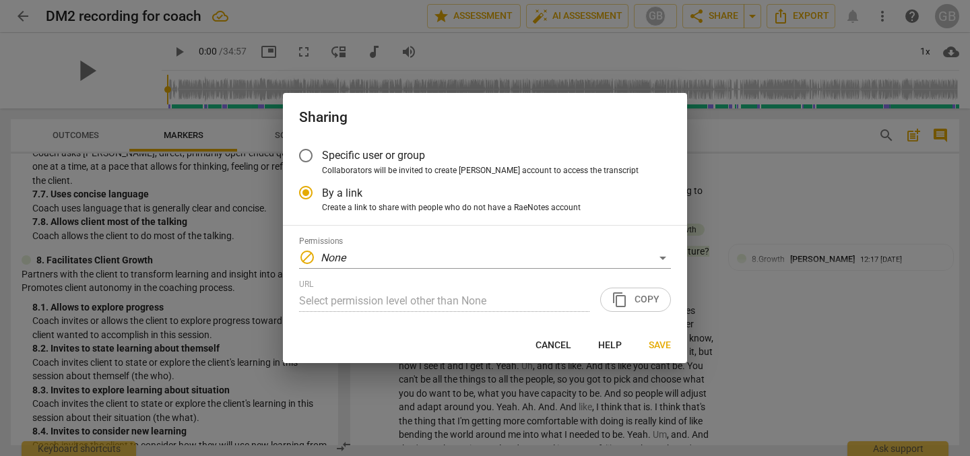
click at [633, 299] on div "URL Select permission level other than None content_copy Copy" at bounding box center [485, 295] width 372 height 32
click at [636, 302] on div "URL Select permission level other than None content_copy Copy" at bounding box center [485, 295] width 372 height 32
click at [658, 347] on span "Save" at bounding box center [659, 345] width 22 height 13
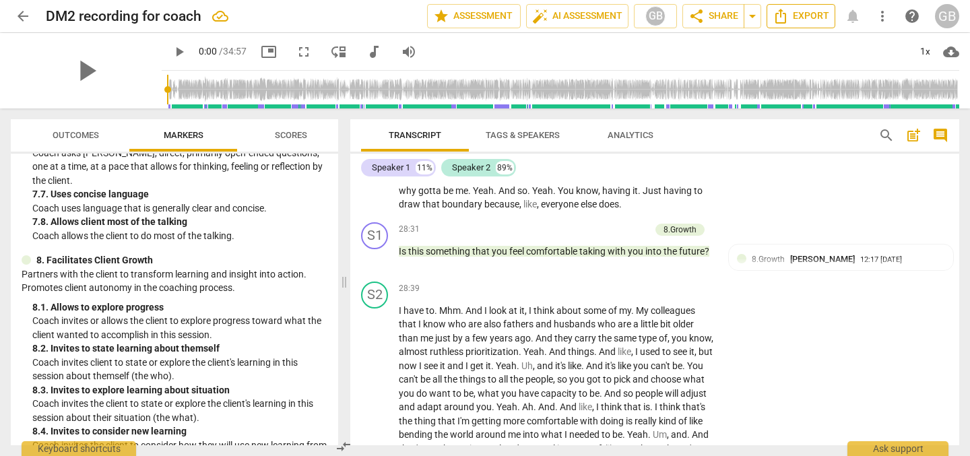
click at [797, 13] on span "Export" at bounding box center [800, 16] width 57 height 16
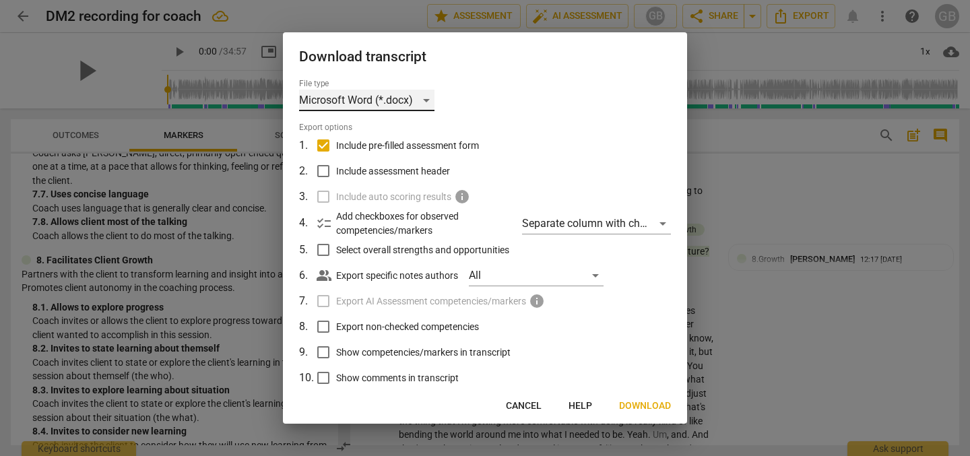
click at [303, 98] on div "Microsoft Word (*.docx)" at bounding box center [366, 101] width 135 height 22
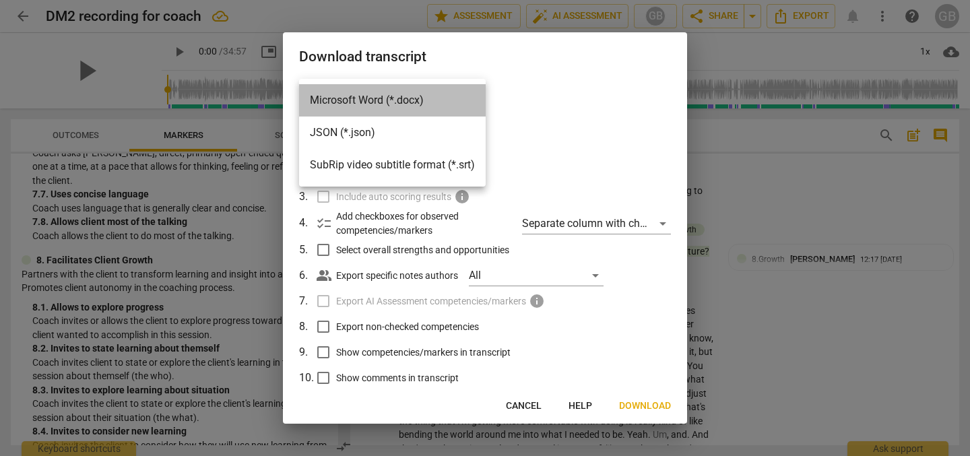
click at [325, 96] on li "Microsoft Word (*.docx)" at bounding box center [392, 100] width 187 height 32
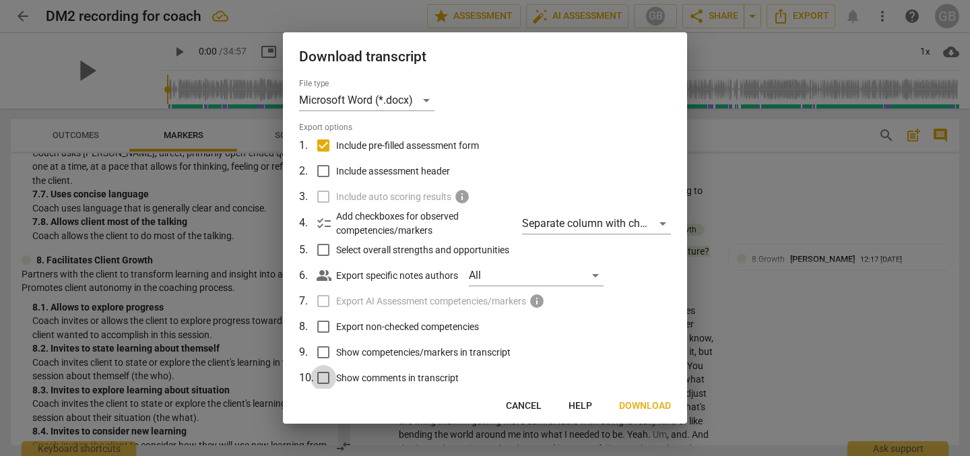
click at [325, 379] on input "Show comments in transcript" at bounding box center [323, 378] width 26 height 26
click at [666, 402] on span "Download" at bounding box center [645, 405] width 52 height 13
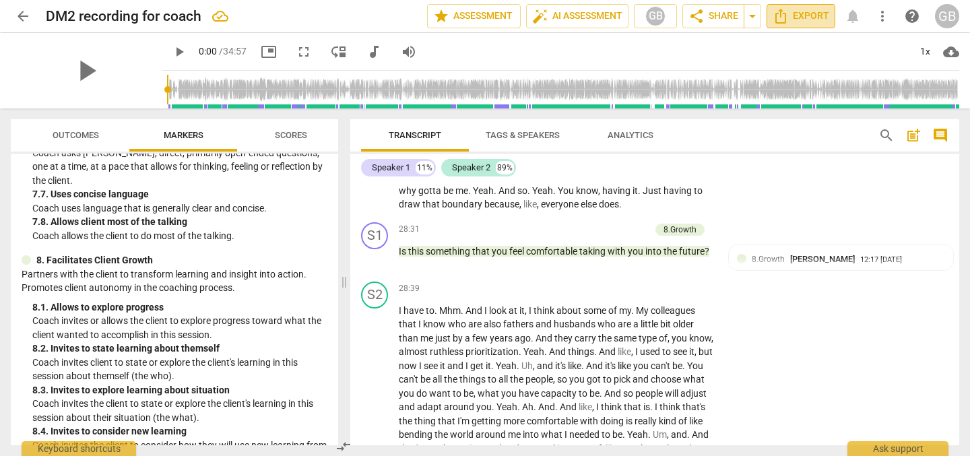
click at [797, 17] on span "Export" at bounding box center [800, 16] width 57 height 16
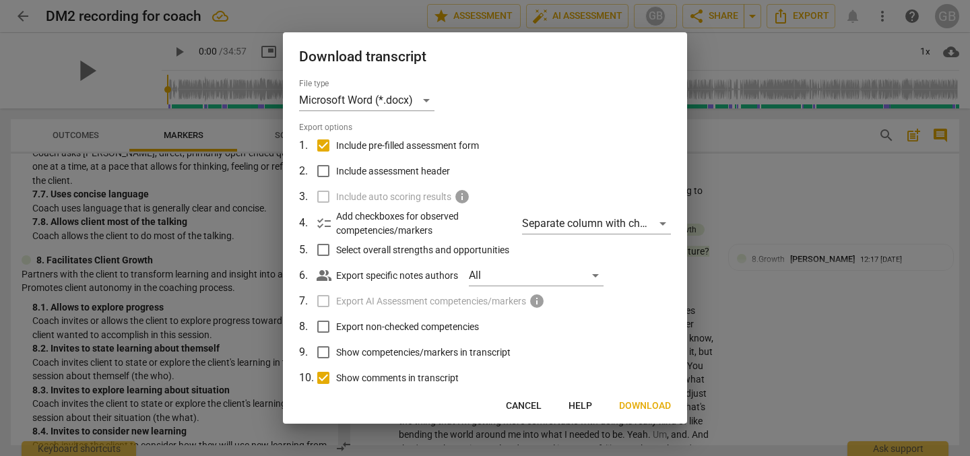
click at [531, 401] on span "Cancel" at bounding box center [524, 405] width 36 height 13
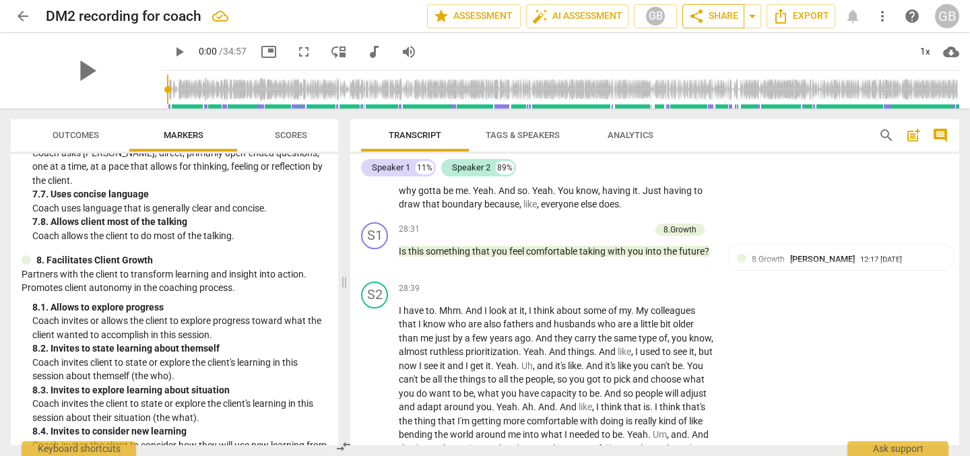
click at [716, 18] on span "share Share" at bounding box center [713, 16] width 50 height 16
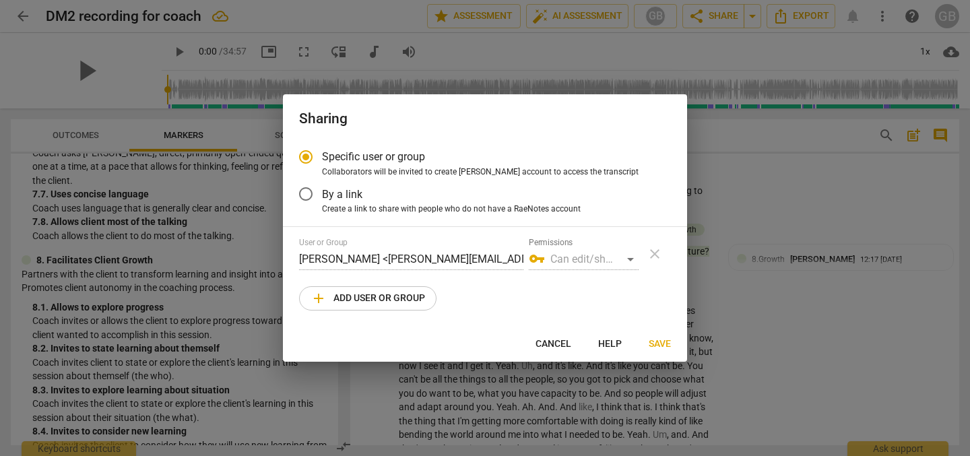
click at [308, 194] on input "By a link" at bounding box center [306, 194] width 32 height 32
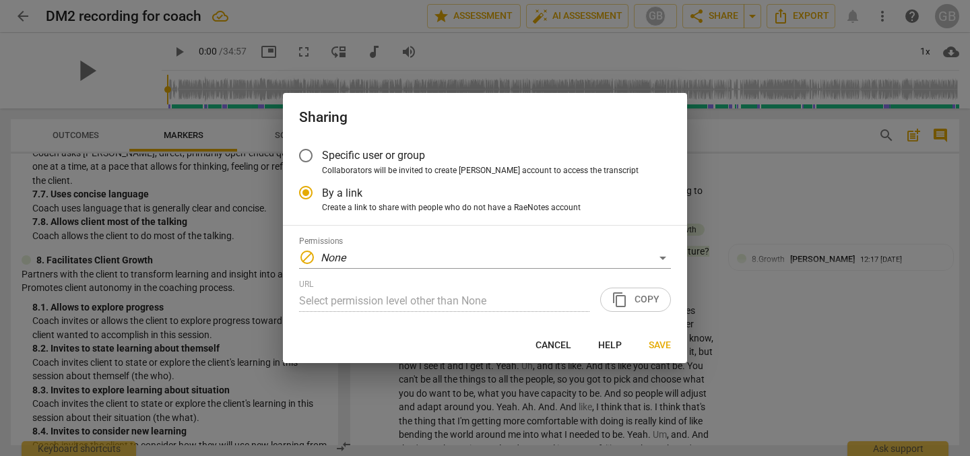
click at [634, 296] on div "URL Select permission level other than None content_copy Copy" at bounding box center [485, 295] width 372 height 32
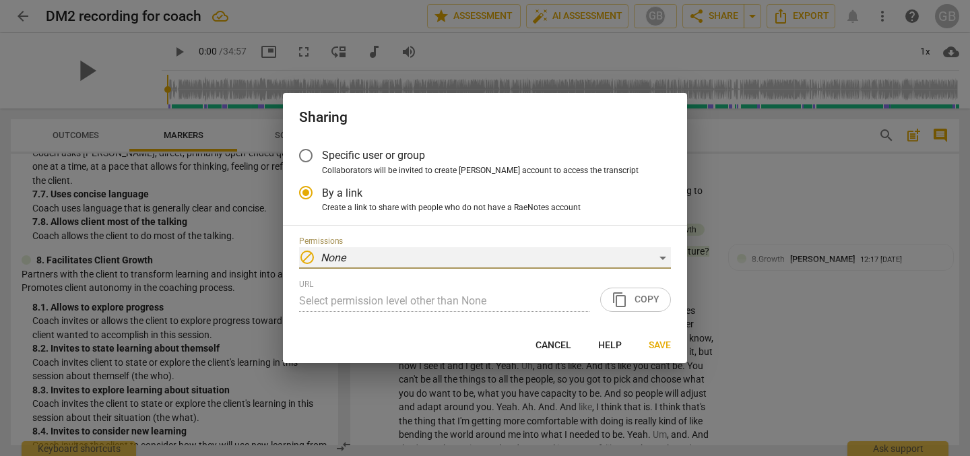
click at [659, 260] on div "block None" at bounding box center [485, 258] width 372 height 22
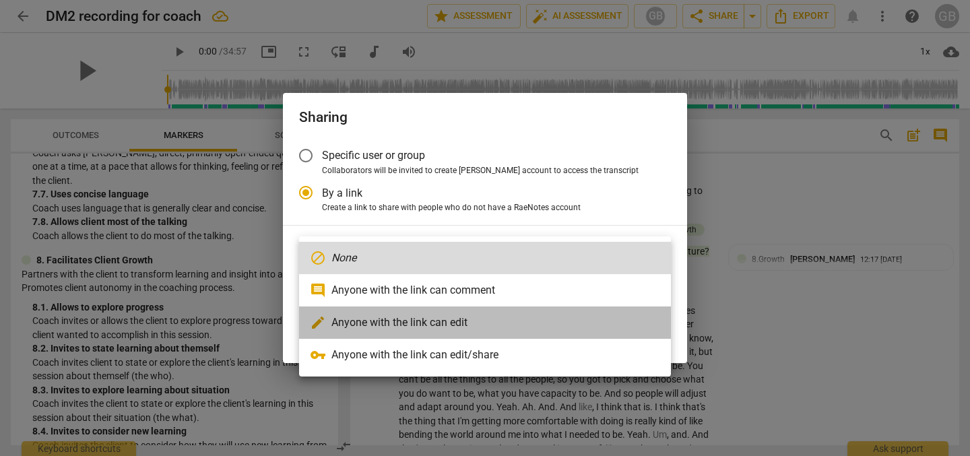
click at [577, 337] on li "edit Anyone with the link can edit" at bounding box center [485, 322] width 372 height 32
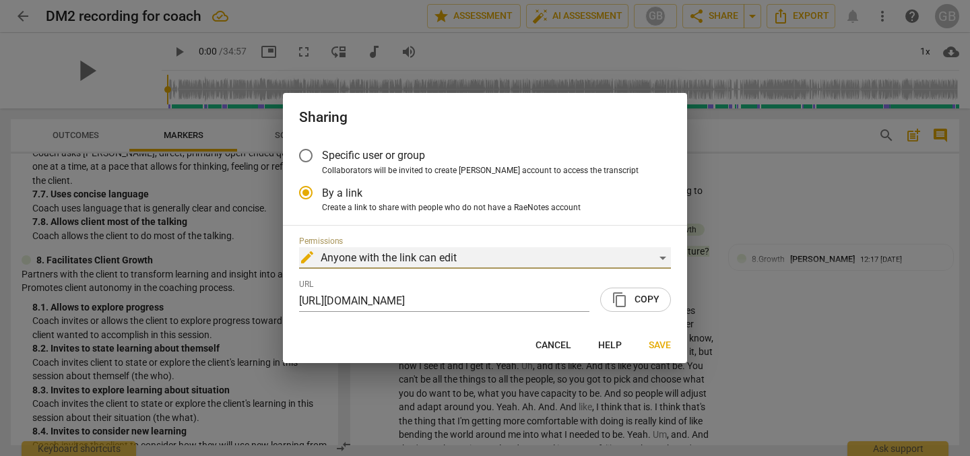
click at [667, 257] on div "edit Anyone with the link can edit" at bounding box center [485, 258] width 372 height 22
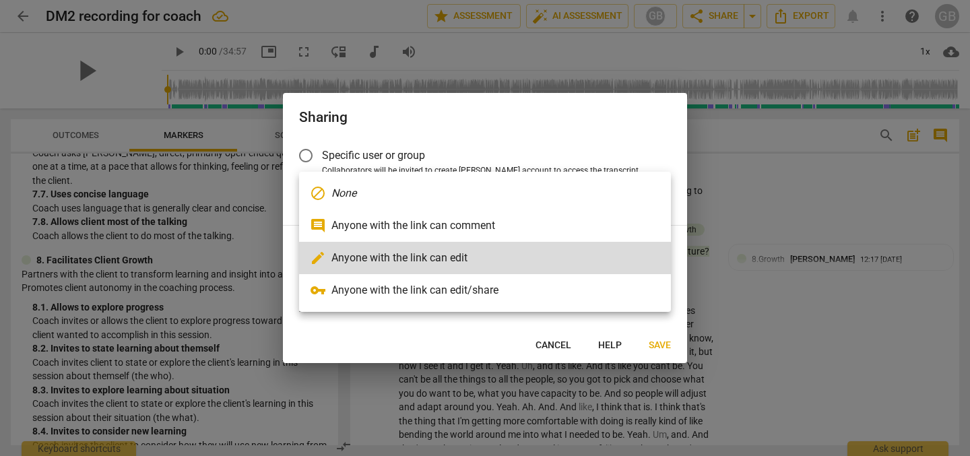
click at [599, 299] on li "vpn_key Anyone with the link can edit/share" at bounding box center [485, 290] width 372 height 32
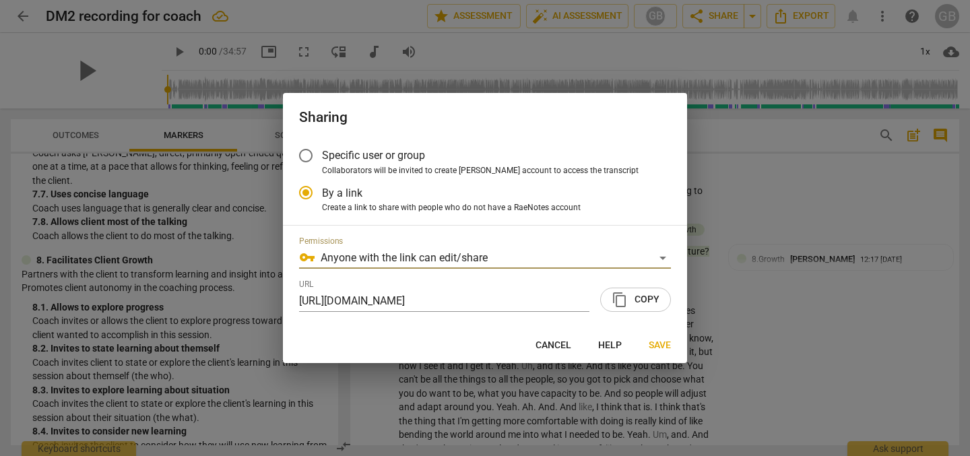
click at [635, 298] on span "content_copy Copy" at bounding box center [635, 300] width 48 height 16
click at [662, 344] on span "Save" at bounding box center [659, 345] width 22 height 13
